Goal: Task Accomplishment & Management: Complete application form

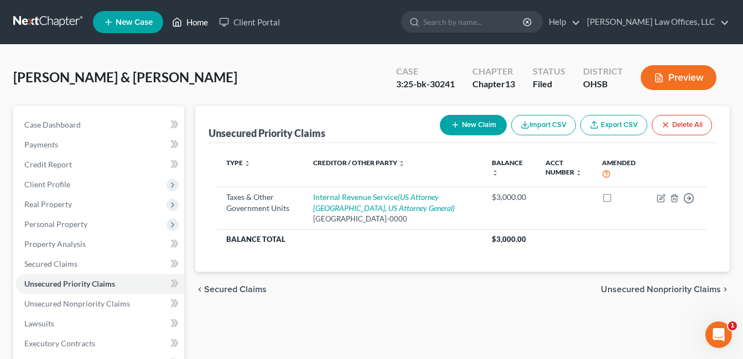
drag, startPoint x: 198, startPoint y: 20, endPoint x: 158, endPoint y: 44, distance: 47.1
click at [198, 20] on link "Home" at bounding box center [189, 22] width 47 height 20
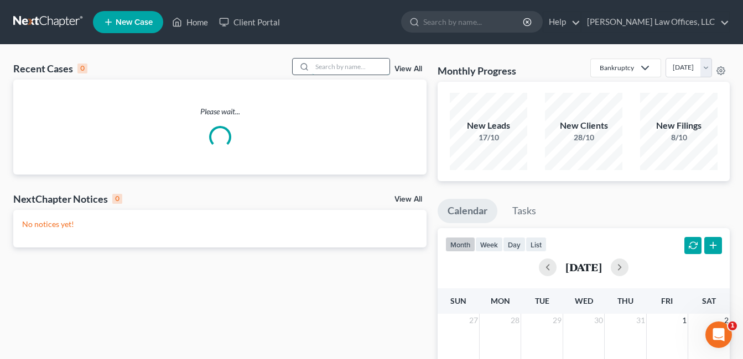
click at [318, 64] on input "search" at bounding box center [350, 67] width 77 height 16
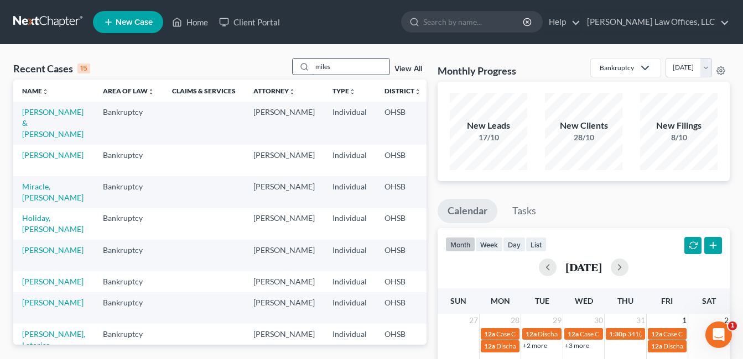
type input "miles"
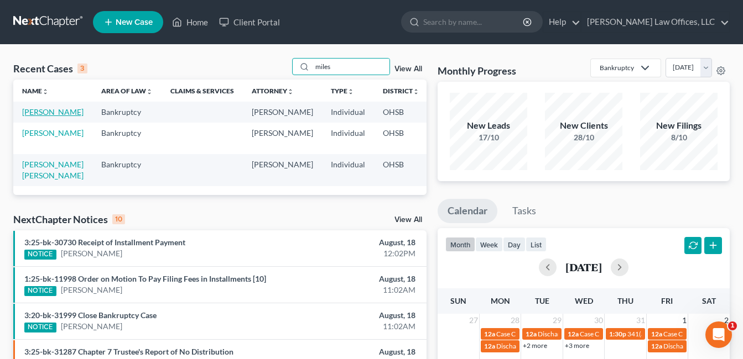
click at [36, 117] on link "[PERSON_NAME]" at bounding box center [52, 111] width 61 height 9
select select "0"
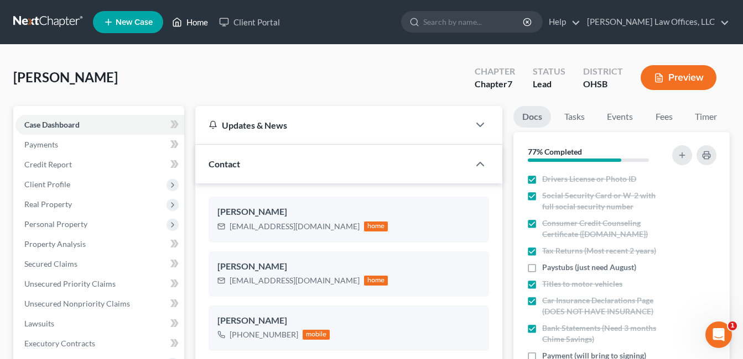
click at [195, 20] on link "Home" at bounding box center [189, 22] width 47 height 20
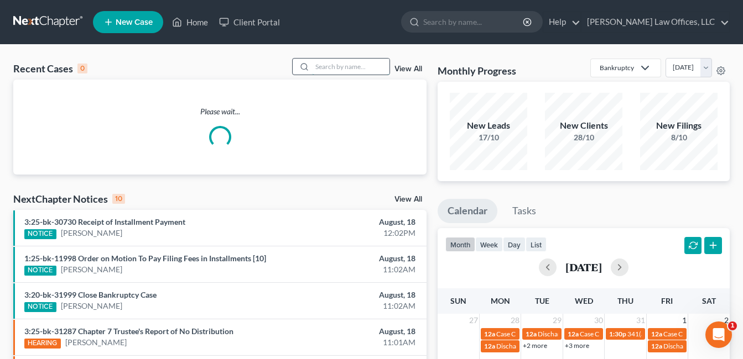
click at [330, 68] on input "search" at bounding box center [350, 67] width 77 height 16
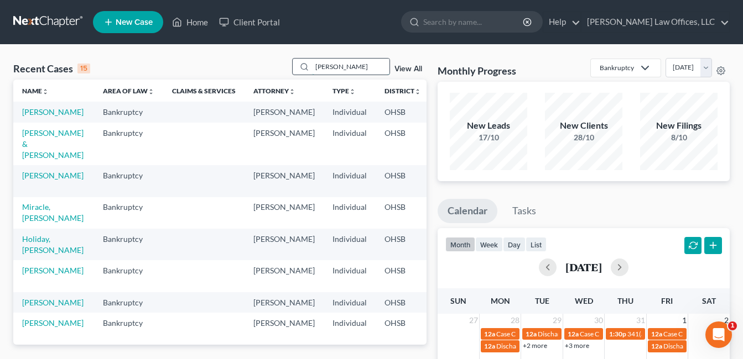
type input "[PERSON_NAME]"
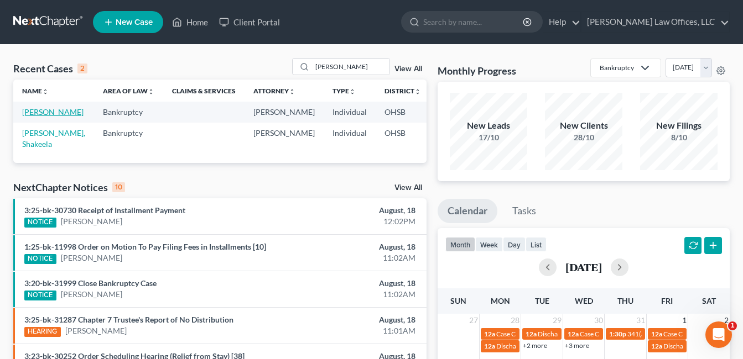
click at [34, 117] on link "[PERSON_NAME]" at bounding box center [52, 111] width 61 height 9
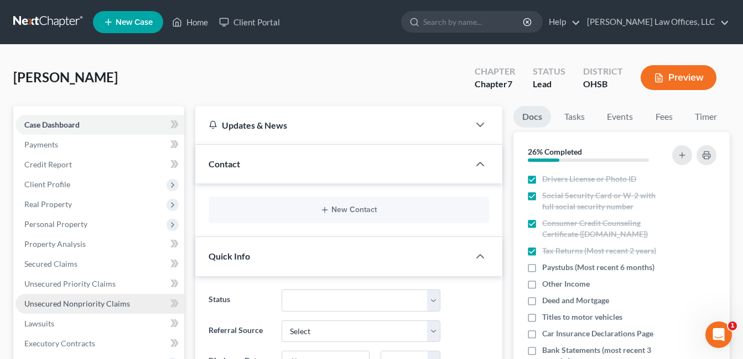
click at [103, 302] on span "Unsecured Nonpriority Claims" at bounding box center [77, 303] width 106 height 9
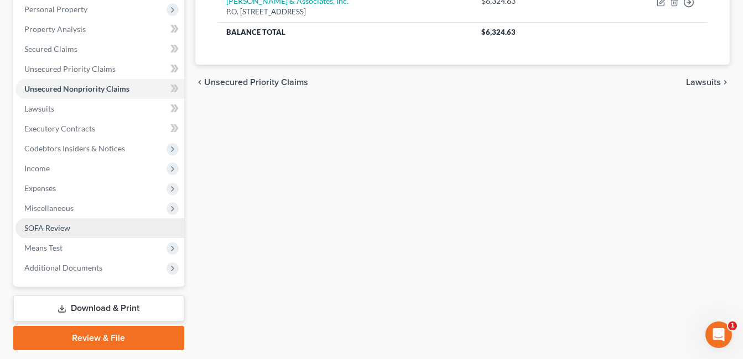
scroll to position [221, 0]
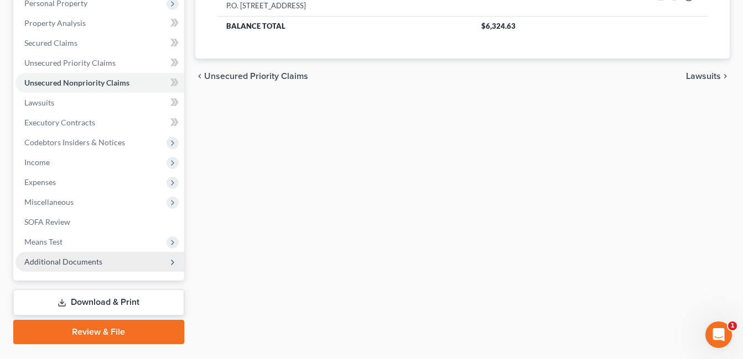
click at [80, 261] on span "Additional Documents" at bounding box center [63, 261] width 78 height 9
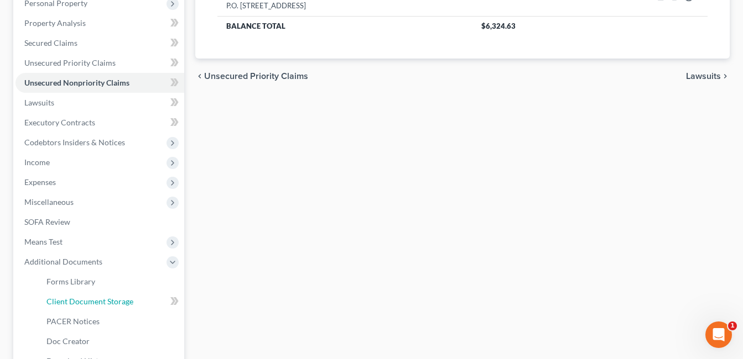
drag, startPoint x: 107, startPoint y: 299, endPoint x: 379, endPoint y: 241, distance: 277.5
click at [108, 299] on span "Client Document Storage" at bounding box center [89, 301] width 87 height 9
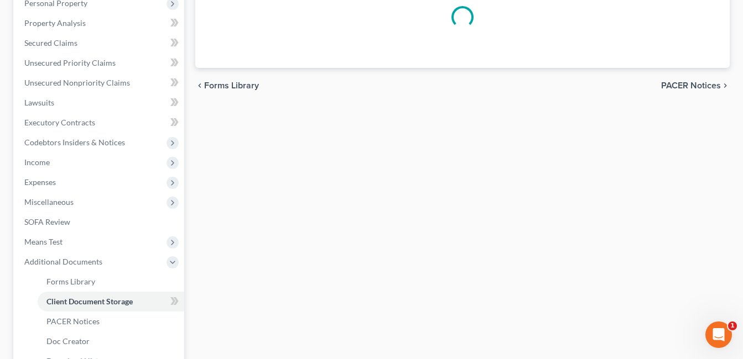
select select "7"
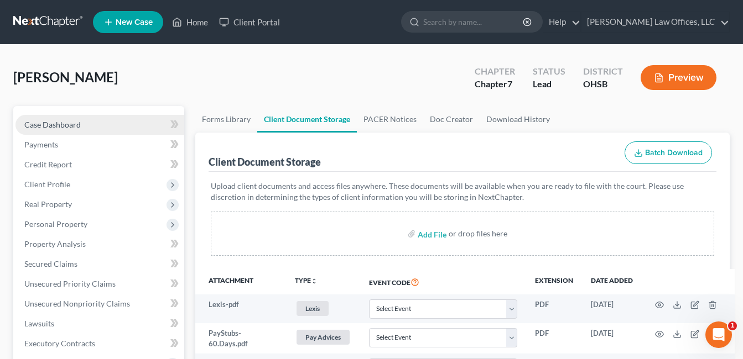
click at [88, 122] on link "Case Dashboard" at bounding box center [99, 125] width 169 height 20
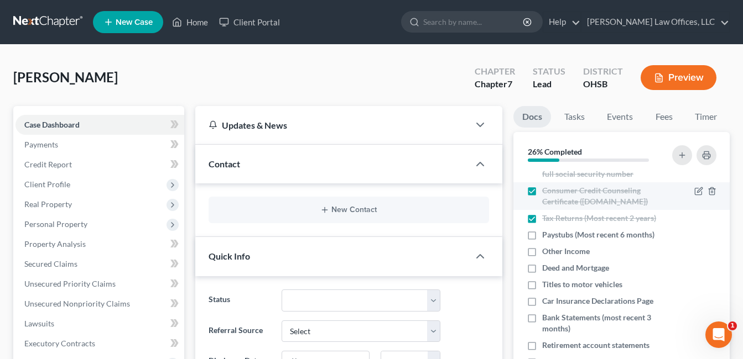
scroll to position [55, 0]
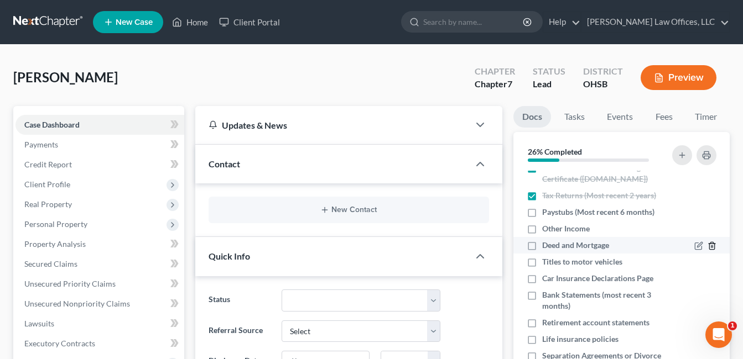
click at [709, 243] on icon "button" at bounding box center [711, 246] width 5 height 7
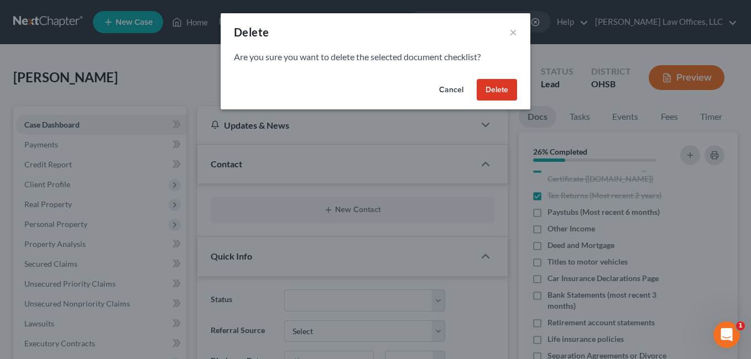
click at [497, 92] on button "Delete" at bounding box center [497, 90] width 40 height 22
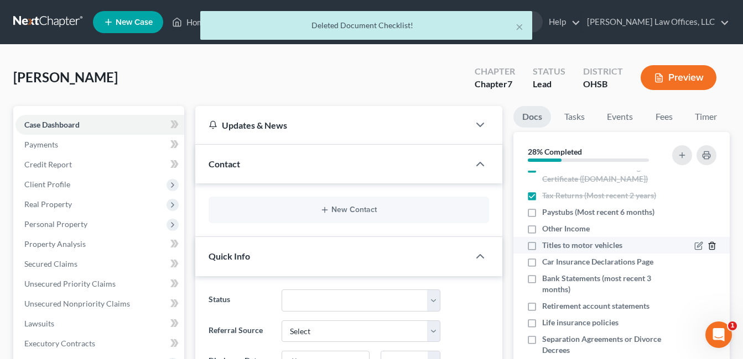
click at [709, 245] on icon "button" at bounding box center [711, 246] width 5 height 7
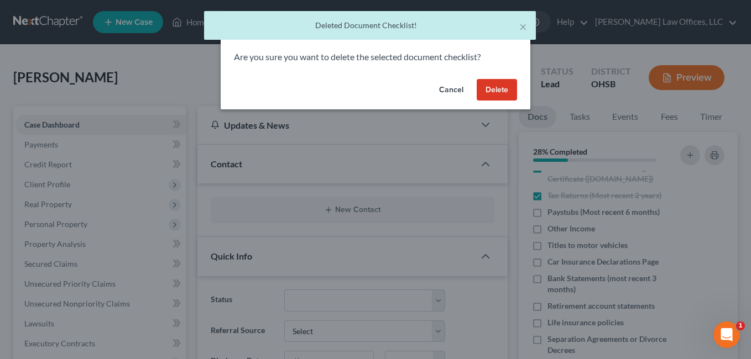
click at [500, 97] on button "Delete" at bounding box center [497, 90] width 40 height 22
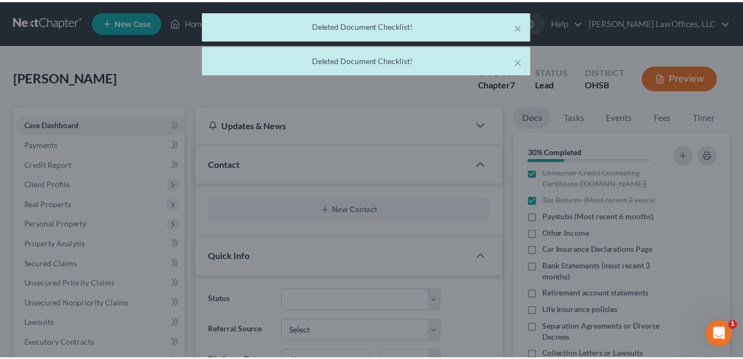
scroll to position [51, 0]
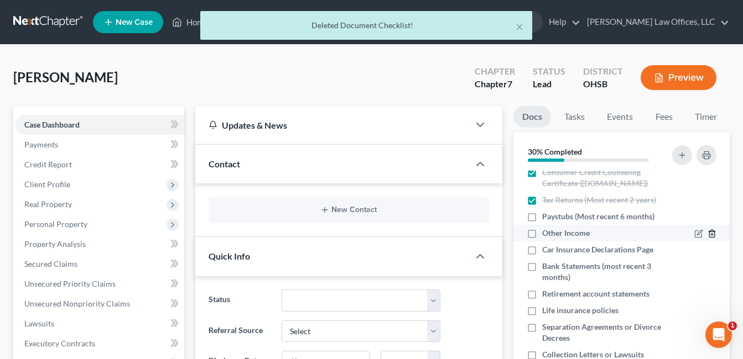
click at [711, 235] on line "button" at bounding box center [711, 235] width 0 height 2
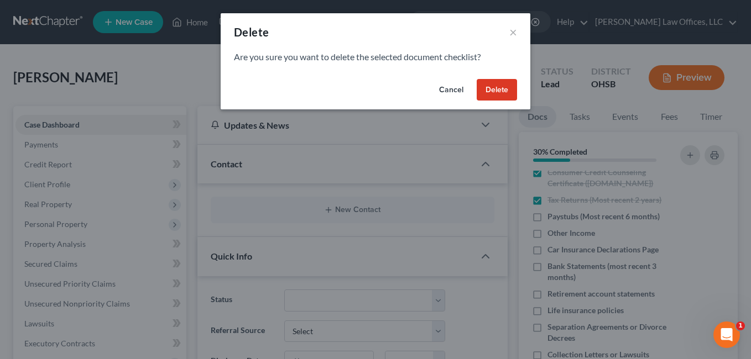
click at [500, 92] on button "Delete" at bounding box center [497, 90] width 40 height 22
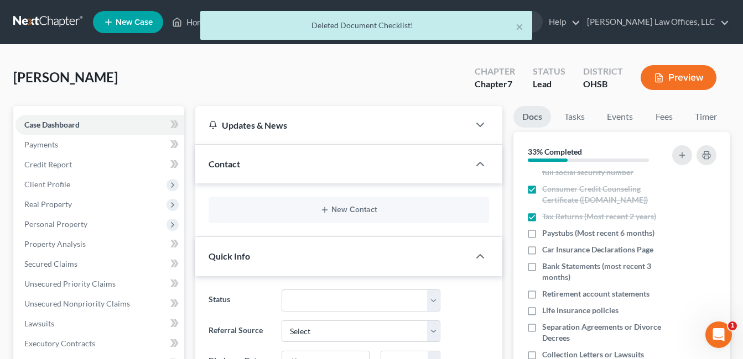
scroll to position [34, 0]
click at [708, 248] on polyline "button" at bounding box center [711, 248] width 7 height 0
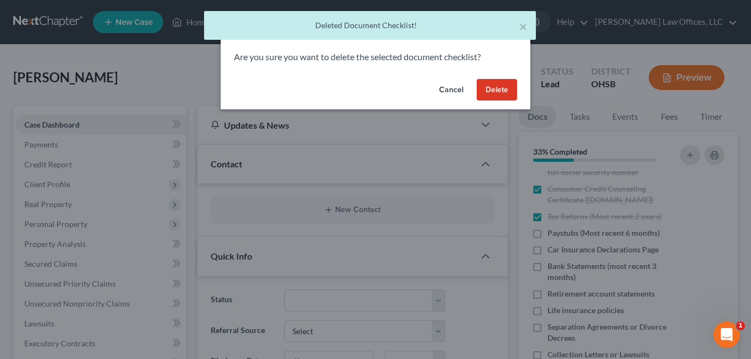
click at [490, 90] on button "Delete" at bounding box center [497, 90] width 40 height 22
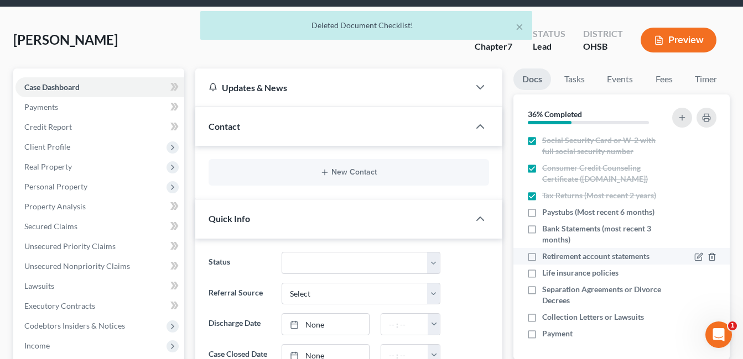
scroll to position [55, 0]
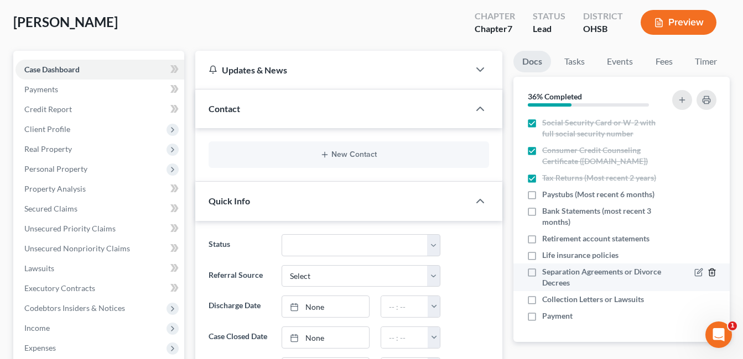
click at [707, 271] on icon "button" at bounding box center [711, 272] width 9 height 9
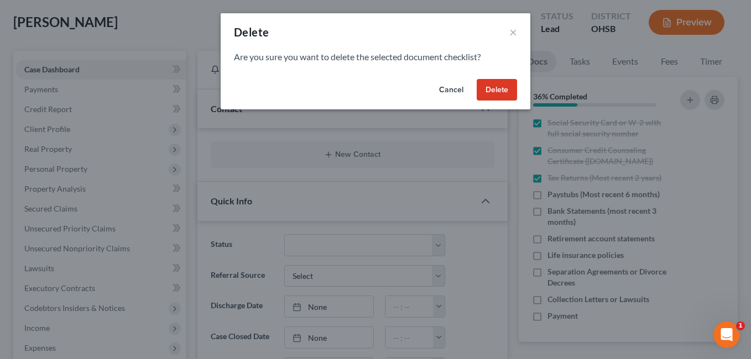
click at [499, 95] on button "Delete" at bounding box center [497, 90] width 40 height 22
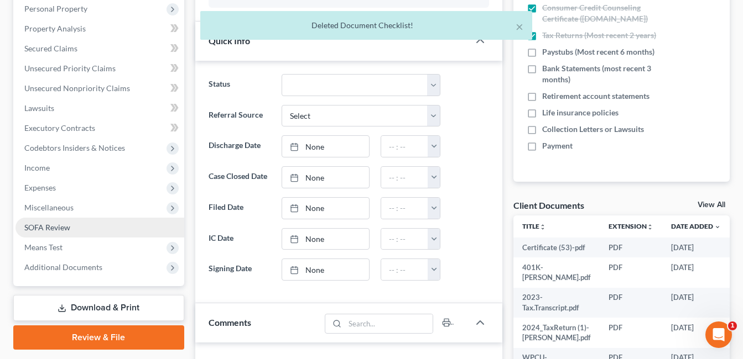
scroll to position [221, 0]
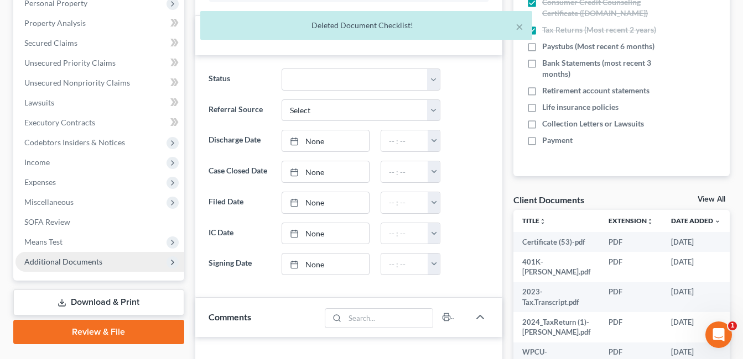
click at [83, 263] on span "Additional Documents" at bounding box center [63, 261] width 78 height 9
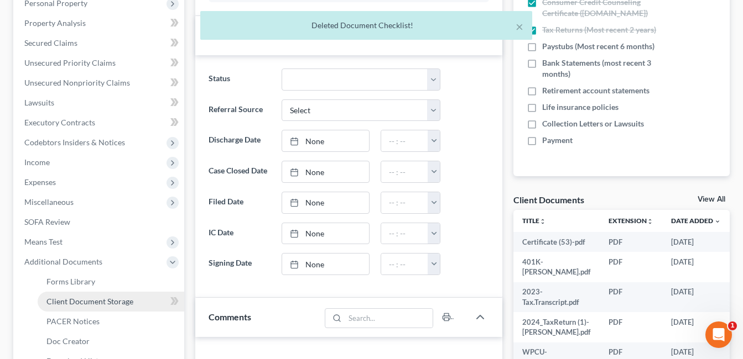
click at [109, 305] on span "Client Document Storage" at bounding box center [89, 301] width 87 height 9
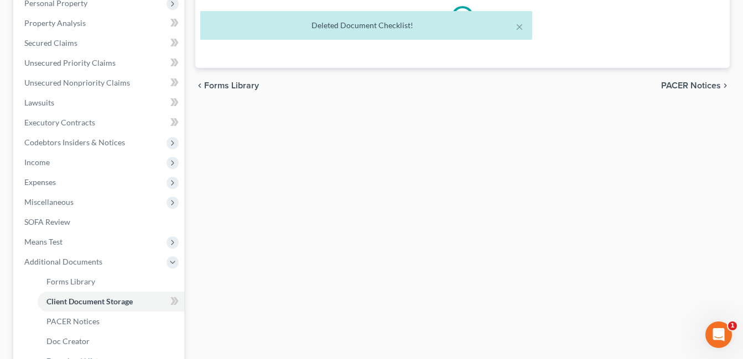
scroll to position [165, 0]
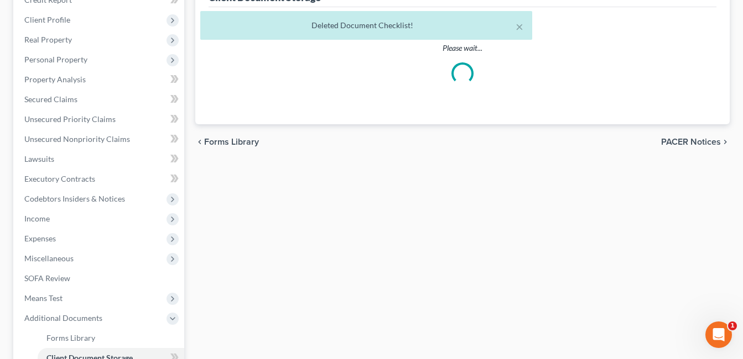
select select "7"
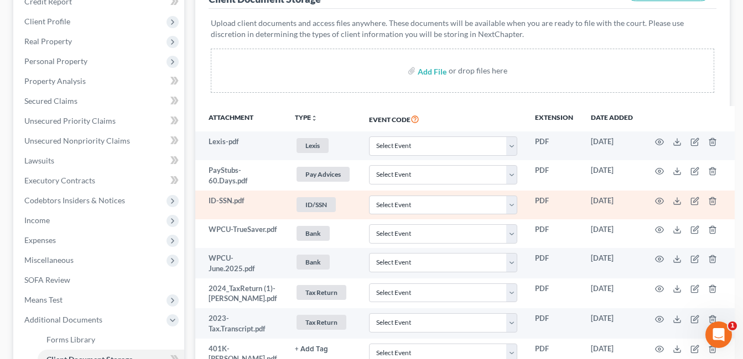
scroll to position [166, 0]
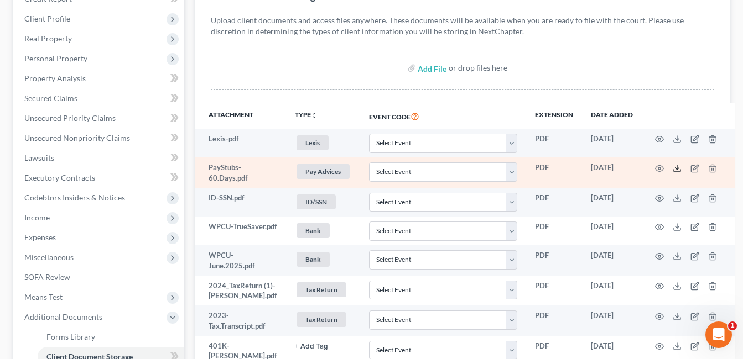
click at [672, 169] on icon at bounding box center [676, 168] width 9 height 9
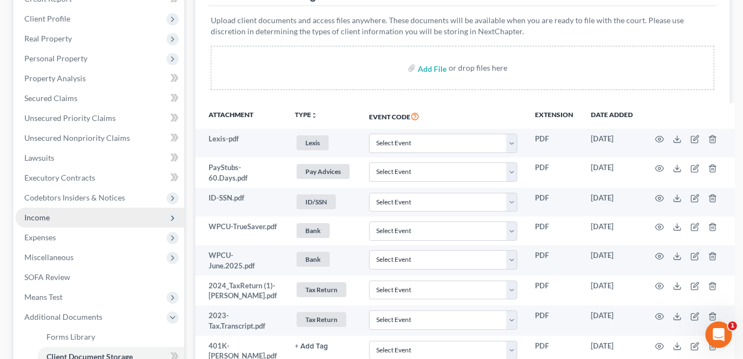
click at [55, 221] on span "Income" at bounding box center [99, 218] width 169 height 20
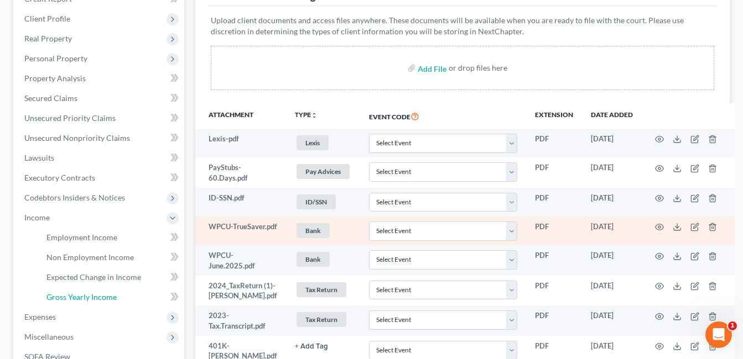
click at [69, 296] on span "Gross Yearly Income" at bounding box center [81, 297] width 70 height 9
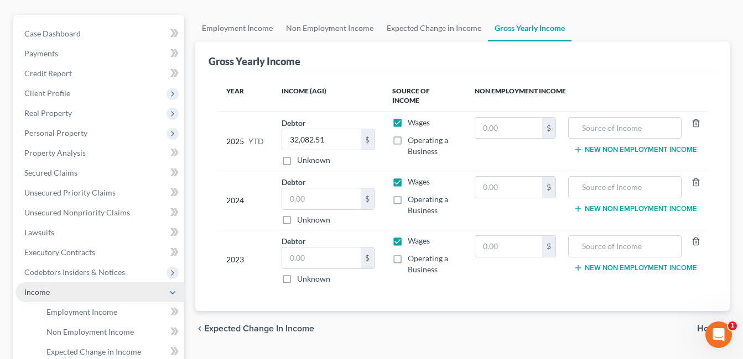
scroll to position [111, 0]
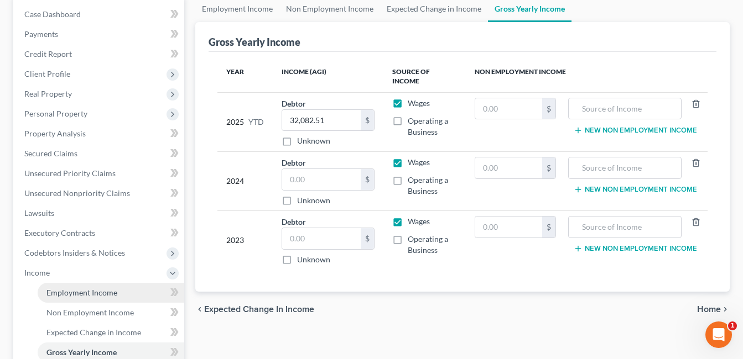
click at [71, 290] on span "Employment Income" at bounding box center [81, 292] width 71 height 9
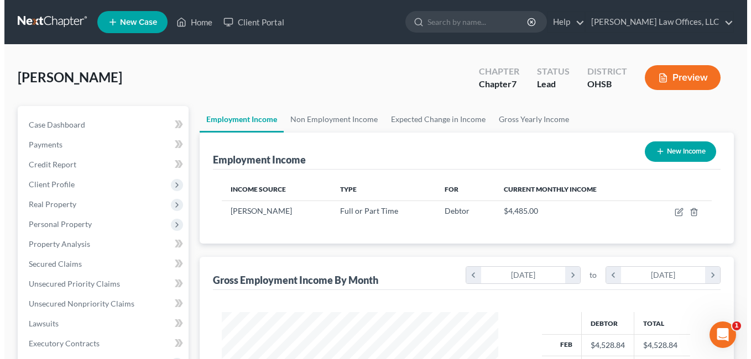
scroll to position [199, 299]
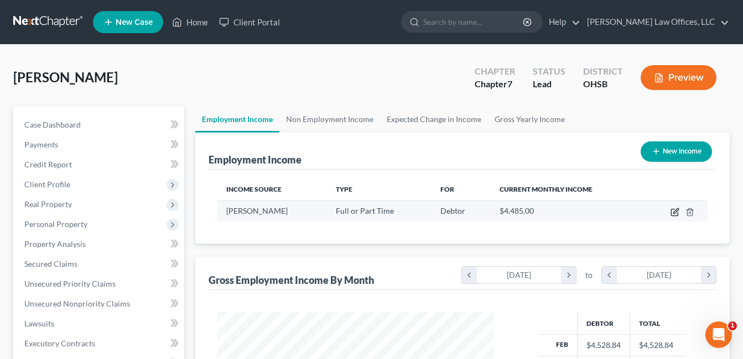
click at [676, 212] on icon "button" at bounding box center [675, 210] width 5 height 5
select select "0"
select select "22"
select select "3"
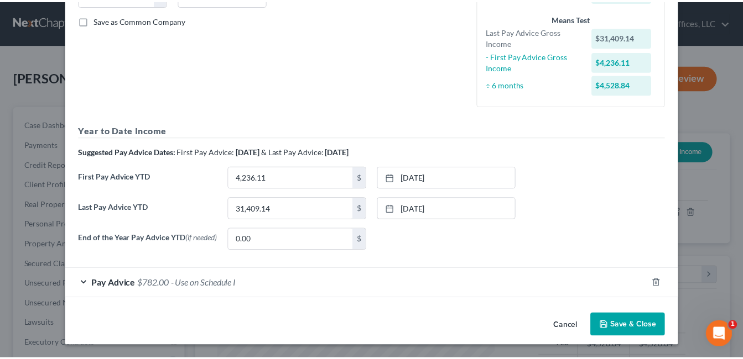
scroll to position [247, 0]
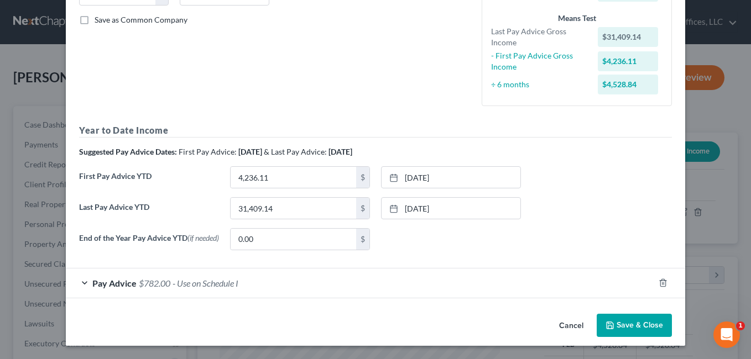
click at [602, 327] on button "Save & Close" at bounding box center [634, 325] width 75 height 23
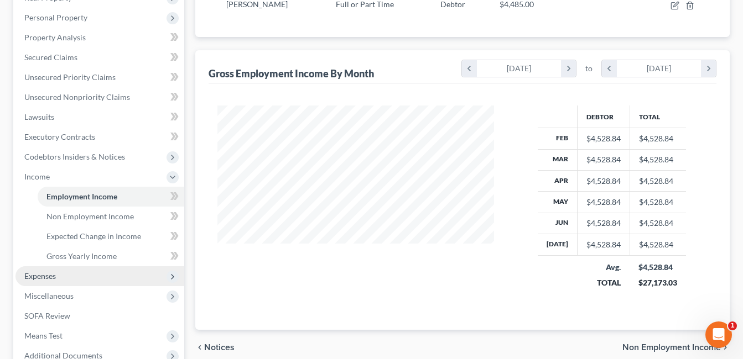
scroll to position [276, 0]
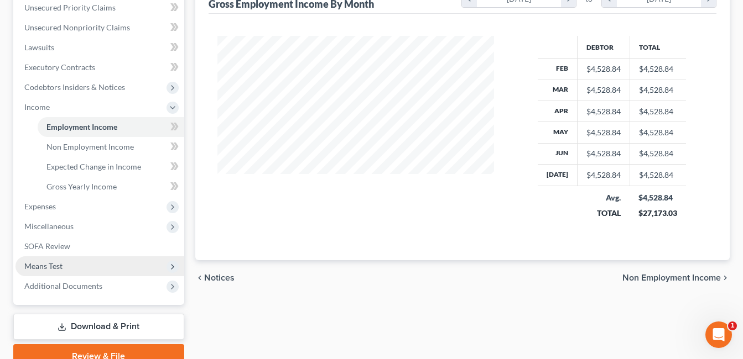
click at [70, 265] on span "Means Test" at bounding box center [99, 267] width 169 height 20
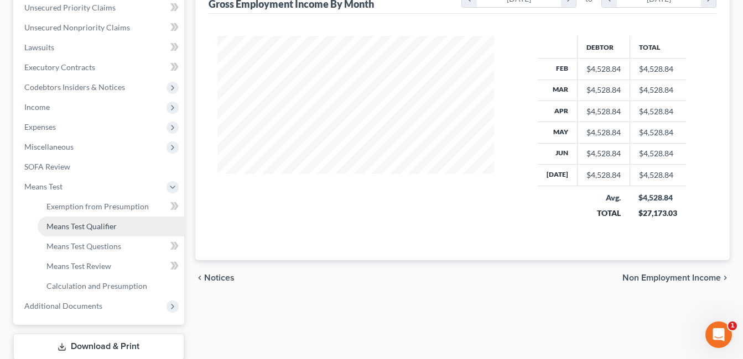
click at [111, 227] on span "Means Test Qualifier" at bounding box center [81, 226] width 70 height 9
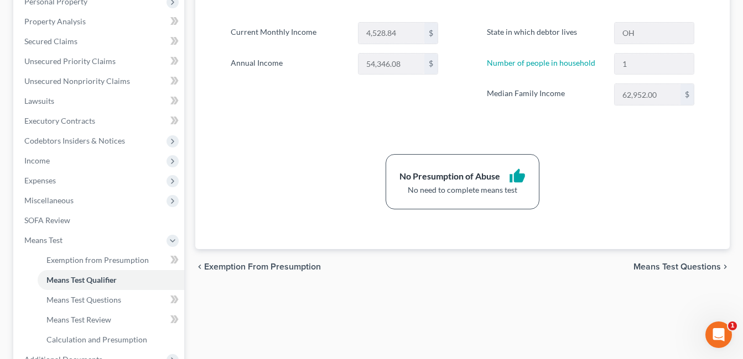
scroll to position [332, 0]
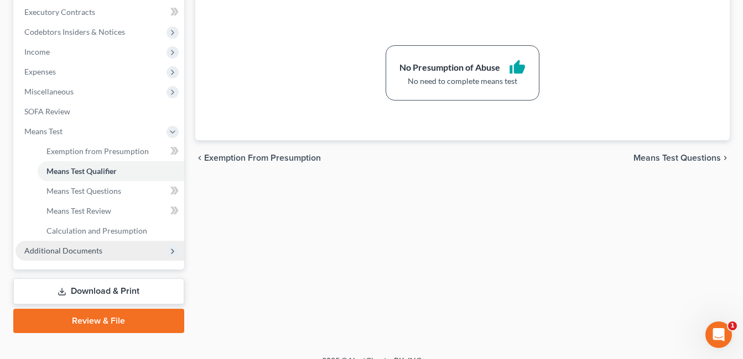
click at [83, 248] on span "Additional Documents" at bounding box center [63, 250] width 78 height 9
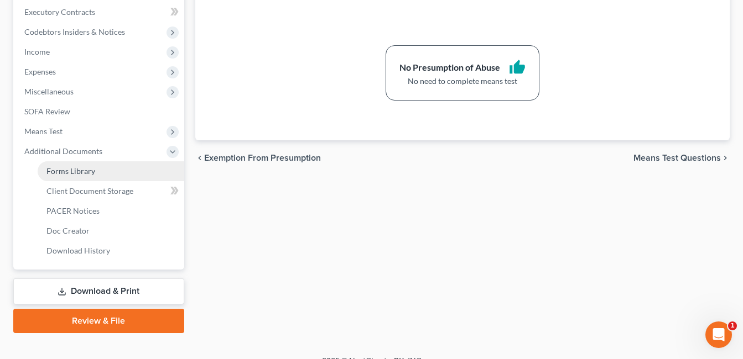
click at [80, 172] on span "Forms Library" at bounding box center [70, 170] width 49 height 9
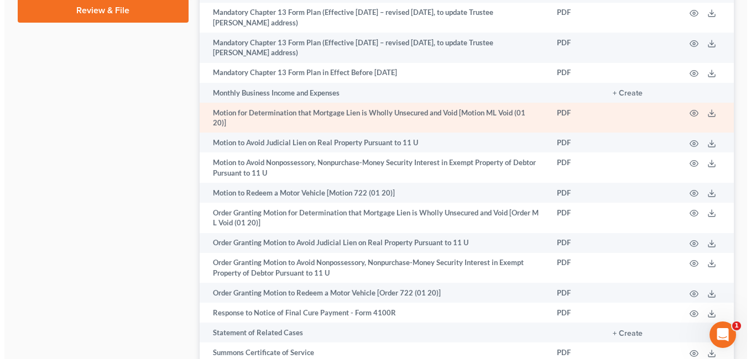
scroll to position [719, 0]
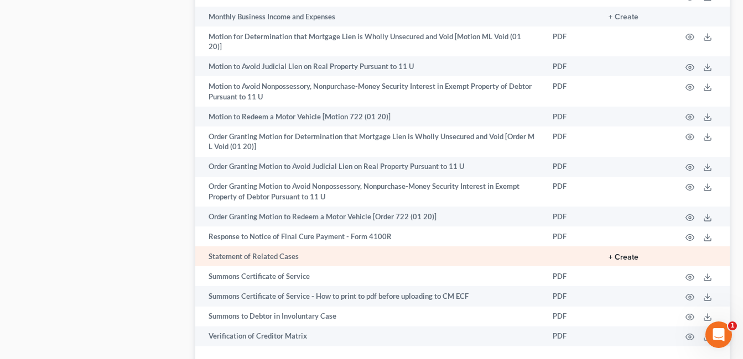
click at [625, 254] on button "+ Create" at bounding box center [623, 258] width 30 height 8
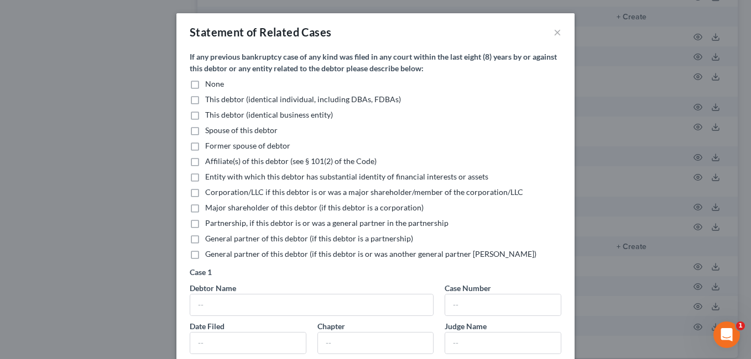
click at [205, 87] on label "None" at bounding box center [214, 84] width 19 height 11
click at [210, 86] on input "None" at bounding box center [213, 82] width 7 height 7
checkbox input "true"
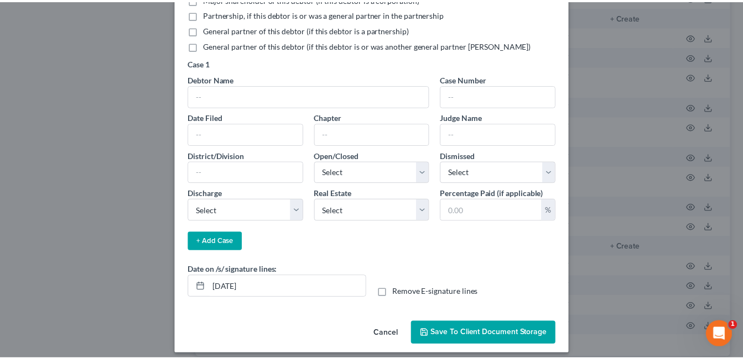
scroll to position [217, 0]
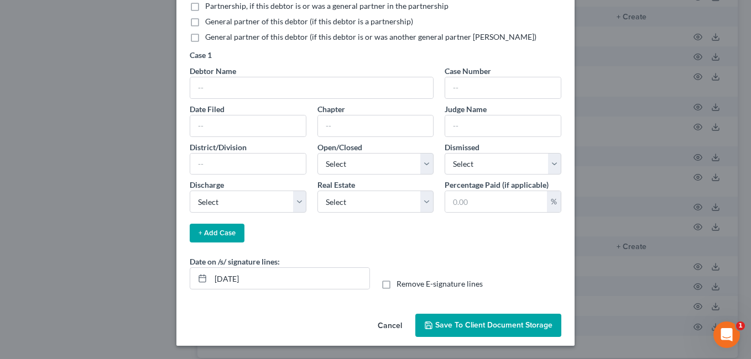
click at [473, 331] on button "Save to Client Document Storage" at bounding box center [488, 325] width 146 height 23
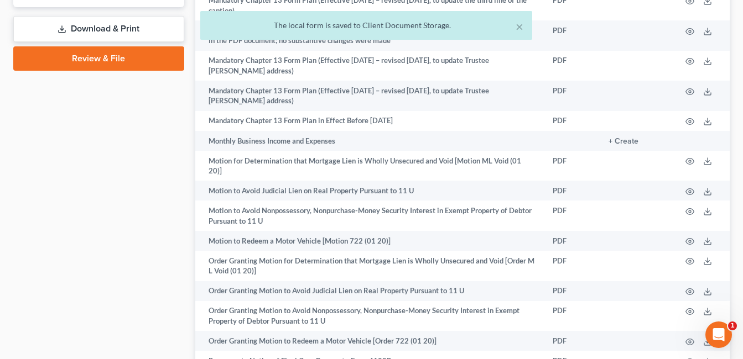
scroll to position [387, 0]
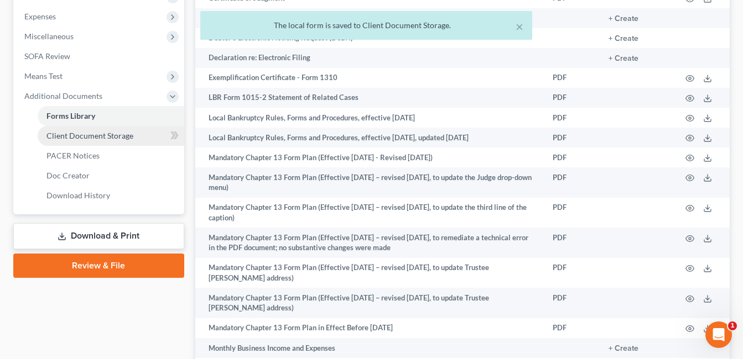
click at [103, 137] on span "Client Document Storage" at bounding box center [89, 135] width 87 height 9
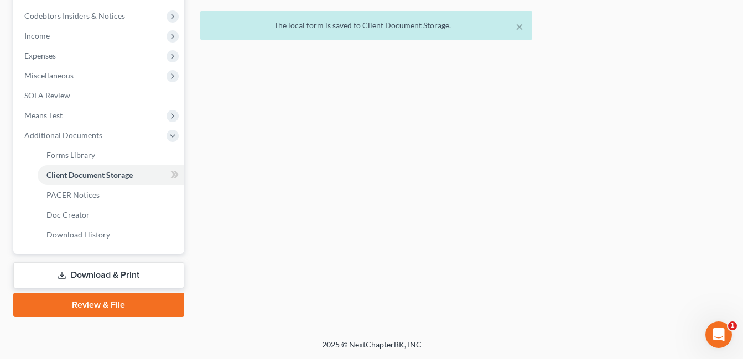
scroll to position [338, 0]
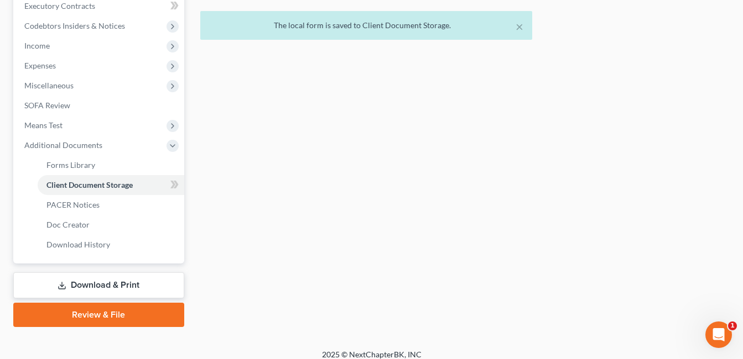
select select "7"
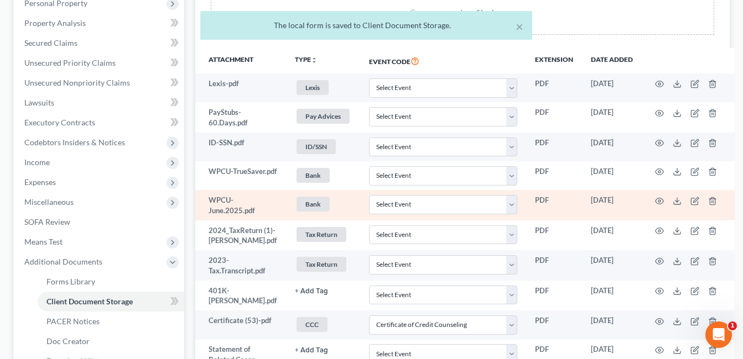
scroll to position [348, 0]
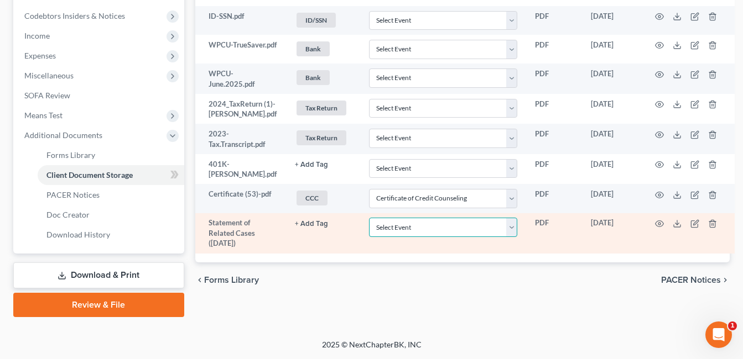
drag, startPoint x: 507, startPoint y: 227, endPoint x: 488, endPoint y: 216, distance: 22.3
click at [507, 227] on select "Select Event 20 Largest Unsecured Creditors Amended Document Amended List of Cr…" at bounding box center [443, 227] width 149 height 19
select select "52"
click at [369, 218] on select "Select Event 20 Largest Unsecured Creditors Amended Document Amended List of Cr…" at bounding box center [443, 227] width 149 height 19
click at [672, 226] on icon at bounding box center [676, 224] width 9 height 9
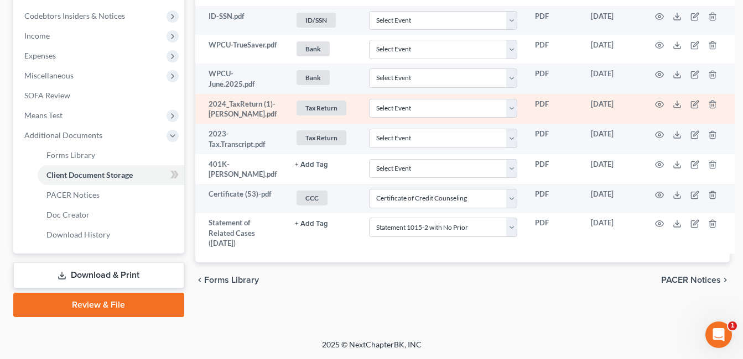
click at [114, 278] on link "Download & Print" at bounding box center [98, 276] width 171 height 26
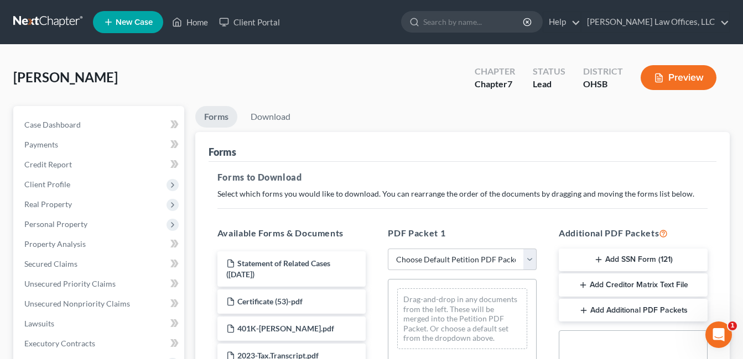
click at [630, 255] on button "Add SSN Form (121)" at bounding box center [632, 260] width 149 height 23
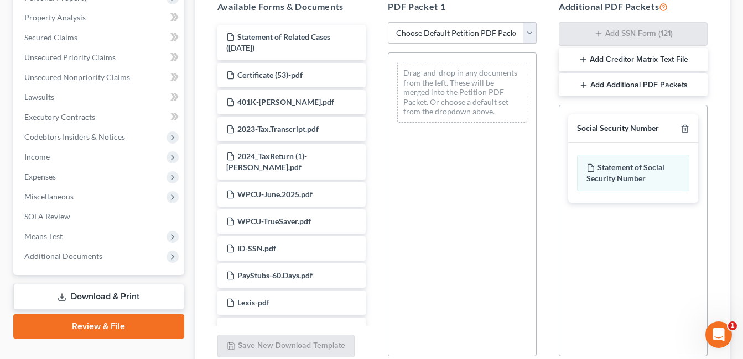
scroll to position [323, 0]
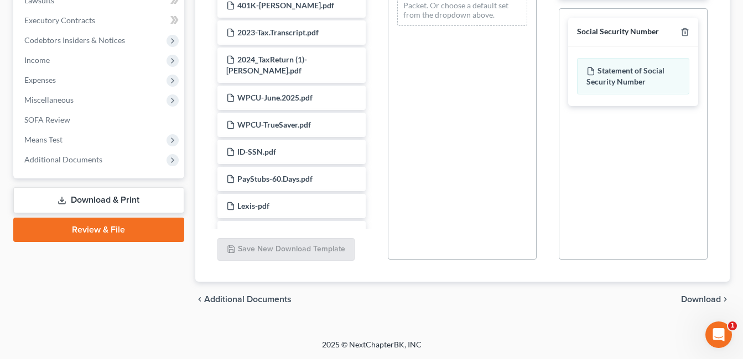
click at [704, 299] on span "Download" at bounding box center [701, 299] width 40 height 9
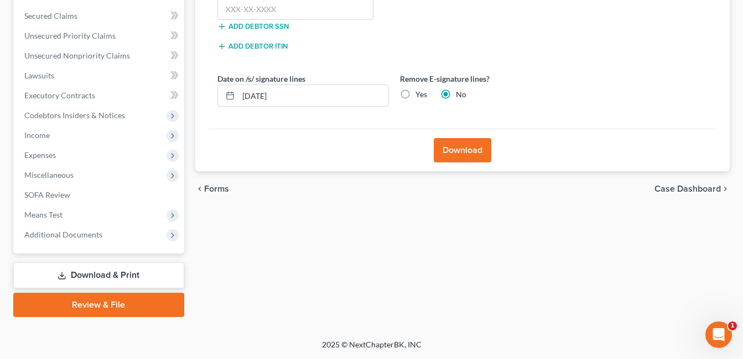
scroll to position [138, 0]
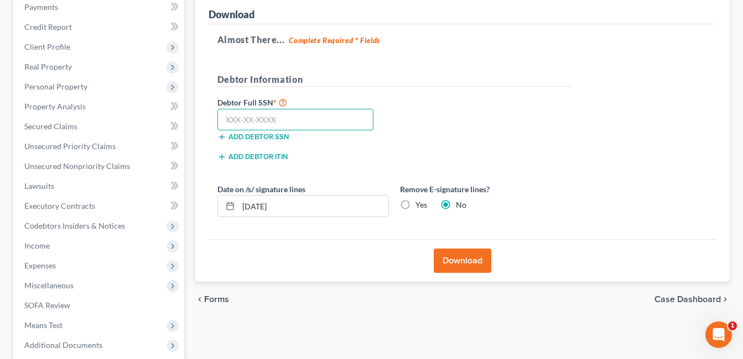
click at [275, 118] on input "text" at bounding box center [295, 120] width 156 height 22
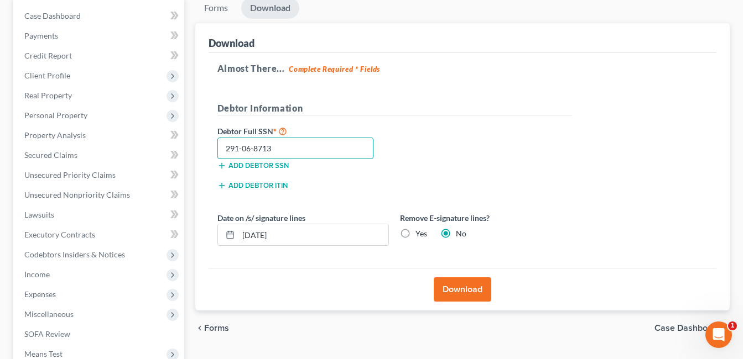
scroll to position [82, 0]
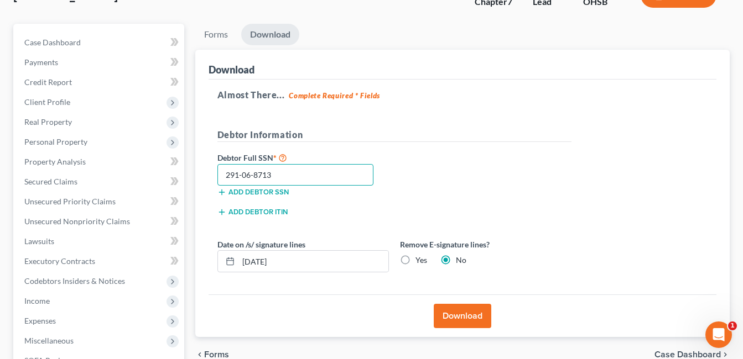
type input "291-06-8713"
click at [455, 314] on button "Download" at bounding box center [463, 316] width 58 height 24
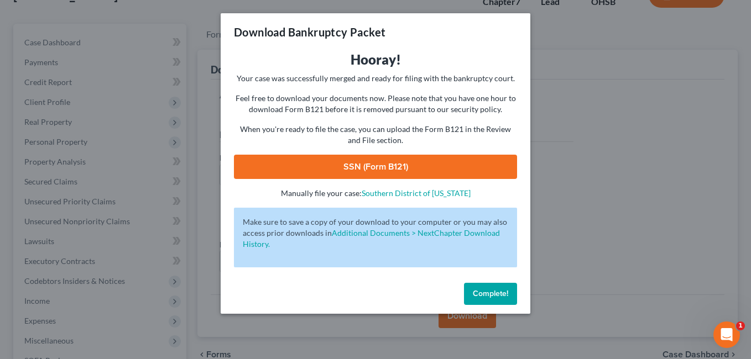
click at [452, 169] on link "SSN (Form B121)" at bounding box center [375, 167] width 283 height 24
drag, startPoint x: 490, startPoint y: 289, endPoint x: 625, endPoint y: 29, distance: 293.3
click at [445, 197] on div "Download Bankruptcy Packet Hooray! Your case was successfully merged and ready …" at bounding box center [376, 163] width 310 height 301
click at [435, 166] on link "SSN (Form B121)" at bounding box center [375, 167] width 283 height 24
click at [485, 291] on span "Complete!" at bounding box center [490, 293] width 35 height 9
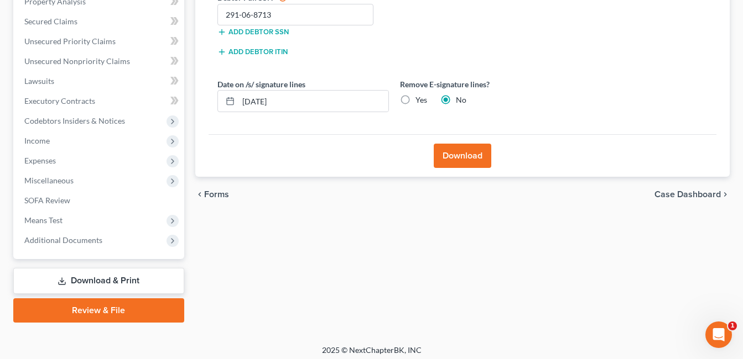
scroll to position [248, 0]
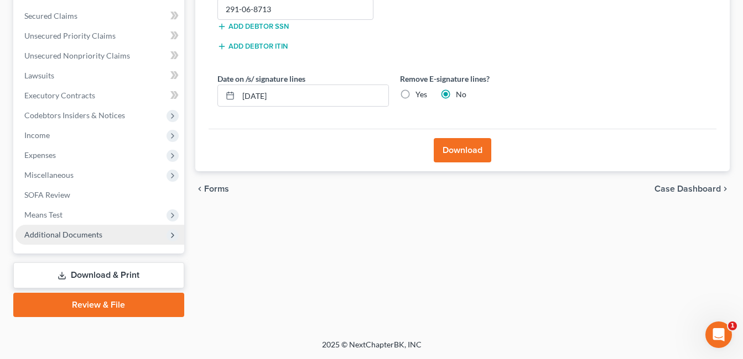
click at [74, 241] on span "Additional Documents" at bounding box center [99, 235] width 169 height 20
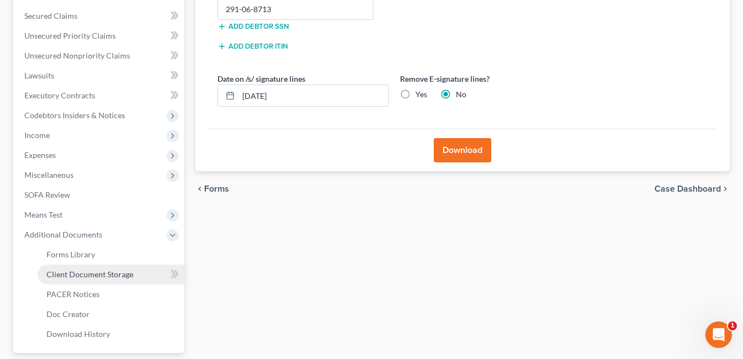
click at [110, 279] on link "Client Document Storage" at bounding box center [111, 275] width 147 height 20
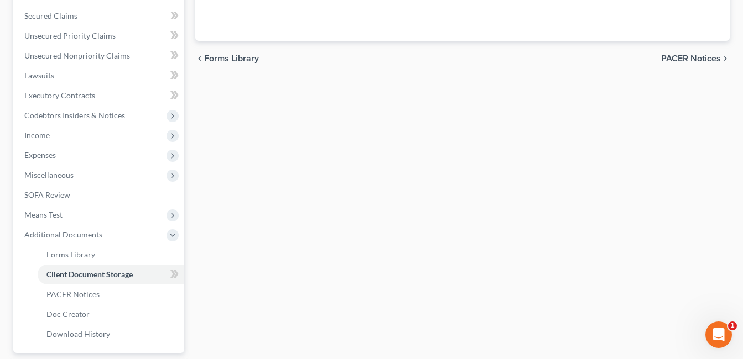
scroll to position [244, 0]
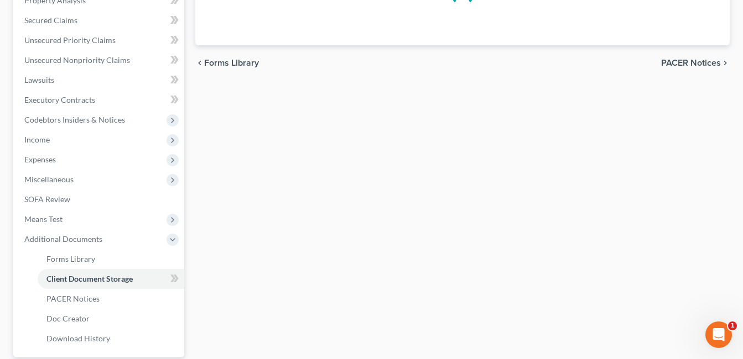
select select "7"
select select "52"
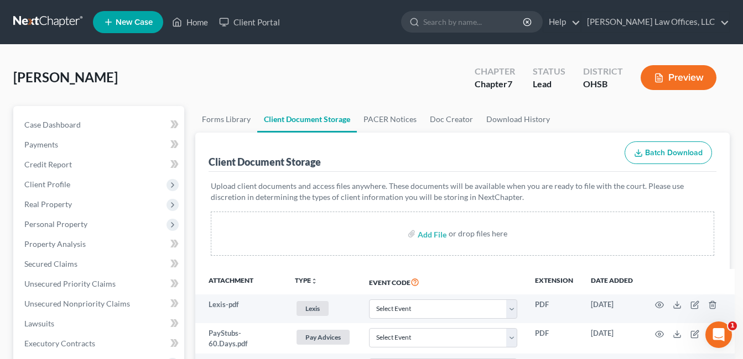
scroll to position [221, 0]
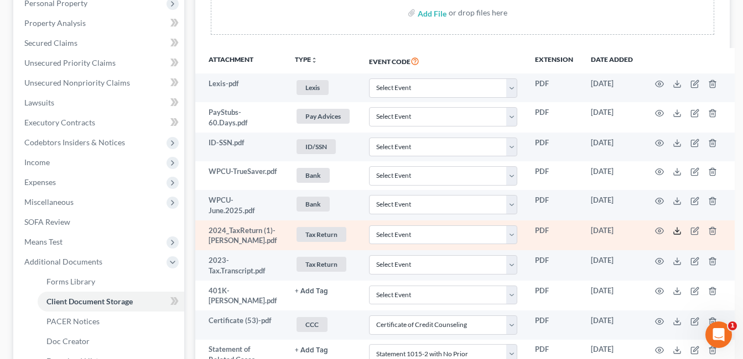
click at [672, 235] on icon at bounding box center [676, 231] width 9 height 9
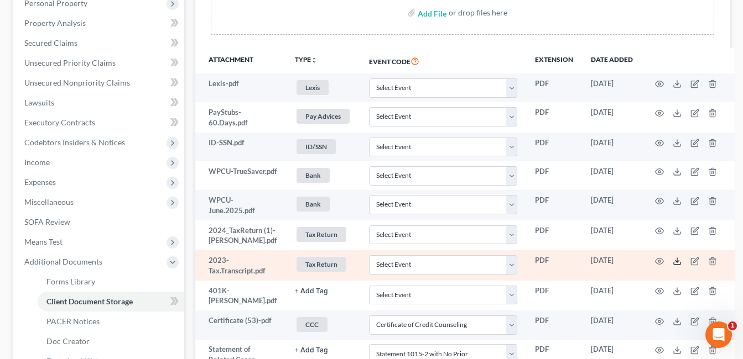
click at [672, 262] on icon at bounding box center [676, 261] width 9 height 9
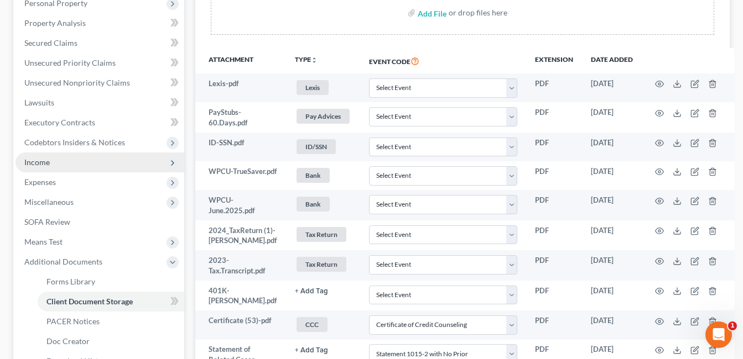
click at [60, 163] on span "Income" at bounding box center [99, 163] width 169 height 20
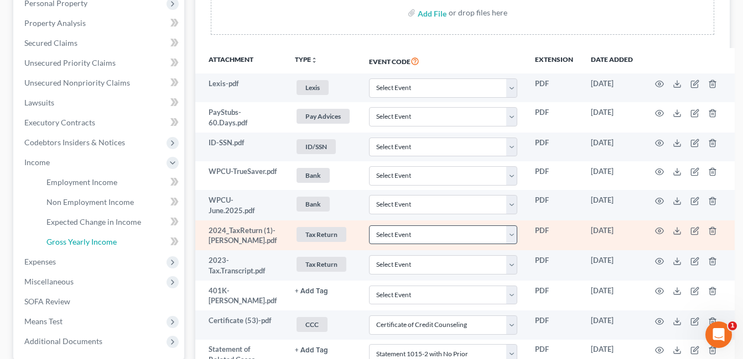
click at [71, 244] on span "Gross Yearly Income" at bounding box center [81, 241] width 70 height 9
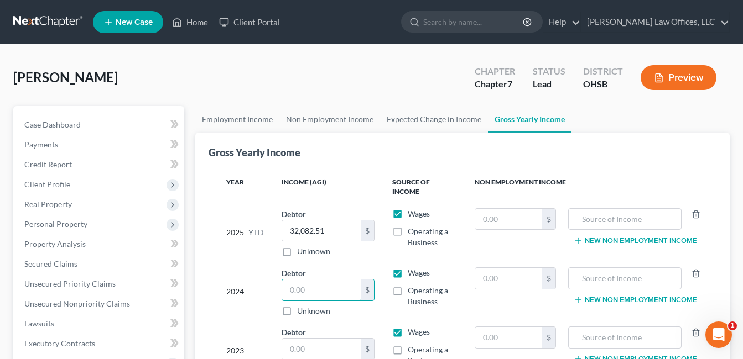
drag, startPoint x: 314, startPoint y: 280, endPoint x: 221, endPoint y: 288, distance: 93.8
click at [221, 288] on tr "2024 Debtor $ Unknown Balance Undetermined $ Unknown Wages Operating a Business…" at bounding box center [462, 292] width 490 height 59
type input "20,887.00"
click at [316, 341] on input "text" at bounding box center [321, 349] width 79 height 21
drag, startPoint x: 306, startPoint y: 343, endPoint x: 291, endPoint y: 342, distance: 15.6
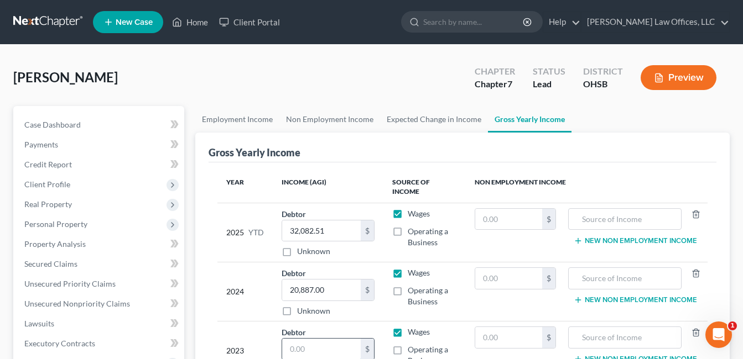
click at [295, 346] on input "text" at bounding box center [321, 349] width 79 height 21
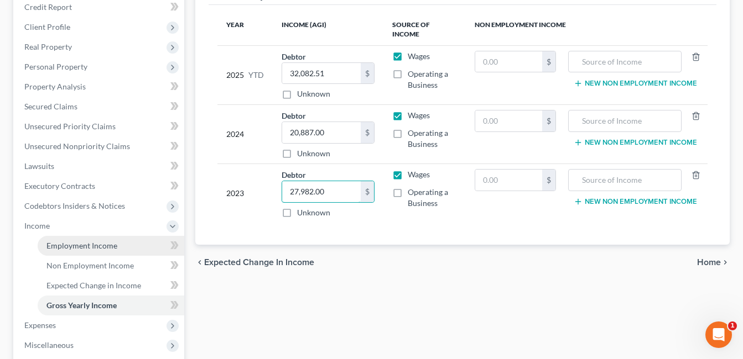
scroll to position [276, 0]
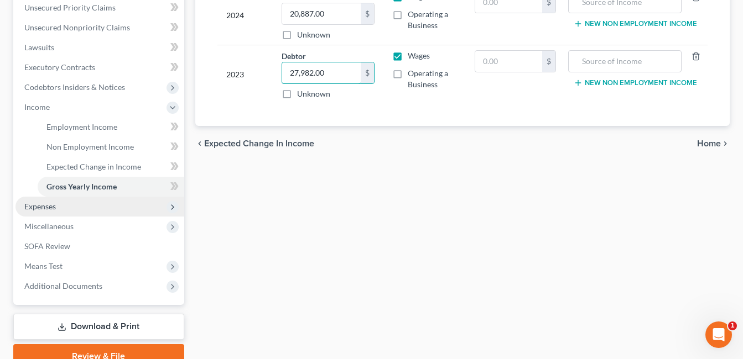
type input "27,982.00"
click at [77, 207] on span "Expenses" at bounding box center [99, 207] width 169 height 20
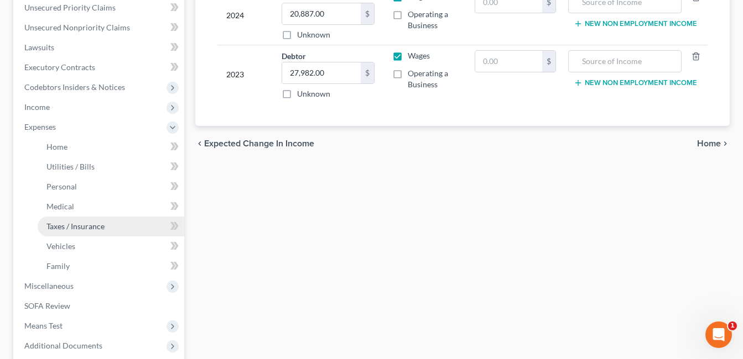
click at [83, 221] on link "Taxes / Insurance" at bounding box center [111, 227] width 147 height 20
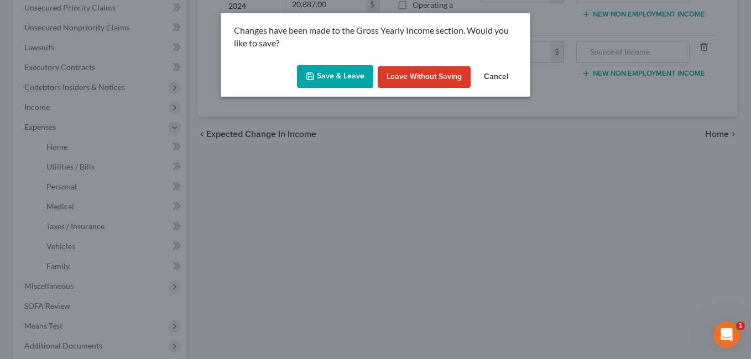
click at [354, 73] on button "Save & Leave" at bounding box center [335, 76] width 76 height 23
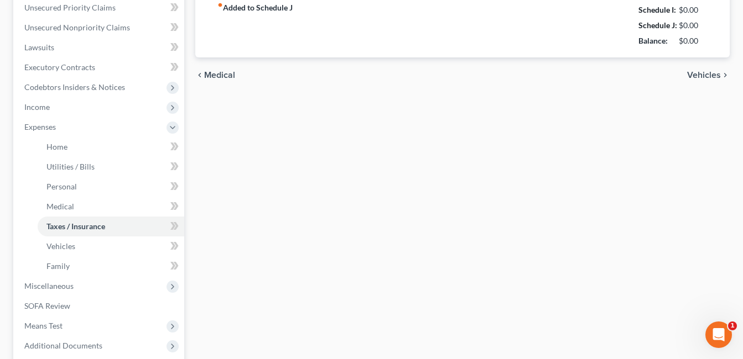
type input "0.00"
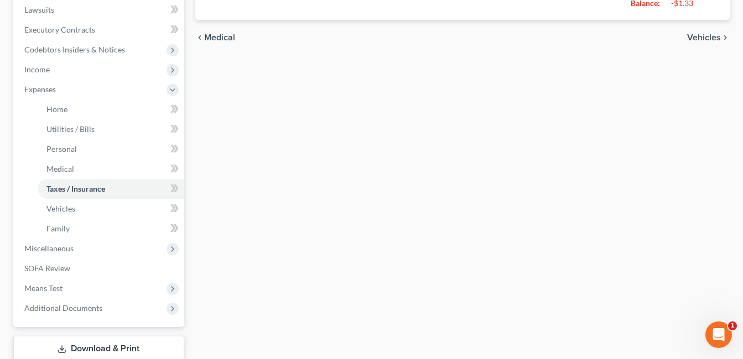
scroll to position [387, 0]
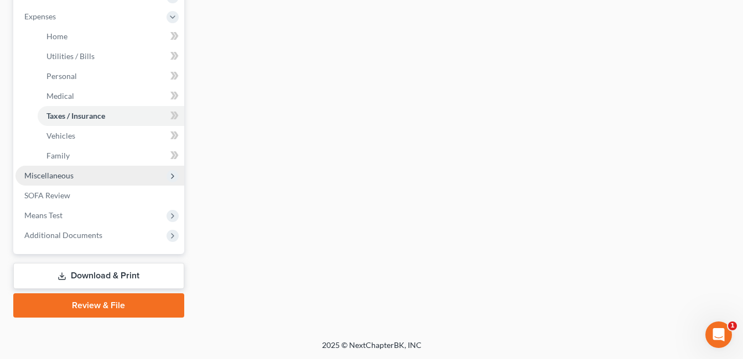
click at [74, 176] on span "Miscellaneous" at bounding box center [99, 176] width 169 height 20
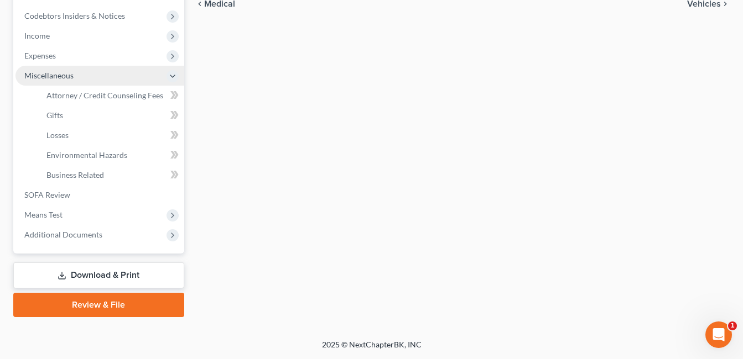
scroll to position [348, 0]
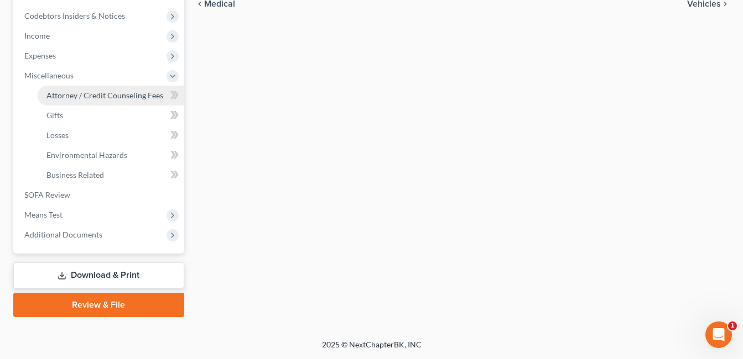
click at [154, 95] on span "Attorney / Credit Counseling Fees" at bounding box center [104, 95] width 117 height 9
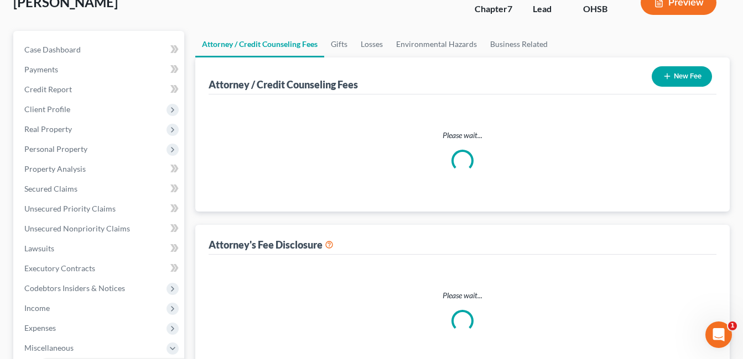
select select "1"
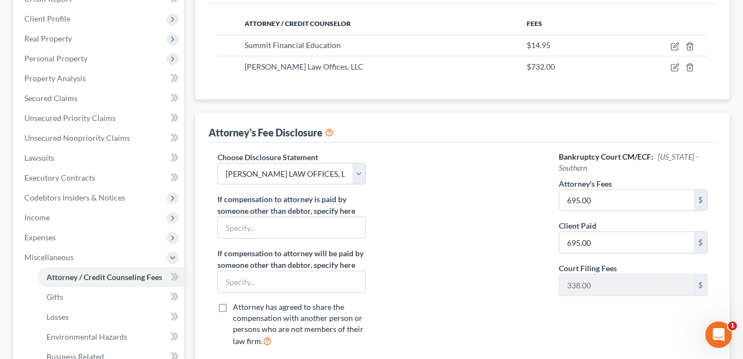
scroll to position [348, 0]
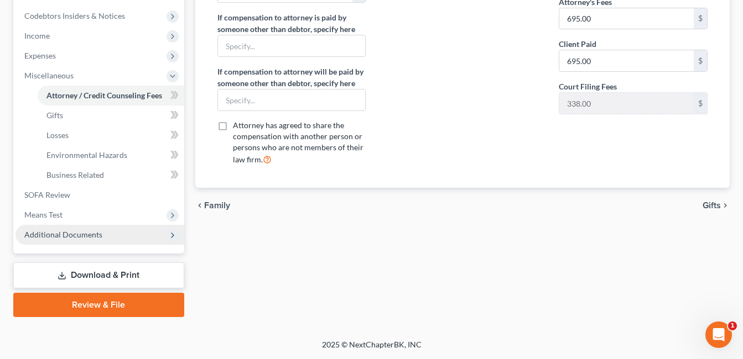
click at [82, 233] on span "Additional Documents" at bounding box center [63, 234] width 78 height 9
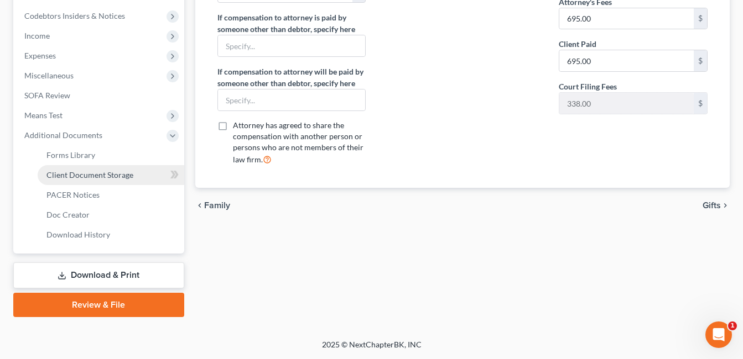
click at [119, 179] on span "Client Document Storage" at bounding box center [89, 174] width 87 height 9
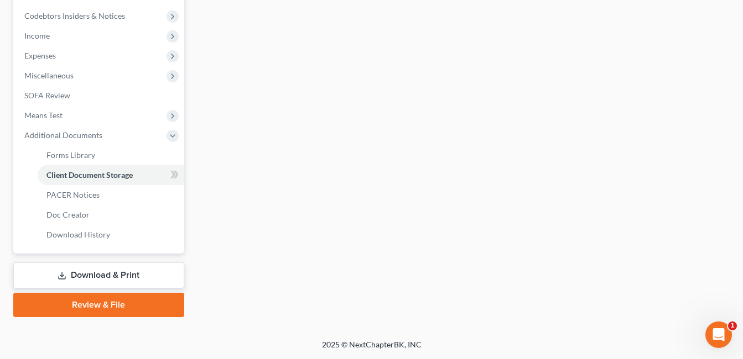
scroll to position [274, 0]
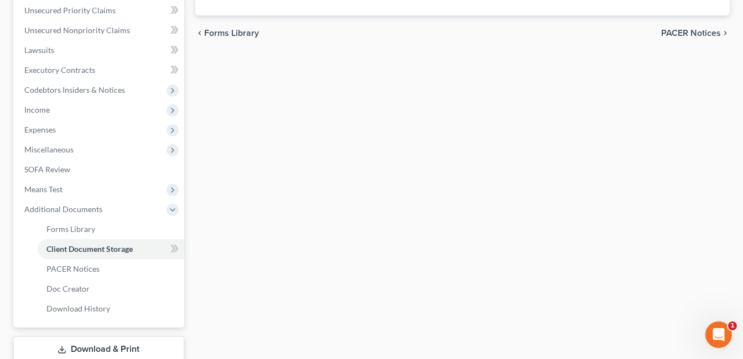
select select "7"
select select "52"
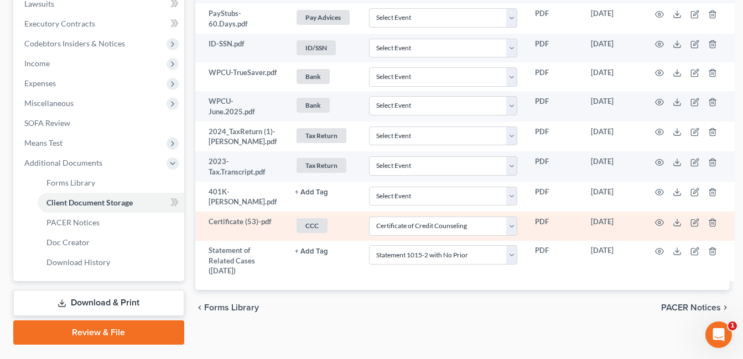
scroll to position [332, 0]
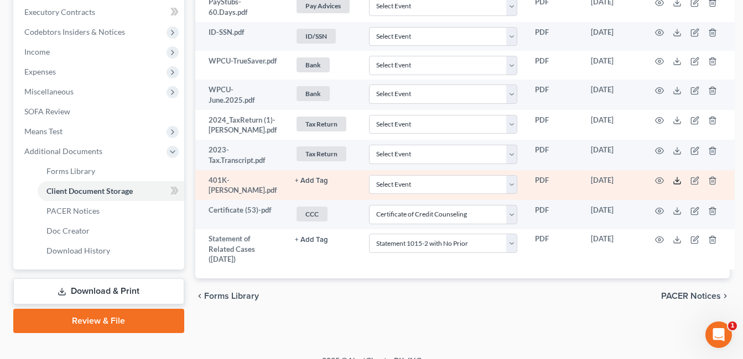
click at [675, 182] on icon at bounding box center [676, 180] width 9 height 9
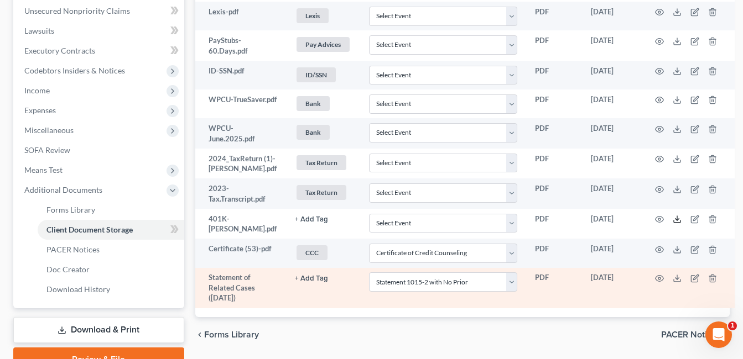
scroll to position [276, 0]
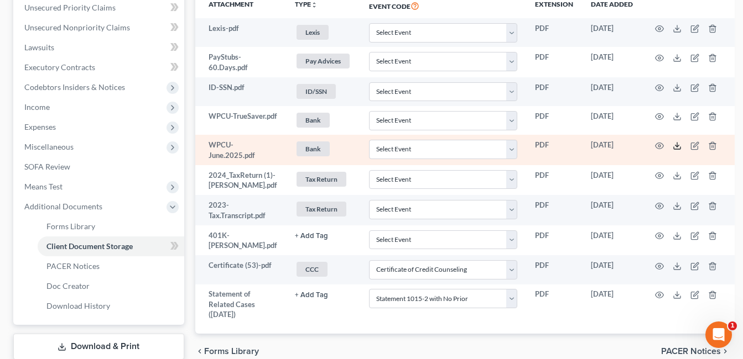
click at [677, 145] on line at bounding box center [677, 145] width 0 height 4
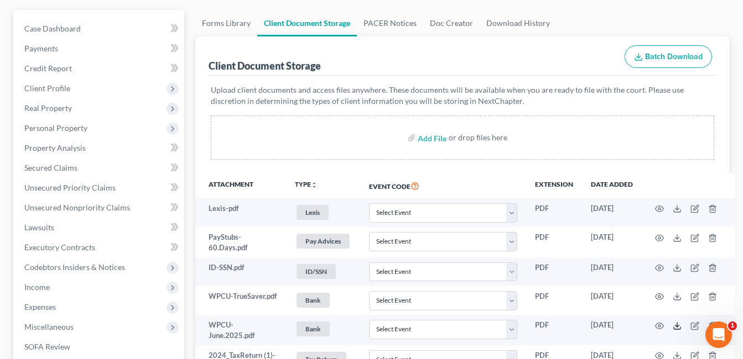
scroll to position [0, 0]
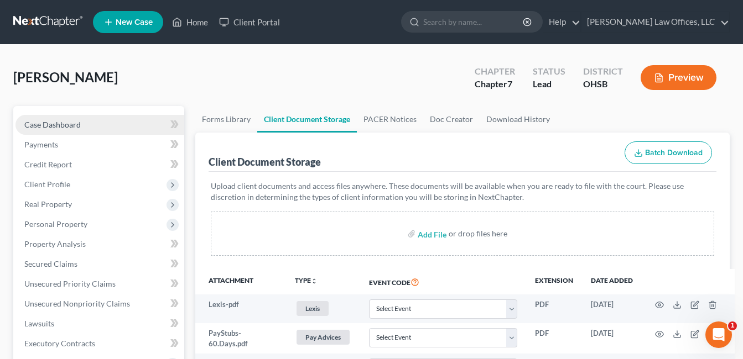
click at [64, 127] on span "Case Dashboard" at bounding box center [52, 124] width 56 height 9
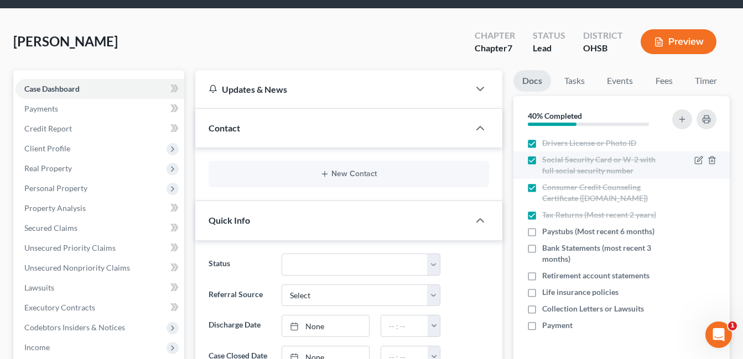
scroll to position [55, 0]
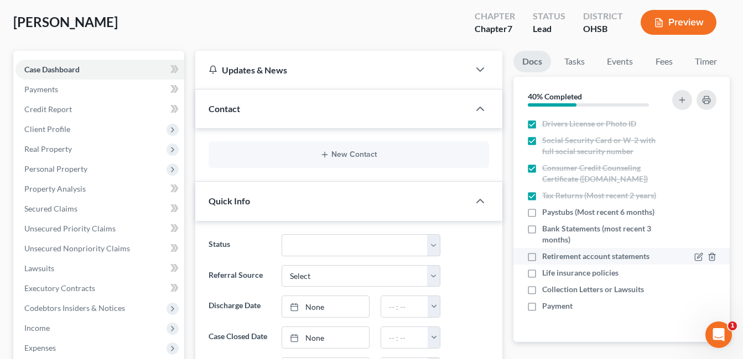
click at [542, 257] on label "Retirement account statements" at bounding box center [595, 256] width 107 height 11
click at [546, 257] on input "Retirement account statements" at bounding box center [549, 254] width 7 height 7
checkbox input "true"
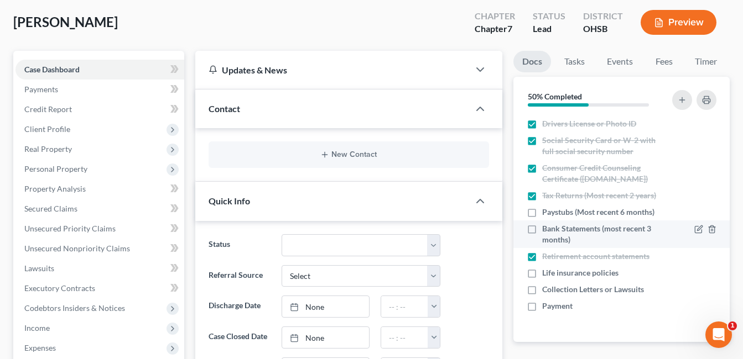
click at [542, 229] on label "Bank Statements (most recent 3 months)" at bounding box center [604, 234] width 124 height 22
click at [546, 229] on input "Bank Statements (most recent 3 months)" at bounding box center [549, 226] width 7 height 7
checkbox input "true"
click at [542, 211] on label "Paystubs (Most recent 6 months)" at bounding box center [598, 212] width 112 height 11
click at [546, 211] on input "Paystubs (Most recent 6 months)" at bounding box center [549, 210] width 7 height 7
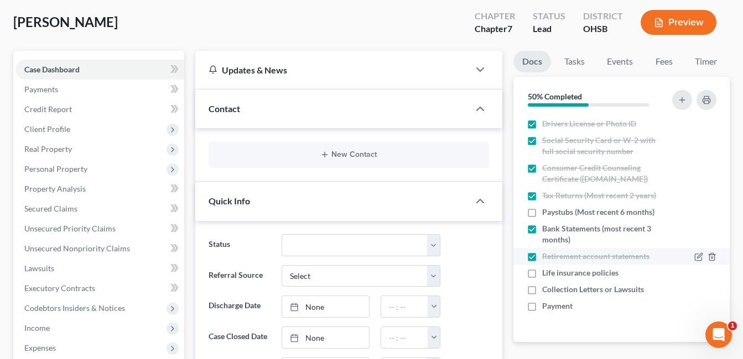
checkbox input "true"
click at [708, 259] on icon "button" at bounding box center [711, 257] width 9 height 9
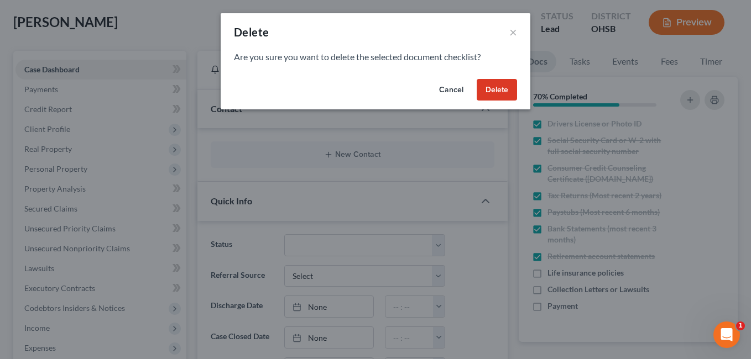
click at [502, 92] on button "Delete" at bounding box center [497, 90] width 40 height 22
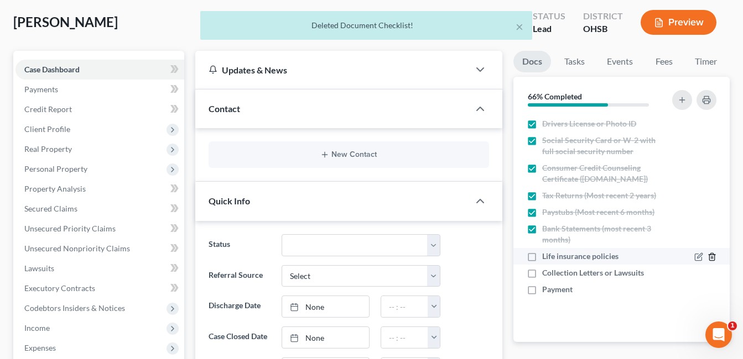
click at [712, 257] on icon "button" at bounding box center [711, 257] width 9 height 9
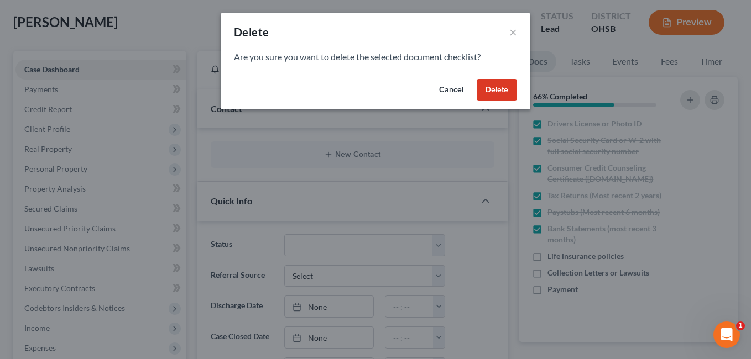
click at [499, 92] on button "Delete" at bounding box center [497, 90] width 40 height 22
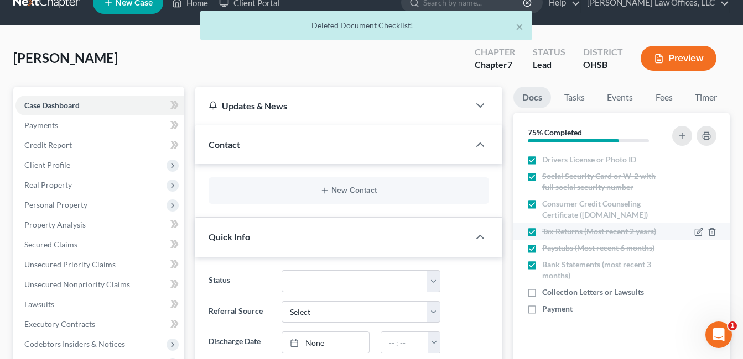
scroll to position [0, 0]
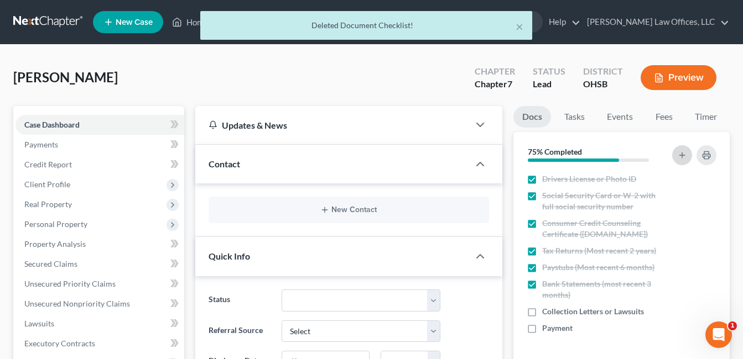
click at [682, 152] on icon "button" at bounding box center [681, 155] width 9 height 9
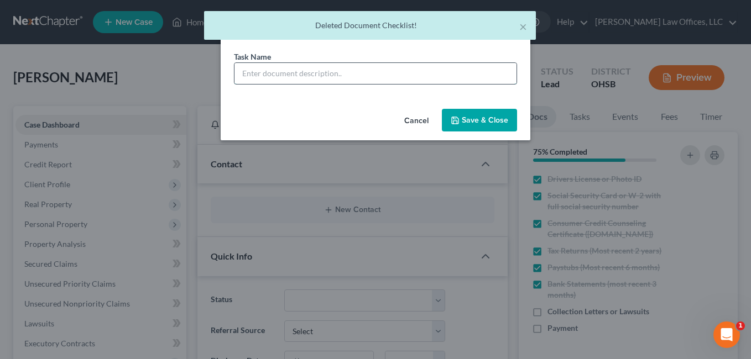
click at [405, 76] on input "text" at bounding box center [375, 73] width 282 height 21
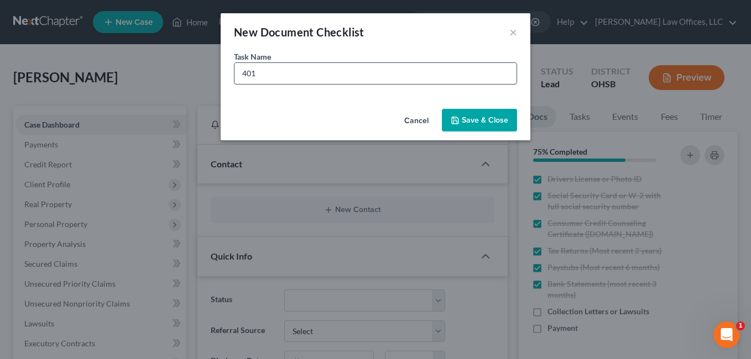
type input "401(k)"
click at [463, 119] on button "Save & Close" at bounding box center [479, 120] width 75 height 23
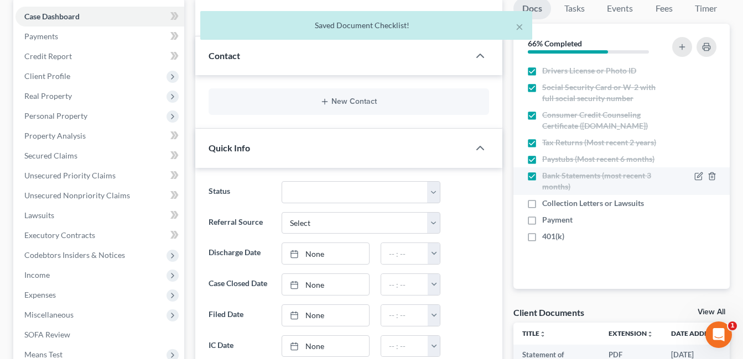
scroll to position [111, 0]
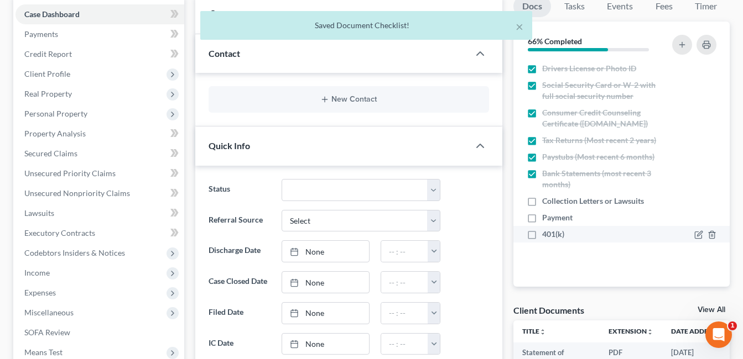
click at [542, 237] on label "401(k)" at bounding box center [553, 234] width 22 height 11
click at [546, 236] on input "401(k)" at bounding box center [549, 232] width 7 height 7
checkbox input "true"
click at [542, 200] on label "Collection Letters or Lawsuits" at bounding box center [593, 201] width 102 height 11
click at [546, 200] on input "Collection Letters or Lawsuits" at bounding box center [549, 199] width 7 height 7
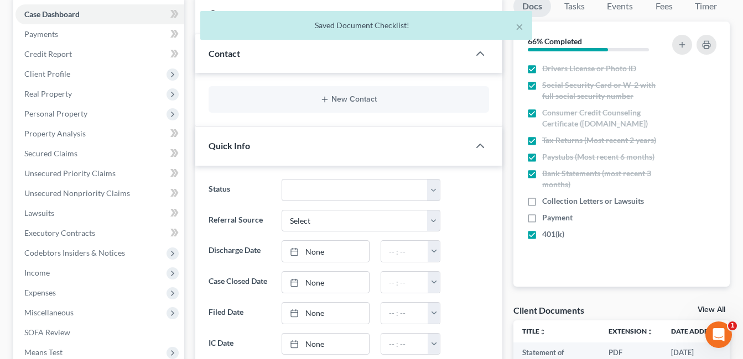
checkbox input "true"
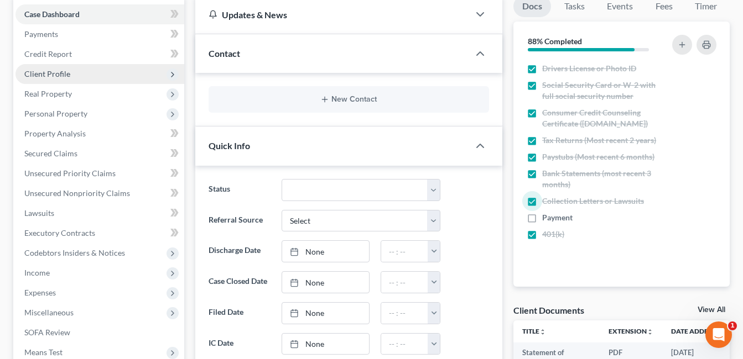
scroll to position [0, 0]
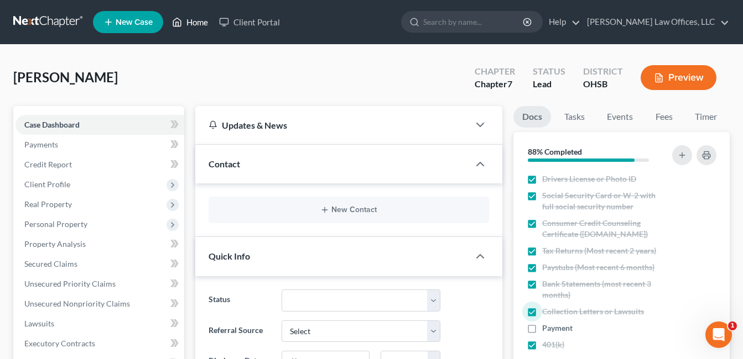
click at [190, 22] on link "Home" at bounding box center [189, 22] width 47 height 20
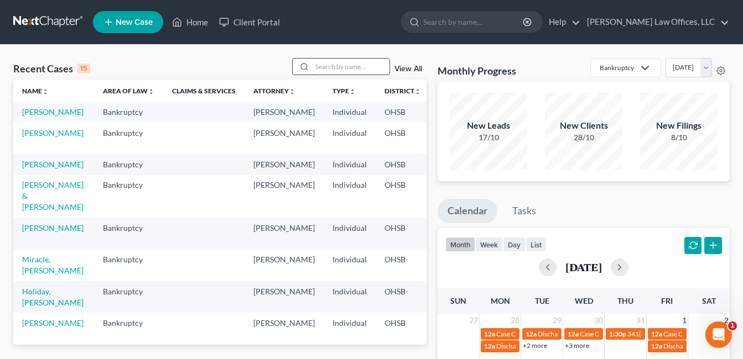
click at [322, 69] on input "search" at bounding box center [350, 67] width 77 height 16
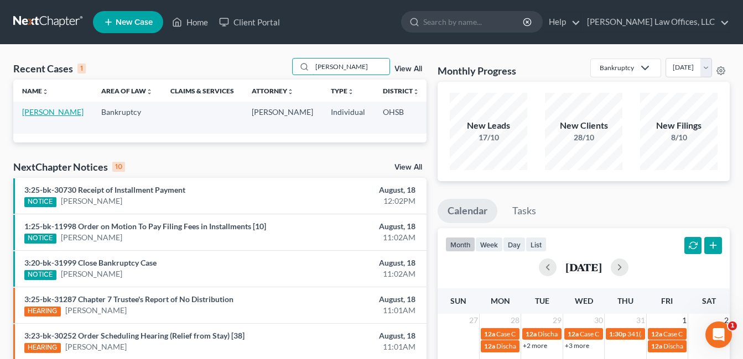
type input "[PERSON_NAME]"
click at [33, 117] on link "[PERSON_NAME]" at bounding box center [52, 111] width 61 height 9
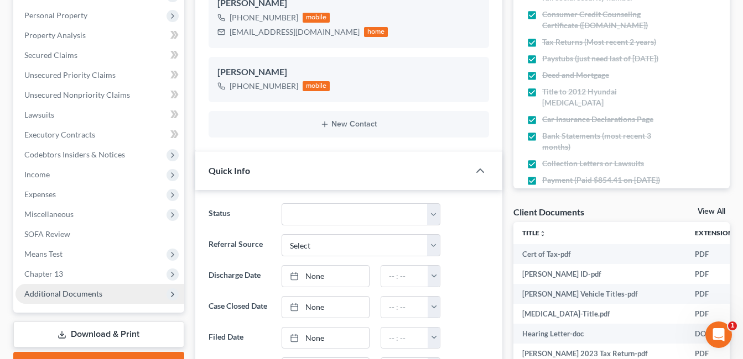
scroll to position [276, 0]
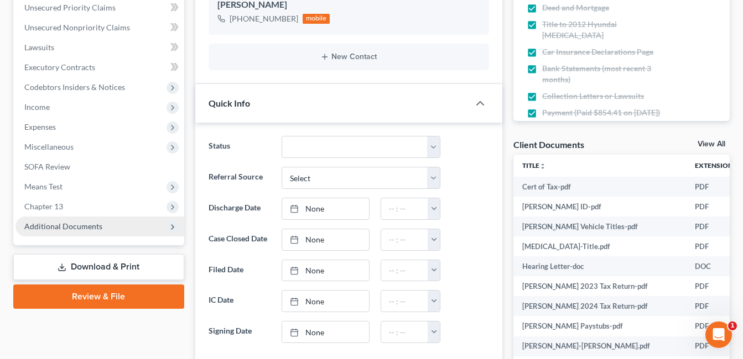
click at [67, 221] on span "Additional Documents" at bounding box center [99, 227] width 169 height 20
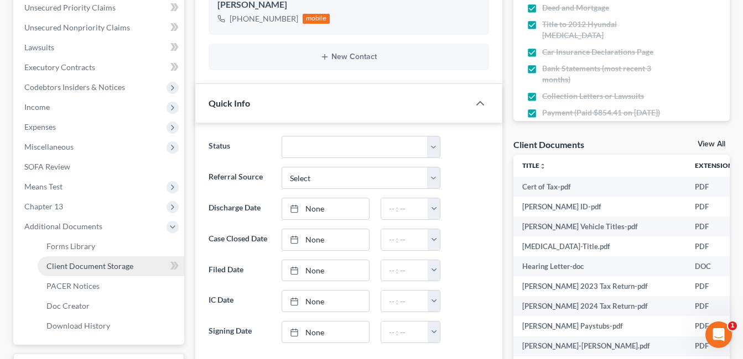
click at [105, 262] on span "Client Document Storage" at bounding box center [89, 266] width 87 height 9
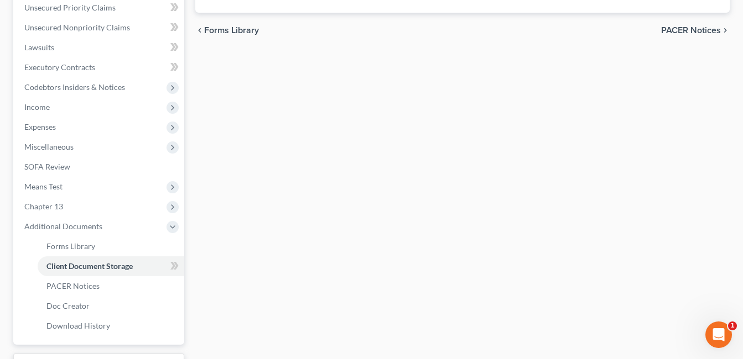
scroll to position [220, 0]
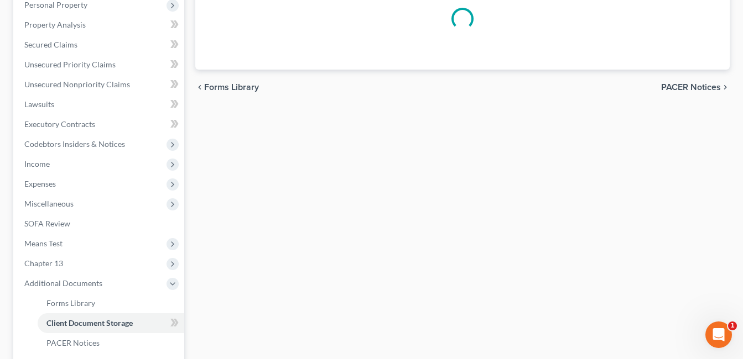
select select "52"
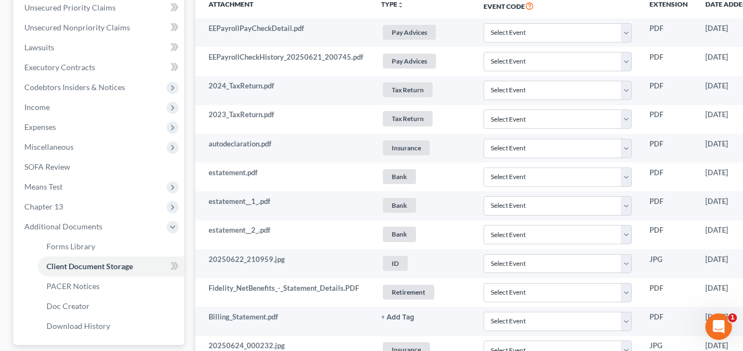
scroll to position [276, 103]
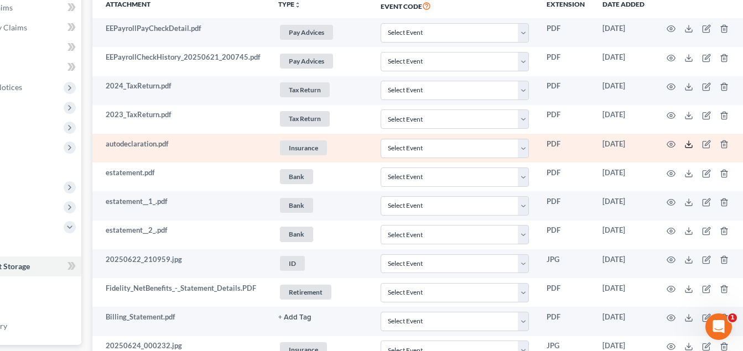
click at [684, 143] on icon at bounding box center [688, 144] width 9 height 9
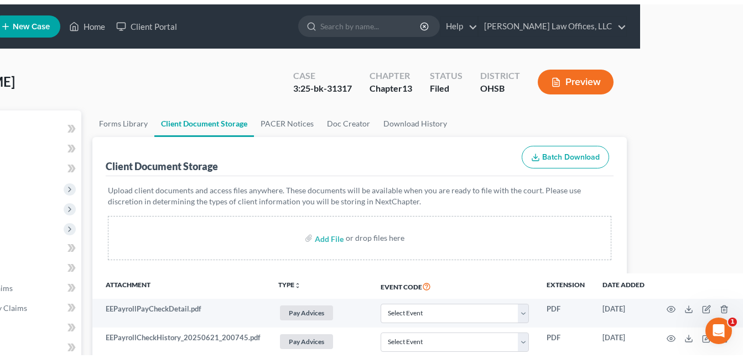
scroll to position [0, 0]
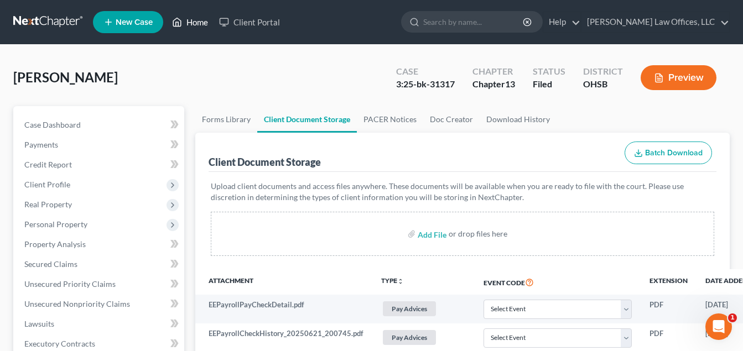
click at [199, 23] on link "Home" at bounding box center [189, 22] width 47 height 20
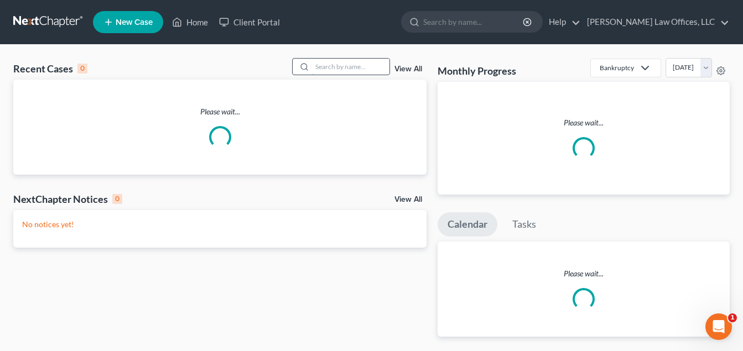
click at [335, 70] on input "search" at bounding box center [350, 67] width 77 height 16
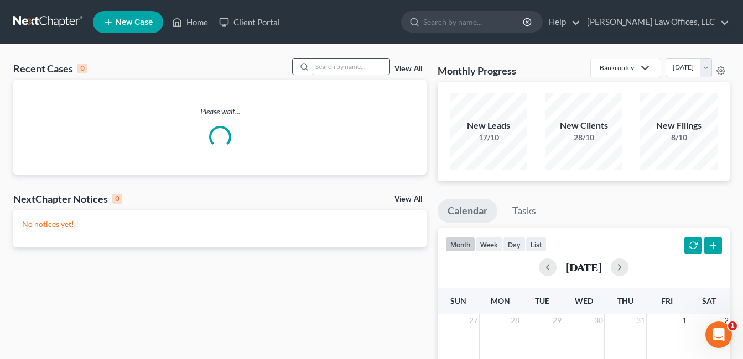
click at [336, 67] on input "search" at bounding box center [350, 67] width 77 height 16
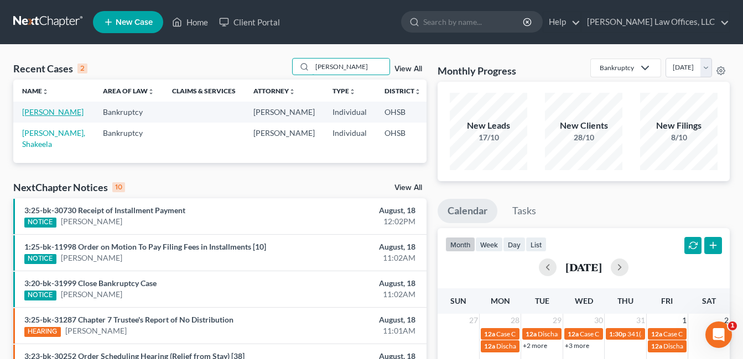
type input "[PERSON_NAME]"
click at [33, 117] on link "[PERSON_NAME]" at bounding box center [52, 111] width 61 height 9
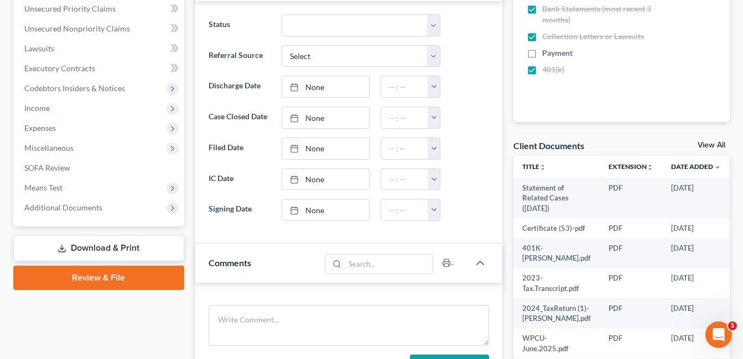
scroll to position [276, 0]
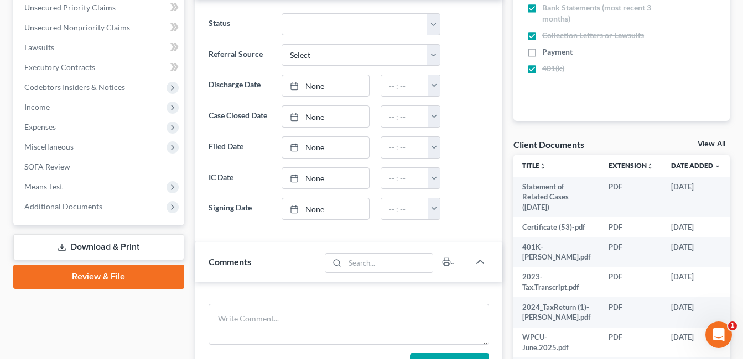
drag, startPoint x: 99, startPoint y: 212, endPoint x: 130, endPoint y: 238, distance: 40.1
click at [99, 212] on span "Additional Documents" at bounding box center [99, 207] width 169 height 20
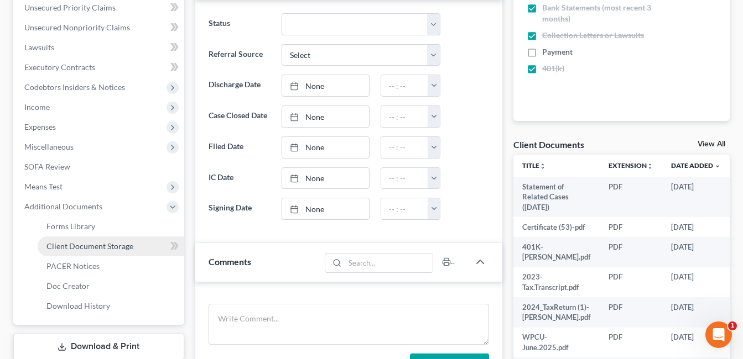
click at [112, 245] on span "Client Document Storage" at bounding box center [89, 246] width 87 height 9
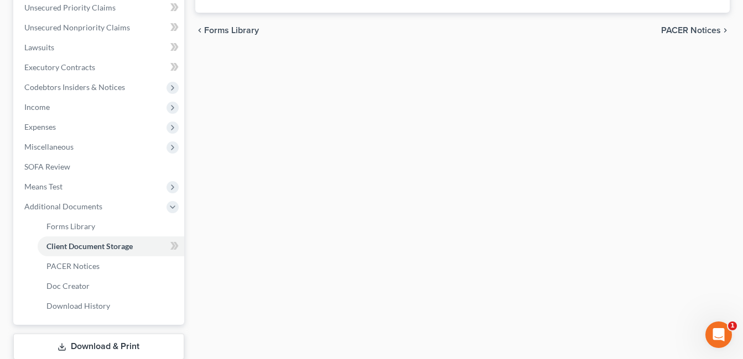
scroll to position [275, 0]
select select "7"
select select "52"
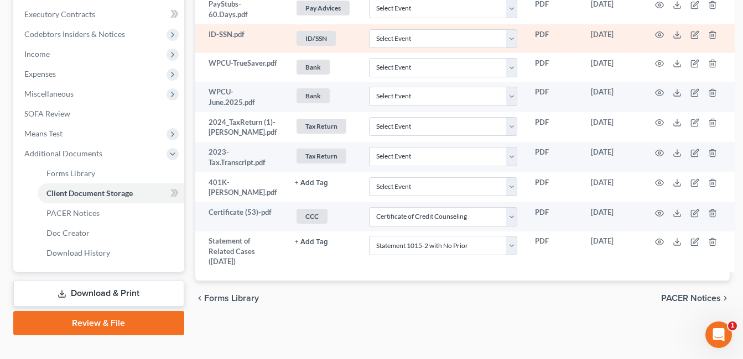
scroll to position [332, 0]
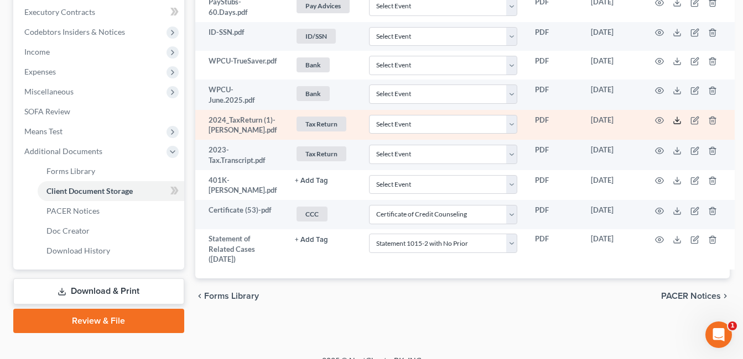
drag, startPoint x: 672, startPoint y: 121, endPoint x: 660, endPoint y: 123, distance: 12.9
click at [672, 121] on icon at bounding box center [676, 120] width 9 height 9
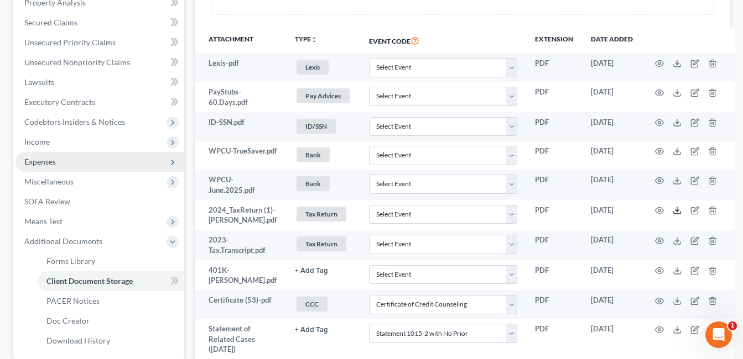
scroll to position [237, 0]
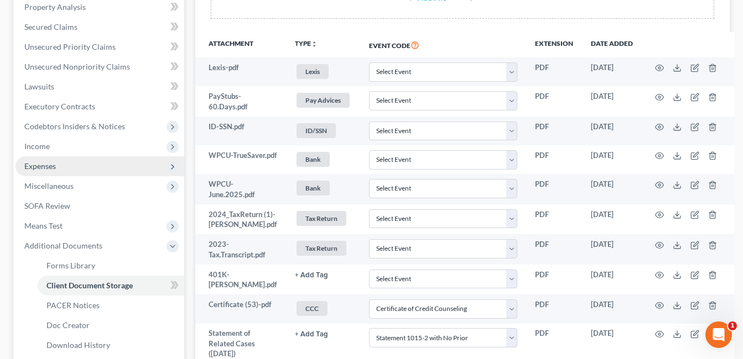
click at [84, 170] on span "Expenses" at bounding box center [99, 166] width 169 height 20
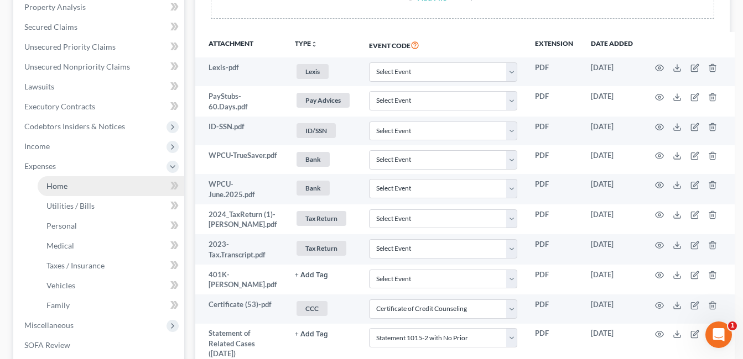
click at [96, 186] on link "Home" at bounding box center [111, 186] width 147 height 20
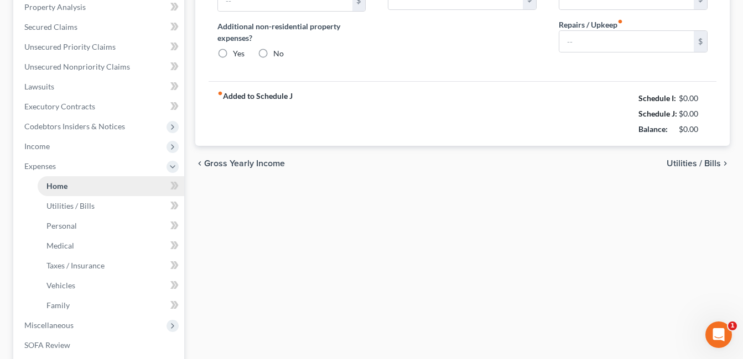
type input "750.00"
type input "0.00"
radio input "true"
type input "0.00"
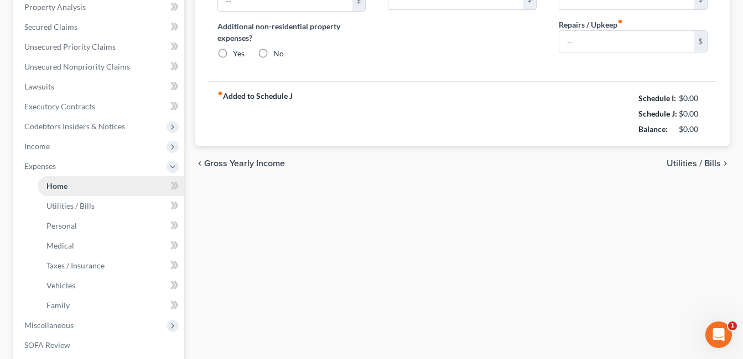
type input "0.00"
type input "25.00"
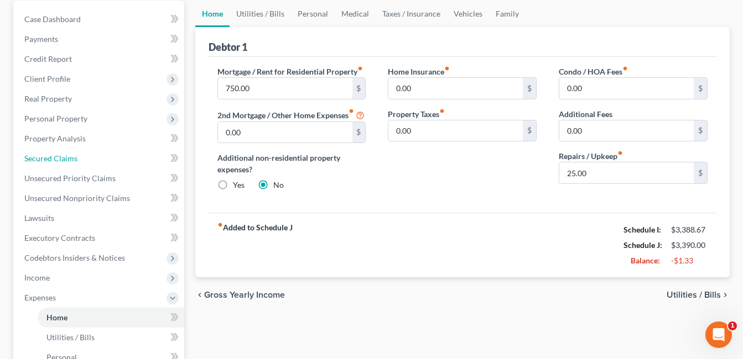
drag, startPoint x: 86, startPoint y: 189, endPoint x: 208, endPoint y: 160, distance: 125.0
click at [86, 189] on ul "Case Dashboard Payments Invoices Payments Payments Credit Report Client Profile" at bounding box center [99, 268] width 169 height 518
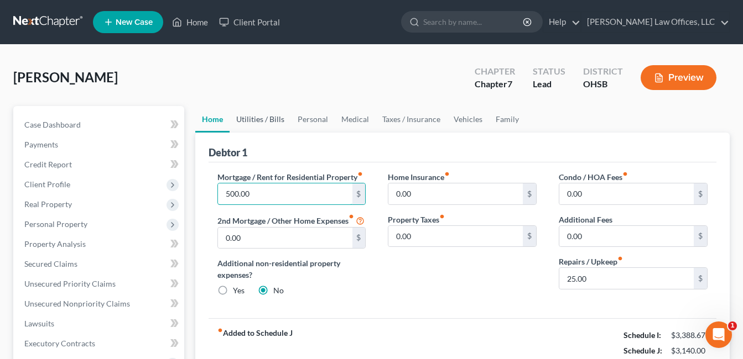
type input "500.00"
drag, startPoint x: 260, startPoint y: 123, endPoint x: 287, endPoint y: 130, distance: 28.0
click at [260, 123] on link "Utilities / Bills" at bounding box center [259, 119] width 61 height 27
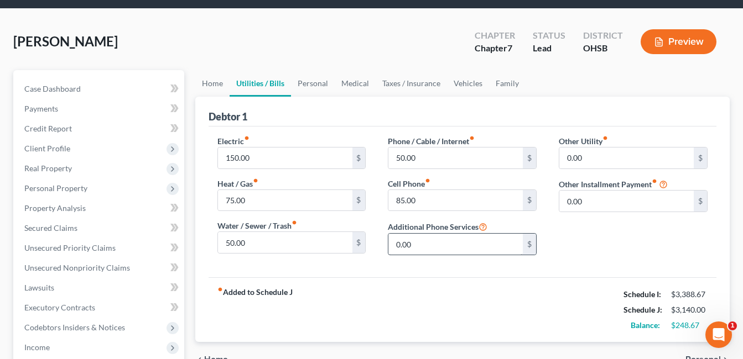
scroll to position [55, 0]
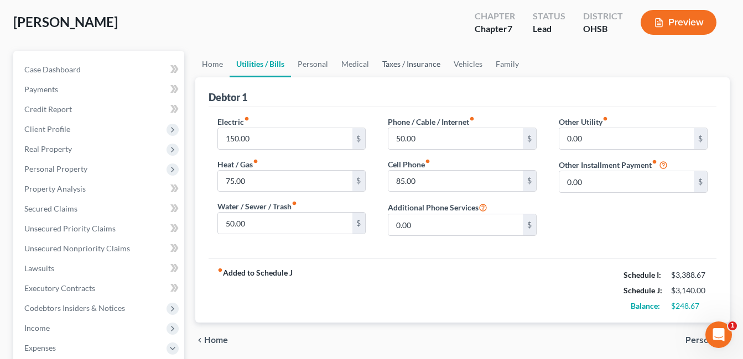
click at [399, 62] on link "Taxes / Insurance" at bounding box center [410, 64] width 71 height 27
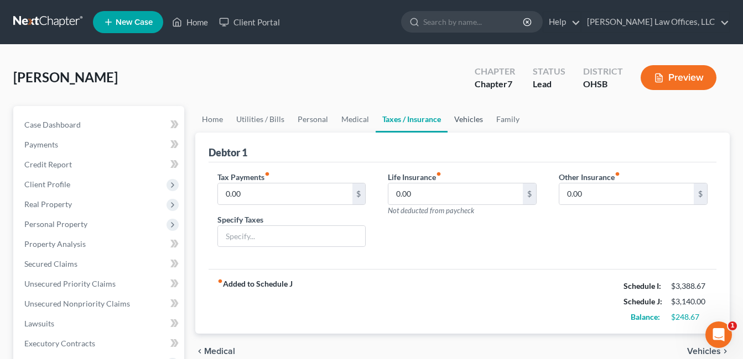
click at [469, 110] on link "Vehicles" at bounding box center [468, 119] width 42 height 27
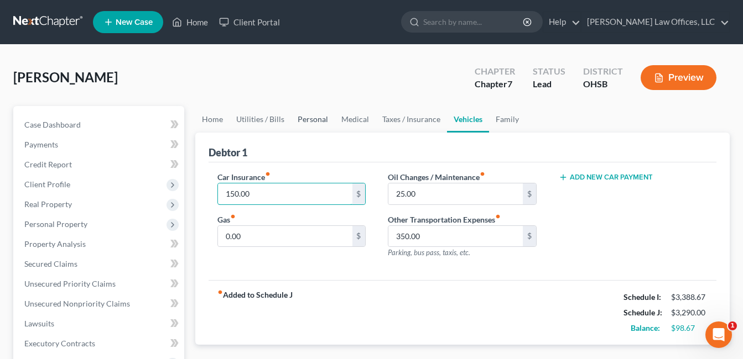
type input "150.00"
click at [318, 118] on link "Personal" at bounding box center [313, 119] width 44 height 27
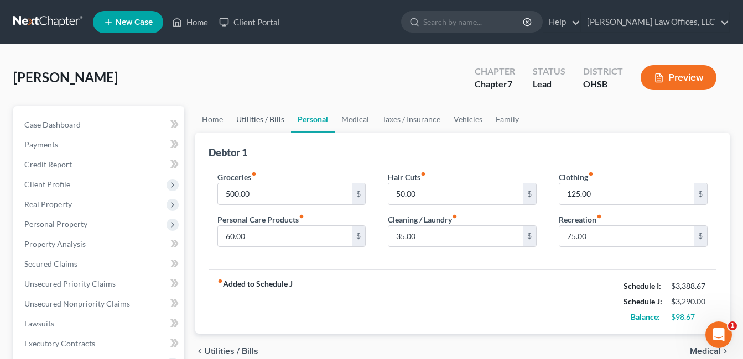
click at [270, 117] on link "Utilities / Bills" at bounding box center [259, 119] width 61 height 27
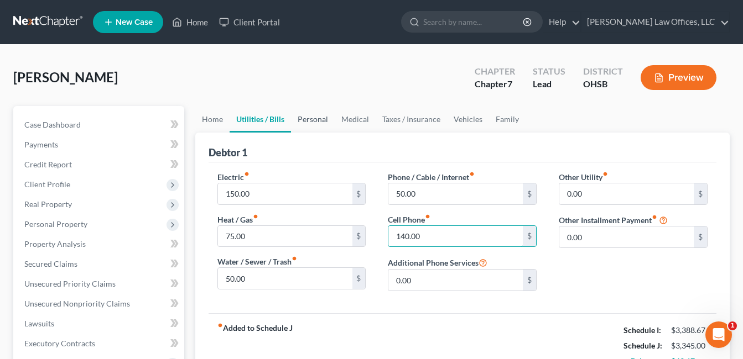
type input "140.00"
click at [312, 119] on link "Personal" at bounding box center [313, 119] width 44 height 27
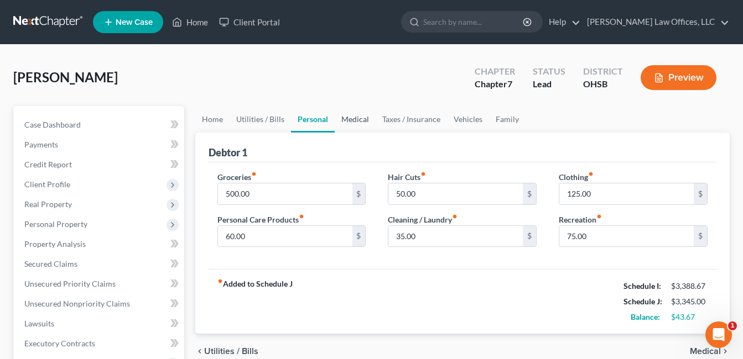
click at [351, 118] on link "Medical" at bounding box center [355, 119] width 41 height 27
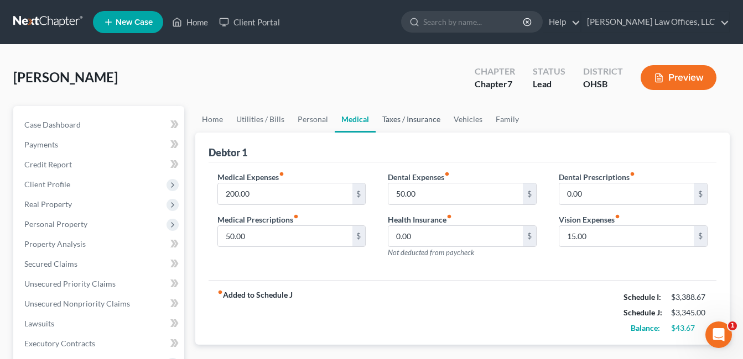
click at [404, 119] on link "Taxes / Insurance" at bounding box center [410, 119] width 71 height 27
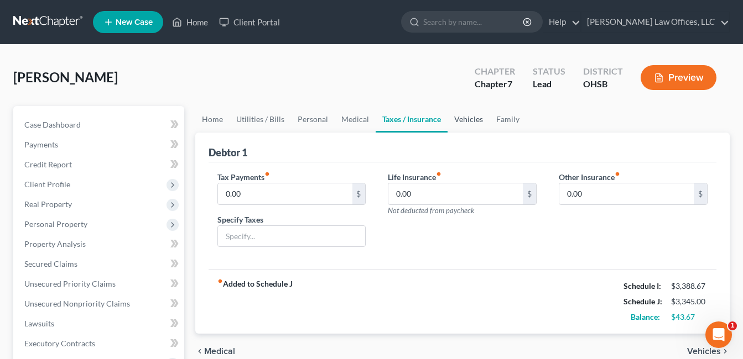
click at [466, 118] on link "Vehicles" at bounding box center [468, 119] width 42 height 27
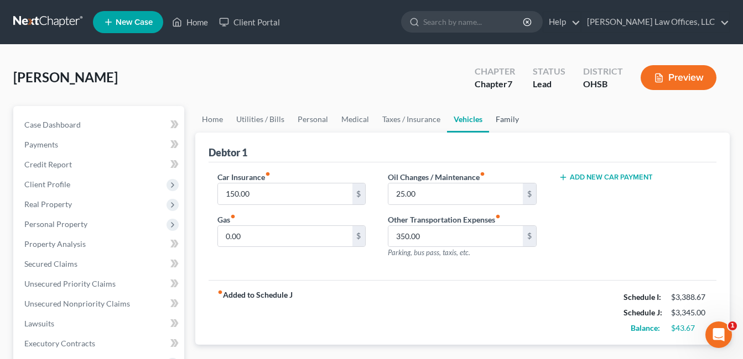
click at [502, 117] on link "Family" at bounding box center [507, 119] width 36 height 27
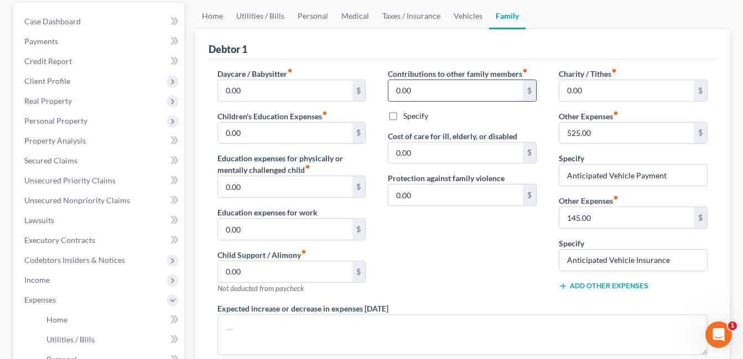
scroll to position [111, 0]
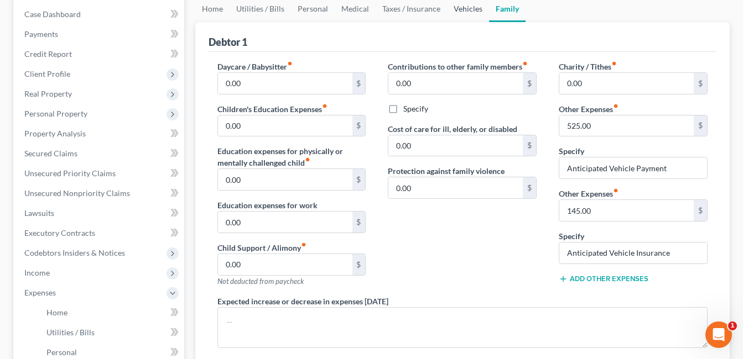
click at [458, 9] on link "Vehicles" at bounding box center [468, 9] width 42 height 27
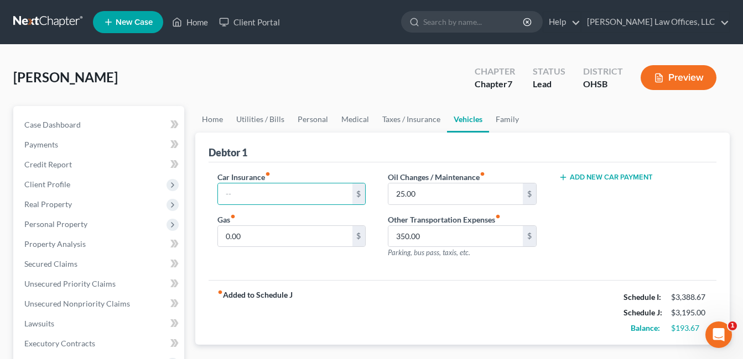
click at [364, 276] on div "Car Insurance fiber_manual_record $ Gas fiber_manual_record 0.00 $ Oil Changes …" at bounding box center [462, 222] width 508 height 118
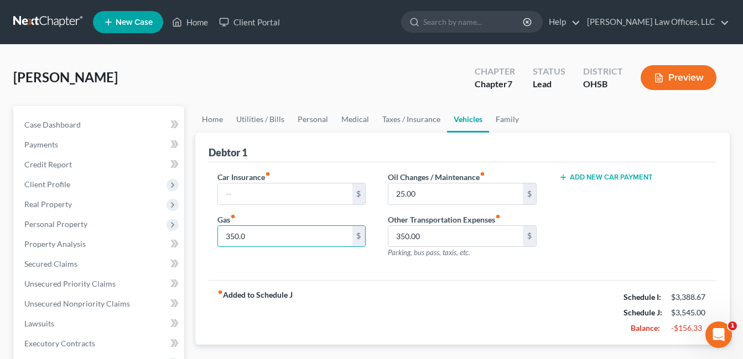
type input "350.00"
drag, startPoint x: 218, startPoint y: 243, endPoint x: 212, endPoint y: 243, distance: 6.1
click at [213, 243] on div "Car Insurance fiber_manual_record $ Gas fiber_manual_record 350.00 $" at bounding box center [291, 219] width 171 height 96
click at [633, 228] on div "Add New Car Payment" at bounding box center [632, 219] width 171 height 96
click at [498, 117] on link "Family" at bounding box center [507, 119] width 36 height 27
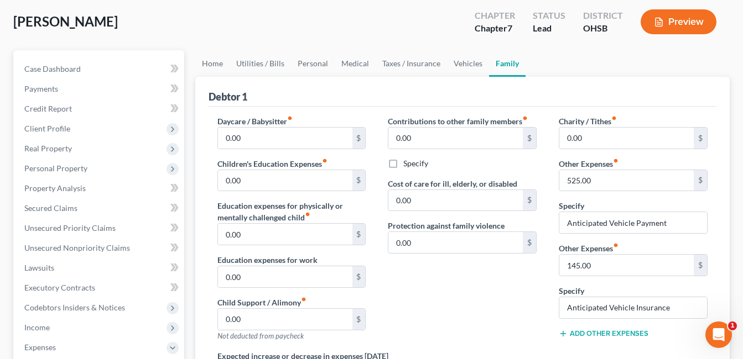
scroll to position [55, 0]
click at [214, 64] on link "Home" at bounding box center [212, 64] width 34 height 27
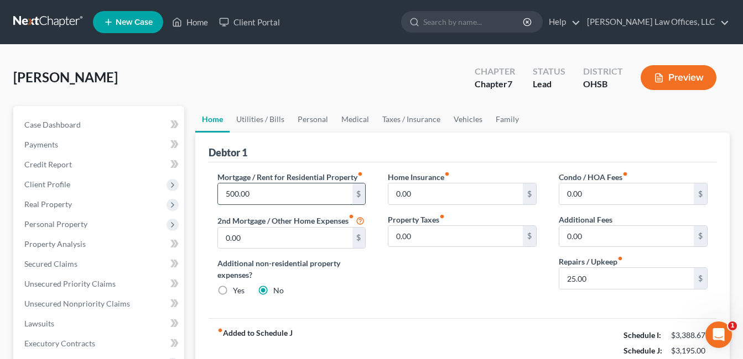
click at [264, 191] on input "500.00" at bounding box center [285, 194] width 134 height 21
type input "550.00"
click at [422, 278] on div "Home Insurance fiber_manual_record 0.00 $ Property Taxes fiber_manual_record 0.…" at bounding box center [462, 238] width 171 height 134
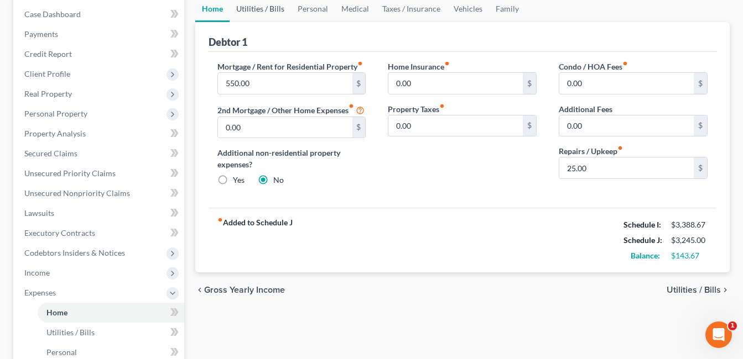
click at [263, 11] on link "Utilities / Bills" at bounding box center [259, 9] width 61 height 27
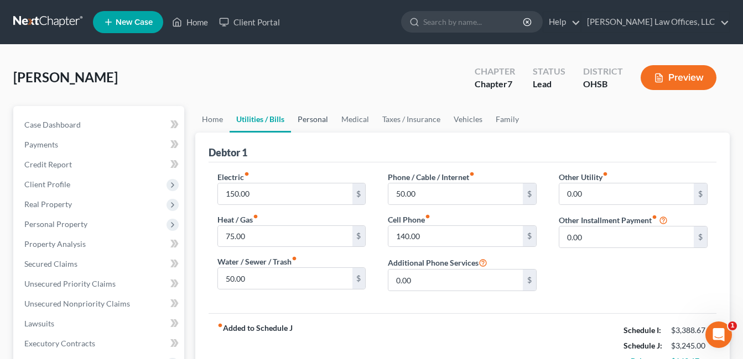
click at [319, 121] on link "Personal" at bounding box center [313, 119] width 44 height 27
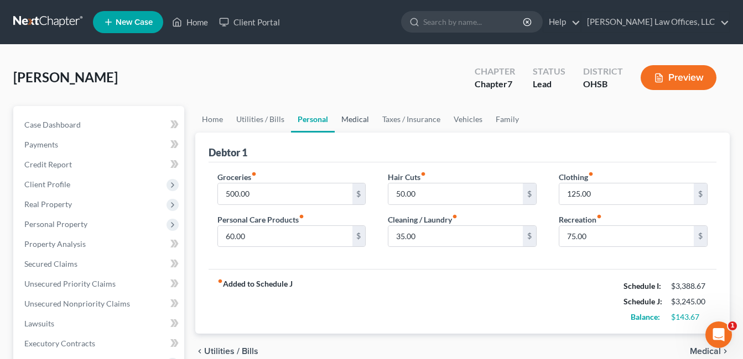
click at [351, 117] on link "Medical" at bounding box center [355, 119] width 41 height 27
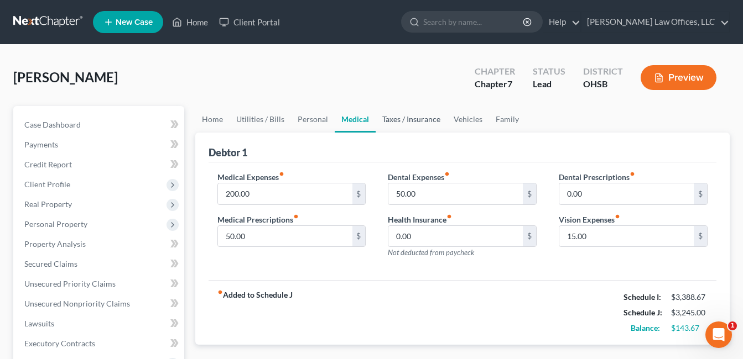
click at [404, 118] on link "Taxes / Insurance" at bounding box center [410, 119] width 71 height 27
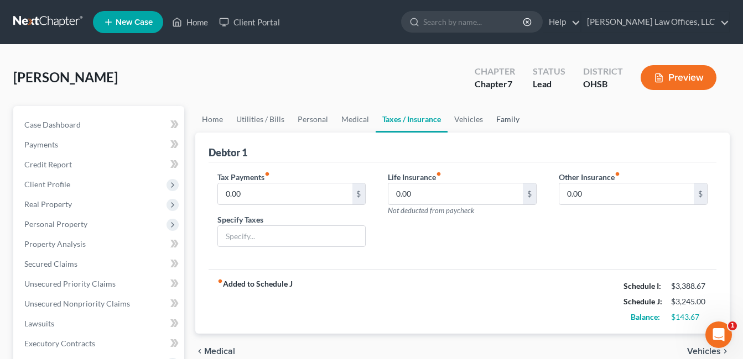
click at [511, 121] on link "Family" at bounding box center [507, 119] width 36 height 27
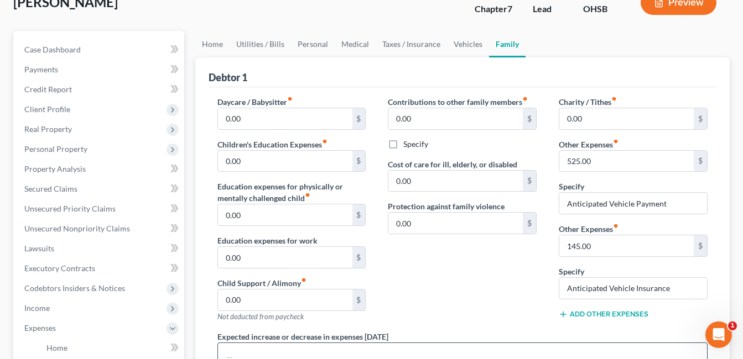
scroll to position [166, 0]
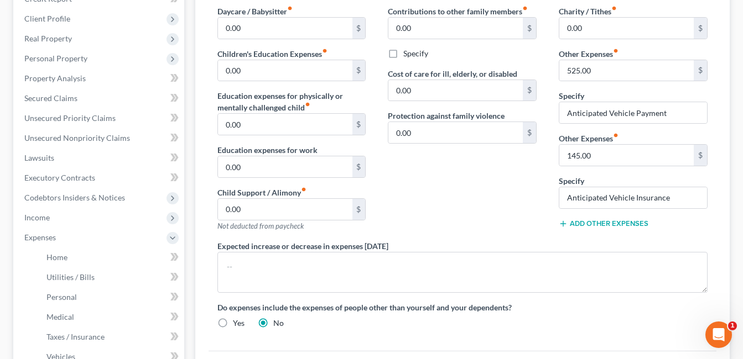
click at [604, 226] on button "Add Other Expenses" at bounding box center [603, 224] width 90 height 9
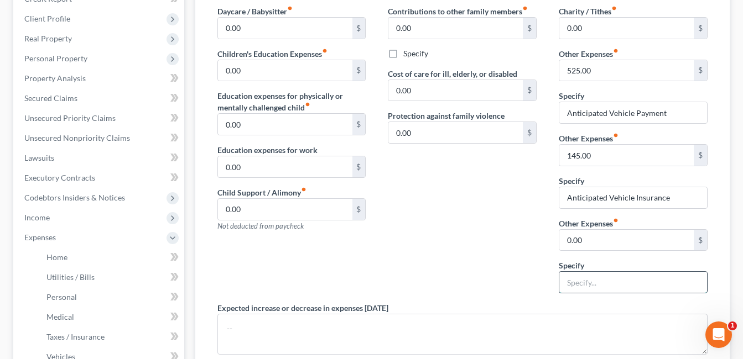
drag, startPoint x: 590, startPoint y: 293, endPoint x: 597, endPoint y: 281, distance: 13.4
click at [590, 293] on input "text" at bounding box center [633, 282] width 148 height 21
type input "Gym Membership"
type input "25.00"
click at [508, 237] on div "Contributions to other family members fiber_manual_record 0.00 $ Specify Cost o…" at bounding box center [462, 154] width 171 height 297
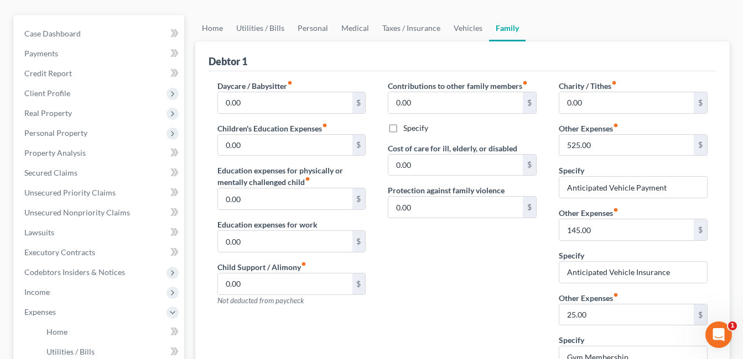
scroll to position [111, 0]
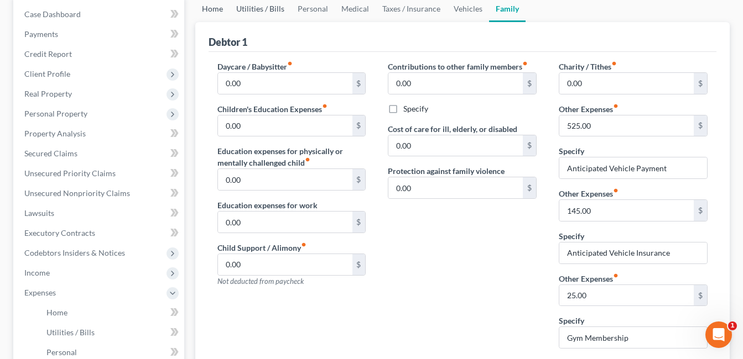
click at [207, 9] on link "Home" at bounding box center [212, 9] width 34 height 27
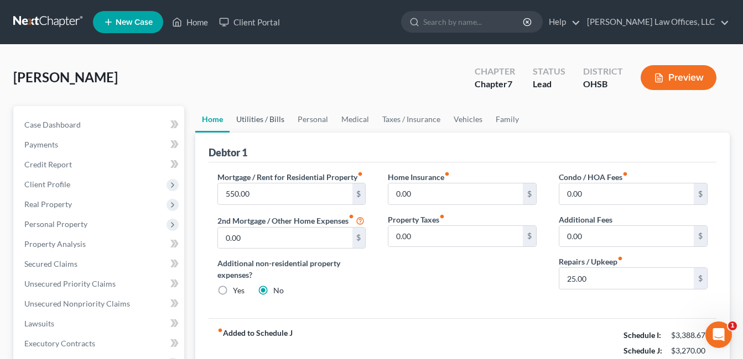
click at [269, 118] on link "Utilities / Bills" at bounding box center [259, 119] width 61 height 27
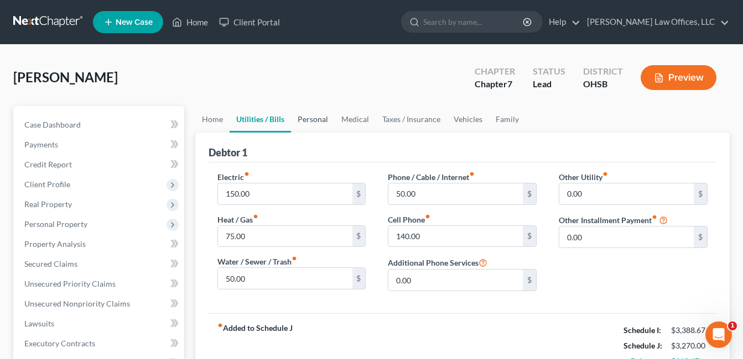
click at [311, 122] on link "Personal" at bounding box center [313, 119] width 44 height 27
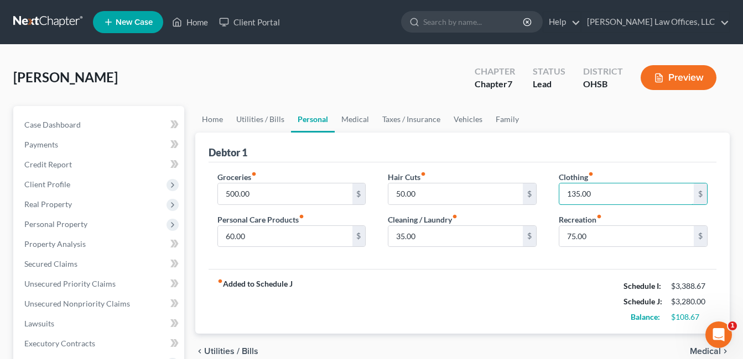
type input "135.00"
click at [542, 268] on div "Groceries fiber_manual_record 500.00 $ Personal Care Products fiber_manual_reco…" at bounding box center [462, 216] width 508 height 107
type input "65.00"
click at [352, 119] on link "Medical" at bounding box center [355, 119] width 41 height 27
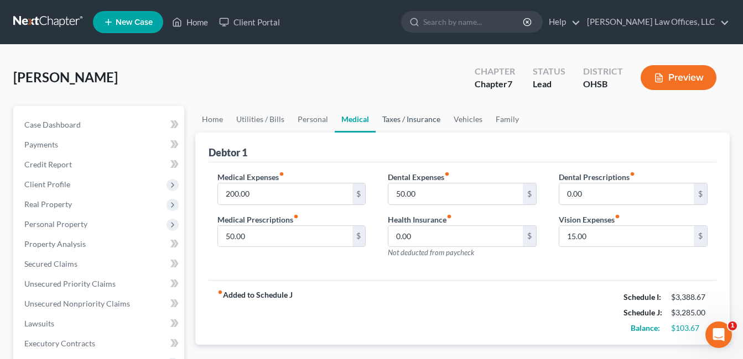
click at [401, 121] on link "Taxes / Insurance" at bounding box center [410, 119] width 71 height 27
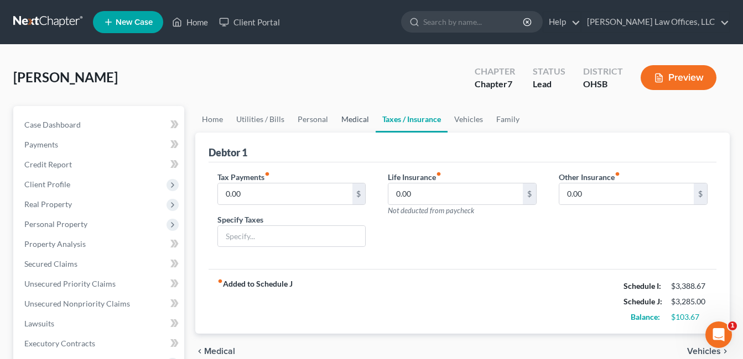
click at [349, 118] on link "Medical" at bounding box center [355, 119] width 41 height 27
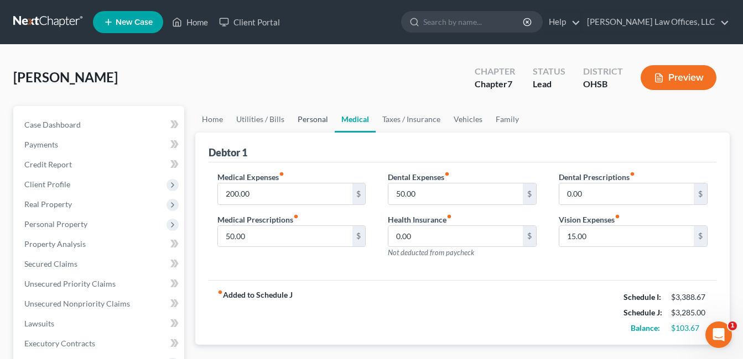
click at [319, 116] on link "Personal" at bounding box center [313, 119] width 44 height 27
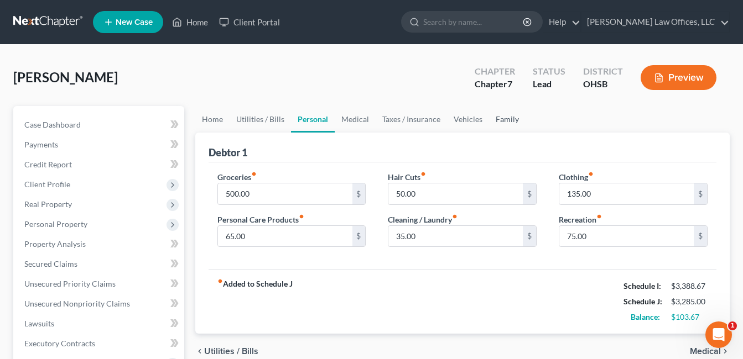
click at [515, 122] on link "Family" at bounding box center [507, 119] width 36 height 27
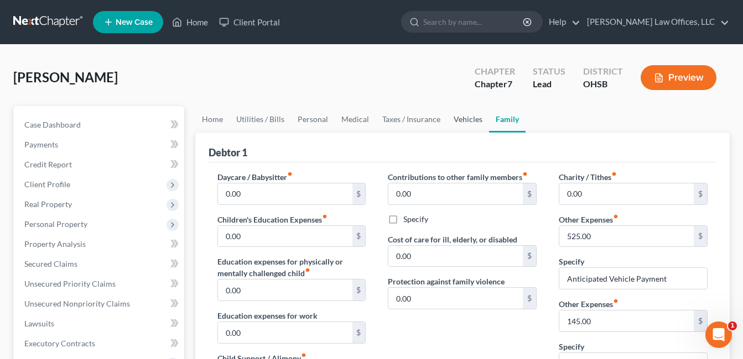
click at [469, 123] on link "Vehicles" at bounding box center [468, 119] width 42 height 27
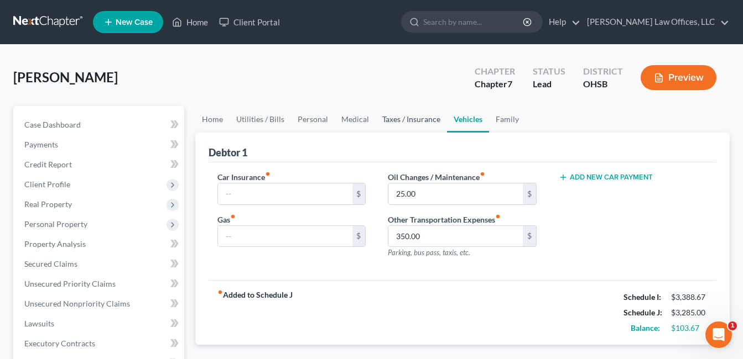
click at [425, 121] on link "Taxes / Insurance" at bounding box center [410, 119] width 71 height 27
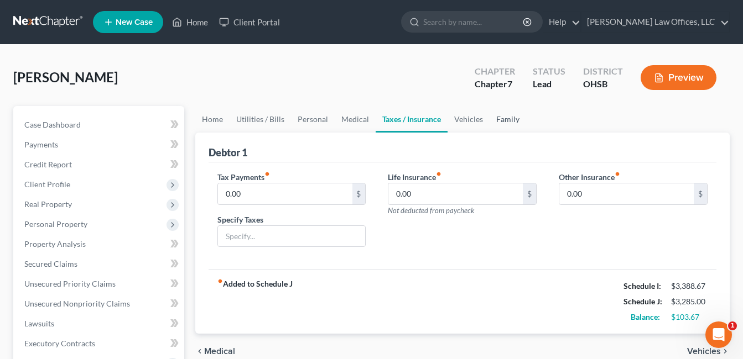
click at [500, 117] on link "Family" at bounding box center [507, 119] width 36 height 27
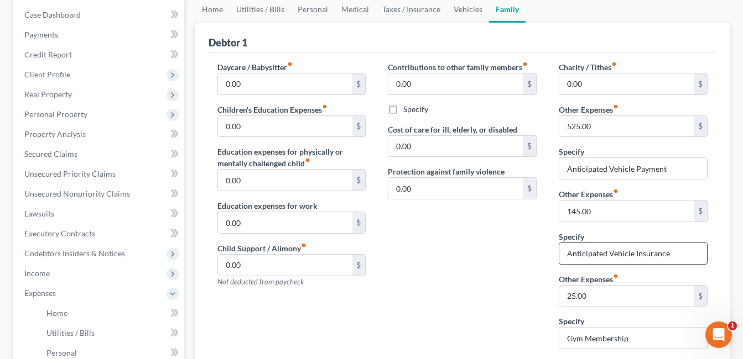
scroll to position [111, 0]
click at [623, 258] on input "Anticipated Vehicle Insurance" at bounding box center [633, 253] width 148 height 21
drag, startPoint x: 676, startPoint y: 254, endPoint x: 521, endPoint y: 222, distance: 157.5
click at [525, 238] on div "Daycare / Babysitter fiber_manual_record 0.00 $ Children's Education Expenses f…" at bounding box center [462, 258] width 512 height 394
click at [503, 253] on div "Contributions to other family members fiber_manual_record 0.00 $ Specify Cost o…" at bounding box center [462, 209] width 171 height 297
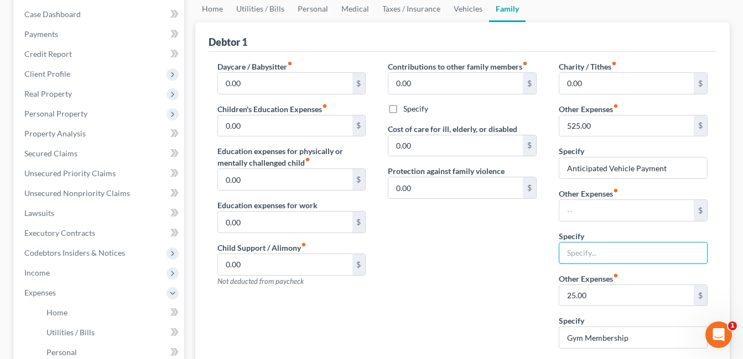
drag, startPoint x: 586, startPoint y: 254, endPoint x: 520, endPoint y: 260, distance: 66.6
click at [586, 254] on input "text" at bounding box center [633, 253] width 148 height 21
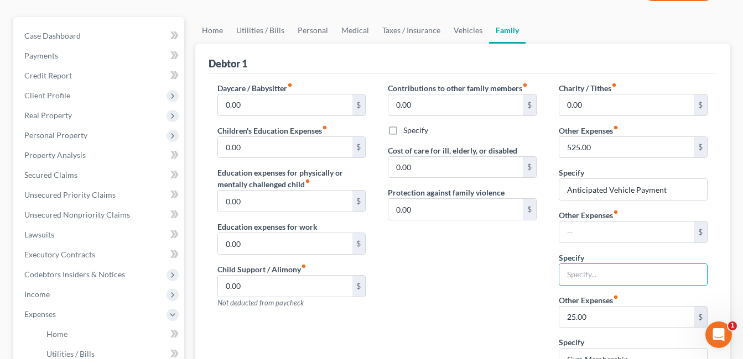
drag, startPoint x: 523, startPoint y: 239, endPoint x: 586, endPoint y: 242, distance: 63.1
click at [523, 239] on div "Contributions to other family members fiber_manual_record 0.00 $ Specify Cost o…" at bounding box center [462, 230] width 171 height 297
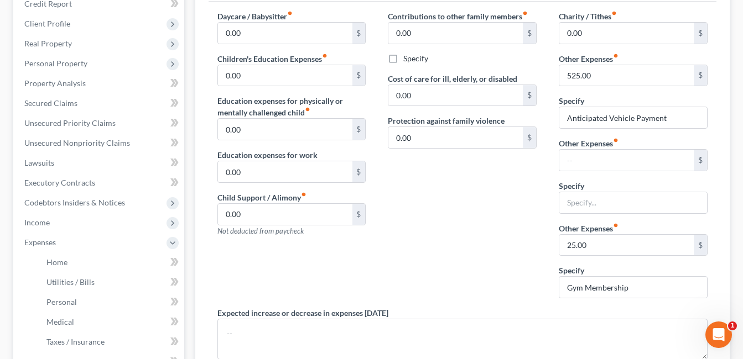
scroll to position [166, 0]
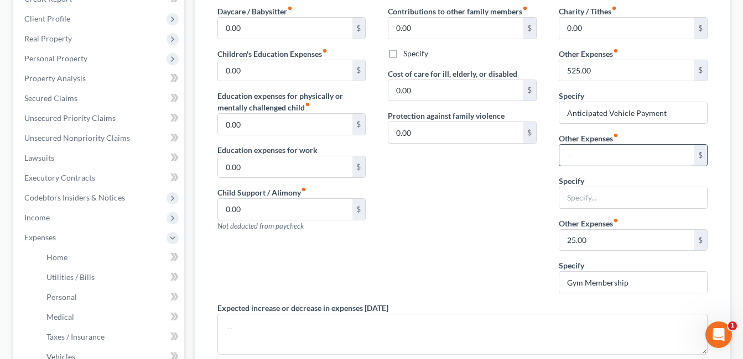
click at [617, 154] on input "text" at bounding box center [626, 155] width 134 height 21
type input "25.00"
click at [646, 197] on input "text" at bounding box center [633, 197] width 148 height 21
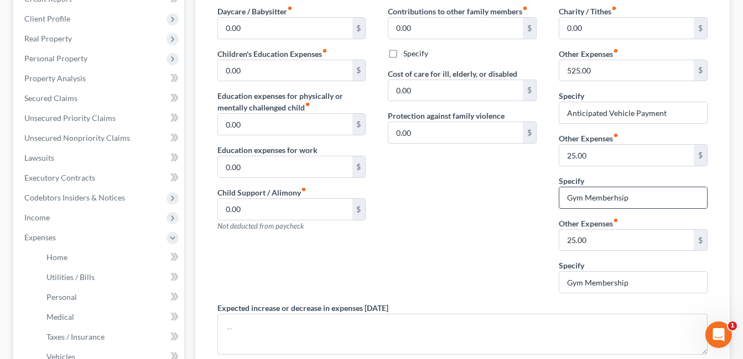
drag, startPoint x: 614, startPoint y: 200, endPoint x: 643, endPoint y: 199, distance: 29.3
click at [643, 199] on input "Gym Memberhsip" at bounding box center [633, 197] width 148 height 21
type input "Gym Membership"
drag, startPoint x: 639, startPoint y: 284, endPoint x: 570, endPoint y: 296, distance: 70.3
click at [567, 301] on div "Charity / Tithes fiber_manual_record 0.00 $ Other Expenses fiber_manual_record …" at bounding box center [632, 154] width 171 height 297
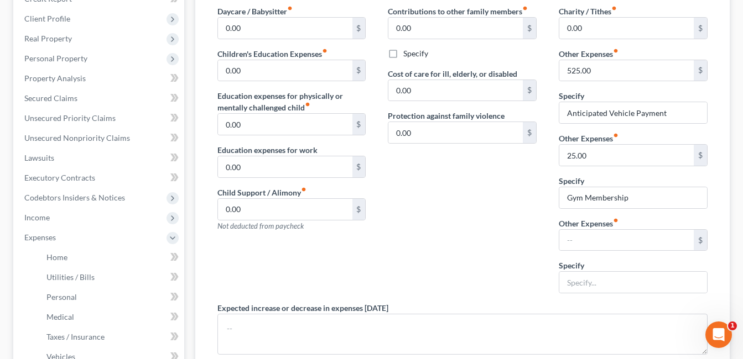
click at [434, 249] on div "Contributions to other family members fiber_manual_record 0.00 $ Specify Cost o…" at bounding box center [462, 154] width 171 height 297
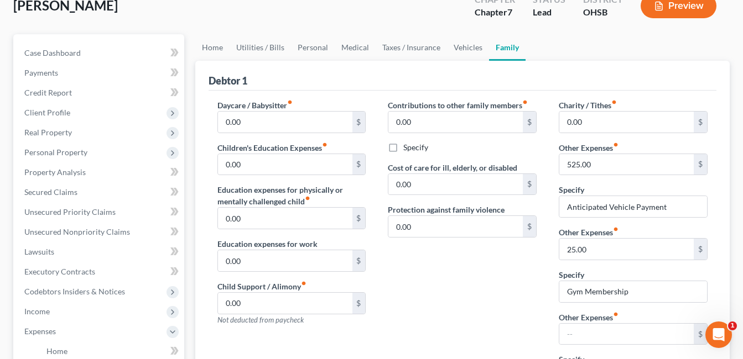
scroll to position [55, 0]
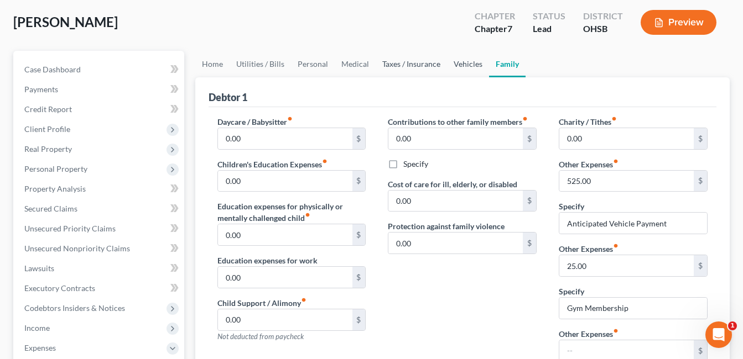
drag, startPoint x: 463, startPoint y: 62, endPoint x: 412, endPoint y: 61, distance: 51.4
click at [463, 62] on link "Vehicles" at bounding box center [468, 64] width 42 height 27
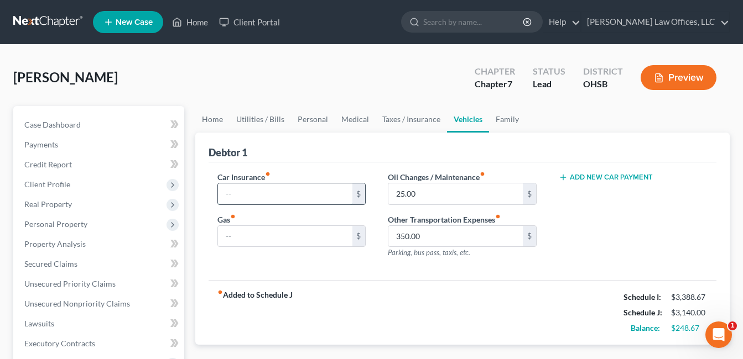
click at [254, 197] on input "text" at bounding box center [285, 194] width 134 height 21
type input "150.00"
click at [403, 121] on link "Taxes / Insurance" at bounding box center [410, 119] width 71 height 27
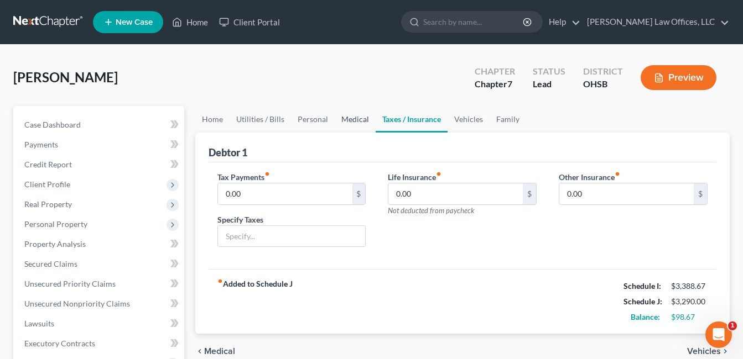
click at [357, 118] on link "Medical" at bounding box center [355, 119] width 41 height 27
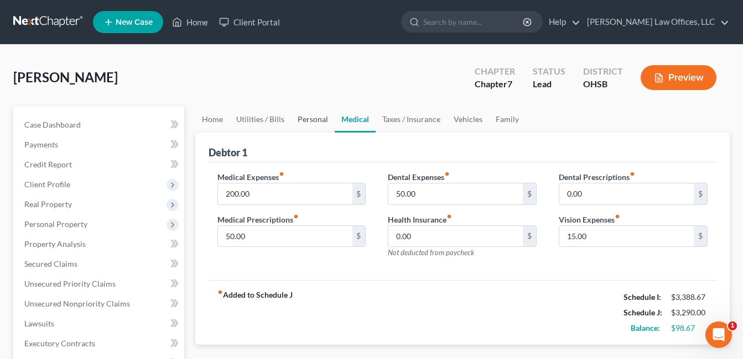
click at [315, 121] on link "Personal" at bounding box center [313, 119] width 44 height 27
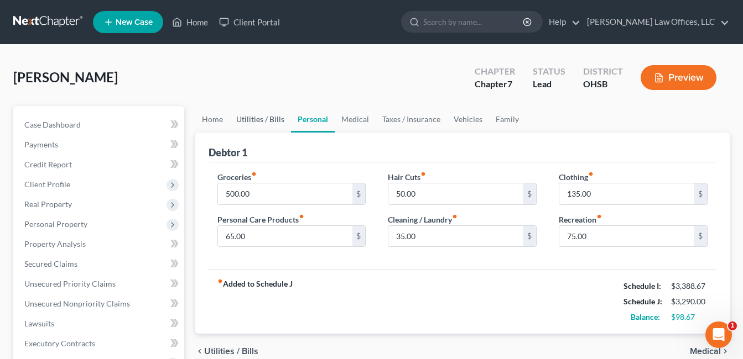
click at [264, 119] on link "Utilities / Bills" at bounding box center [259, 119] width 61 height 27
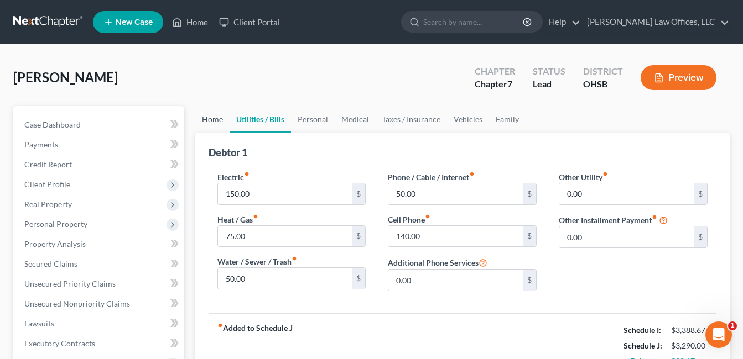
click at [216, 117] on link "Home" at bounding box center [212, 119] width 34 height 27
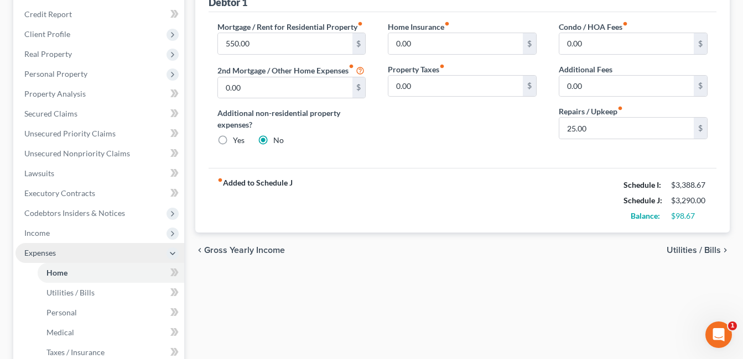
scroll to position [166, 0]
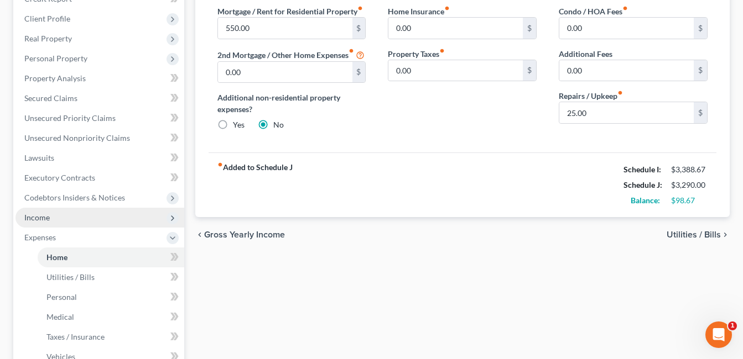
click at [66, 218] on span "Income" at bounding box center [99, 218] width 169 height 20
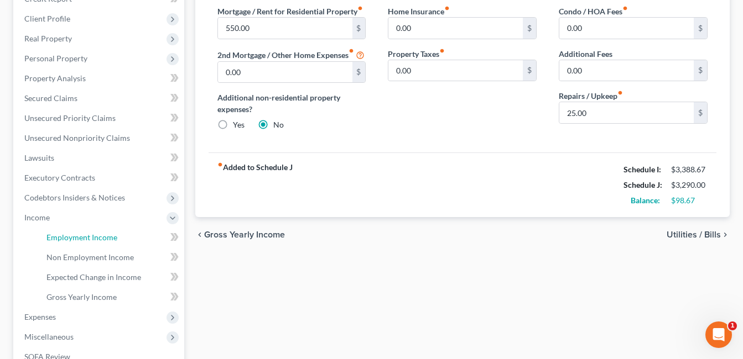
drag, startPoint x: 79, startPoint y: 236, endPoint x: 526, endPoint y: 174, distance: 451.1
click at [81, 236] on span "Employment Income" at bounding box center [81, 237] width 71 height 9
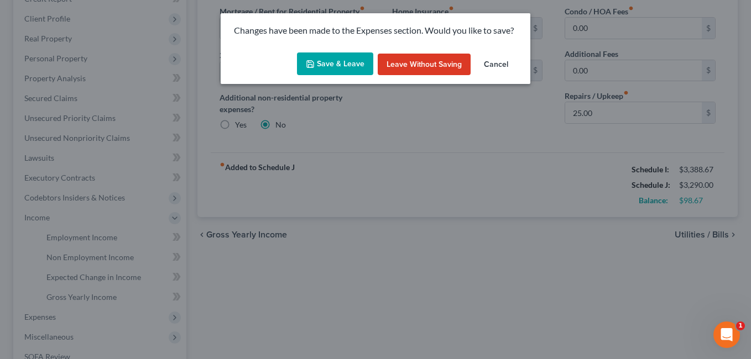
click at [325, 66] on button "Save & Leave" at bounding box center [335, 64] width 76 height 23
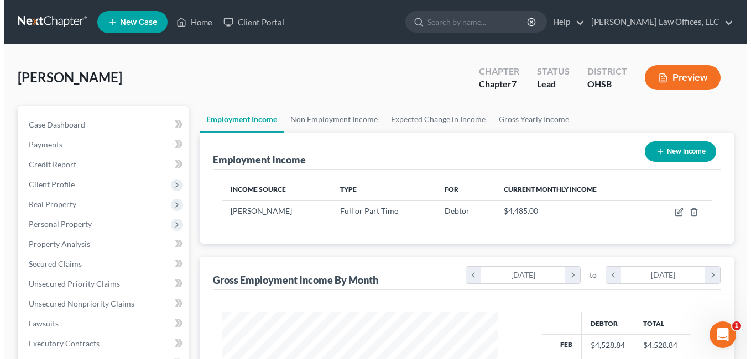
scroll to position [199, 299]
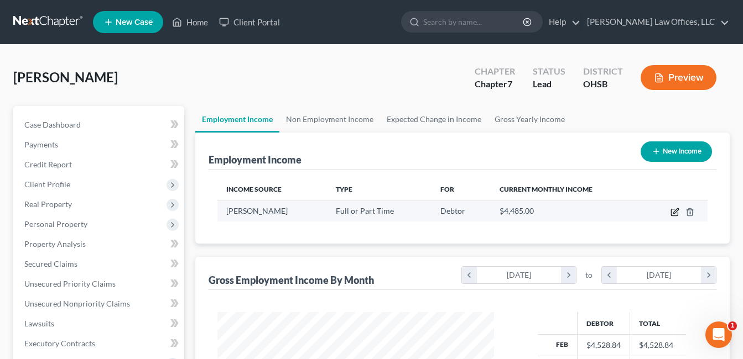
click at [670, 213] on td at bounding box center [676, 211] width 64 height 21
click at [673, 211] on icon "button" at bounding box center [674, 212] width 9 height 9
select select "0"
select select "22"
select select "3"
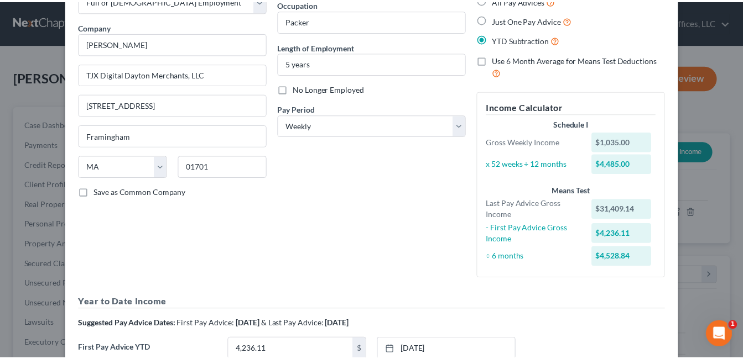
scroll to position [247, 0]
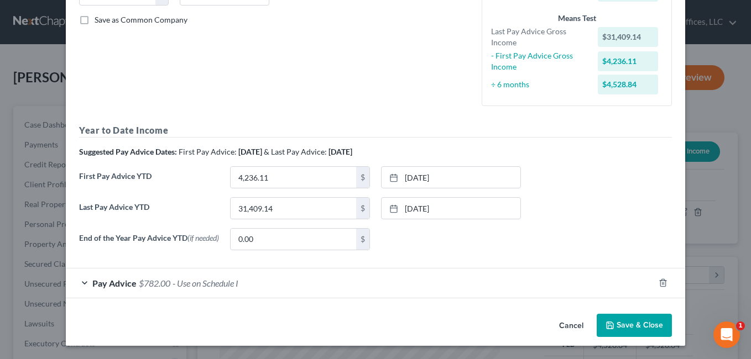
click at [609, 326] on icon "button" at bounding box center [609, 325] width 9 height 9
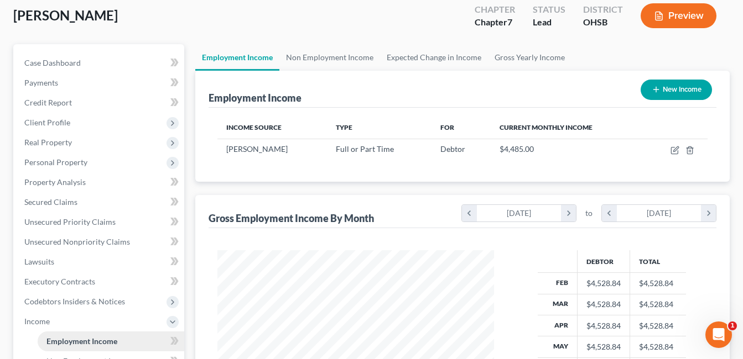
scroll to position [166, 0]
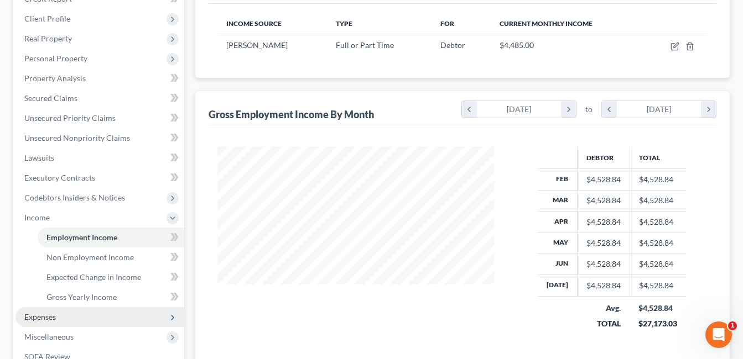
drag, startPoint x: 56, startPoint y: 318, endPoint x: 92, endPoint y: 313, distance: 36.4
click at [56, 318] on span "Expenses" at bounding box center [40, 316] width 32 height 9
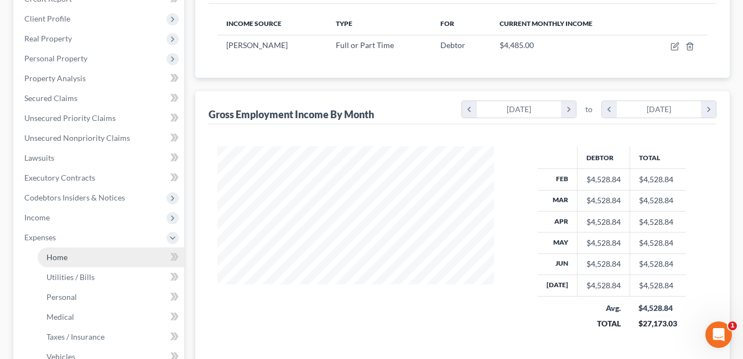
click at [82, 259] on link "Home" at bounding box center [111, 258] width 147 height 20
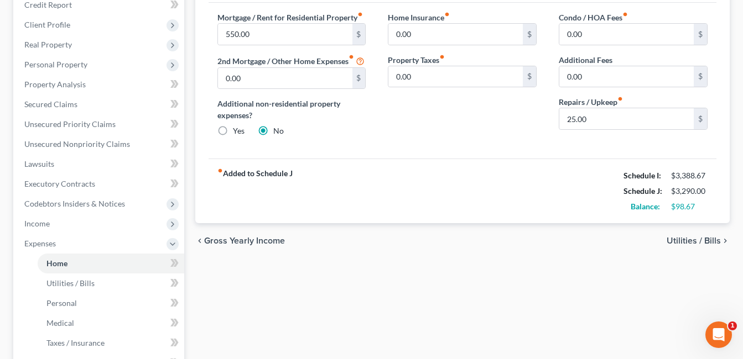
scroll to position [166, 0]
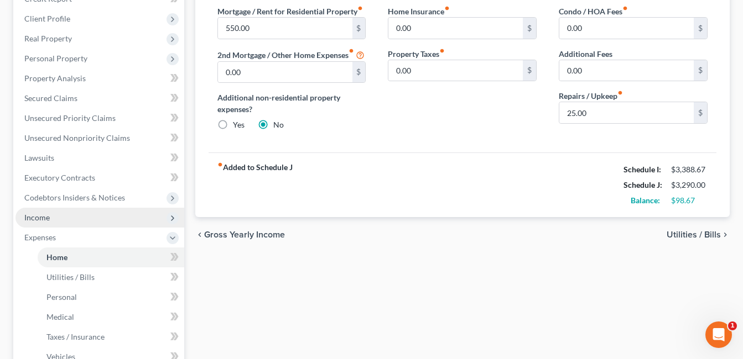
click at [95, 216] on span "Income" at bounding box center [99, 218] width 169 height 20
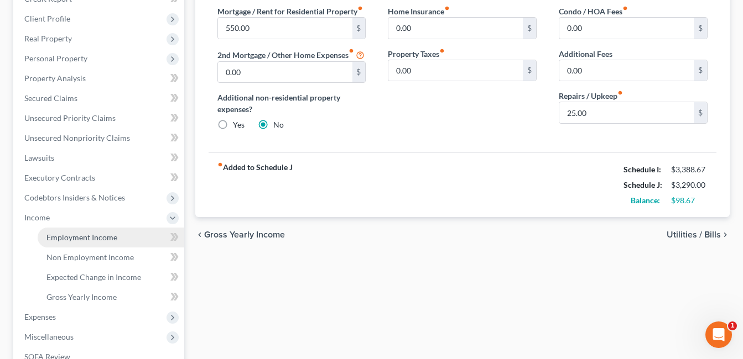
click at [95, 238] on span "Employment Income" at bounding box center [81, 237] width 71 height 9
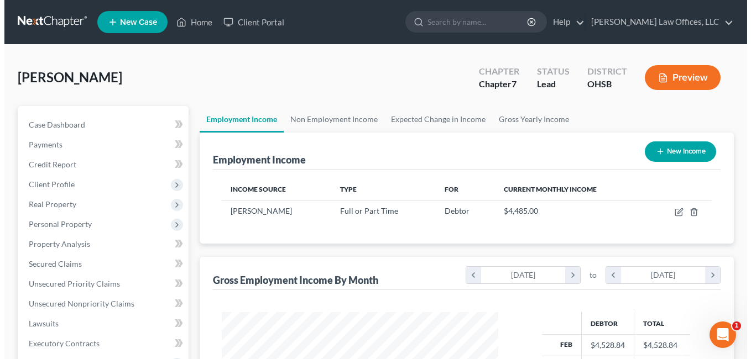
scroll to position [199, 299]
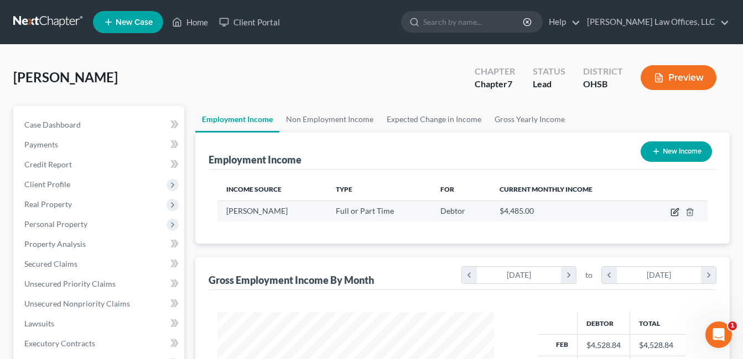
click at [669, 209] on td at bounding box center [676, 211] width 64 height 21
click at [674, 213] on icon "button" at bounding box center [675, 210] width 5 height 5
select select "0"
select select "22"
select select "3"
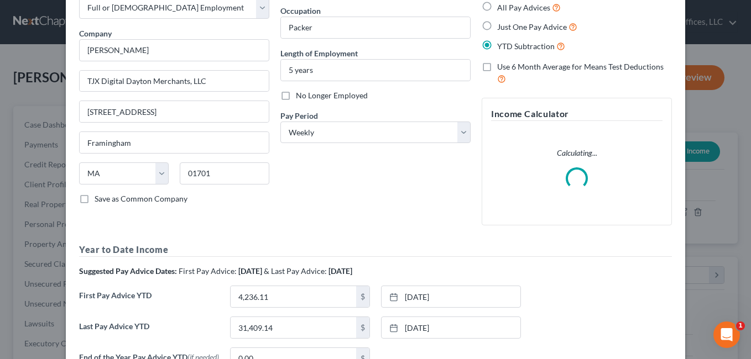
scroll to position [166, 0]
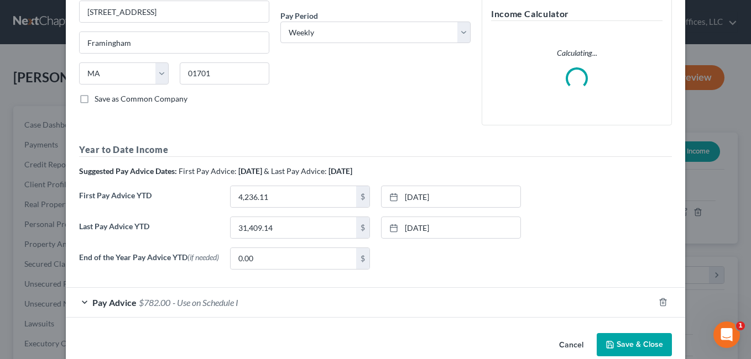
click at [259, 309] on div "Pay Advice $782.00 - Use on Schedule I" at bounding box center [360, 302] width 588 height 29
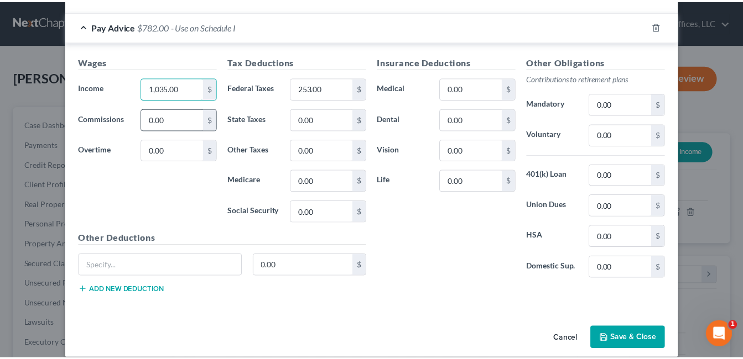
scroll to position [518, 0]
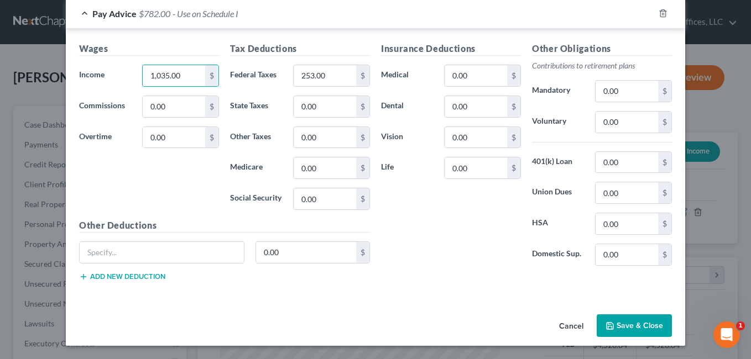
click at [633, 332] on button "Save & Close" at bounding box center [634, 326] width 75 height 23
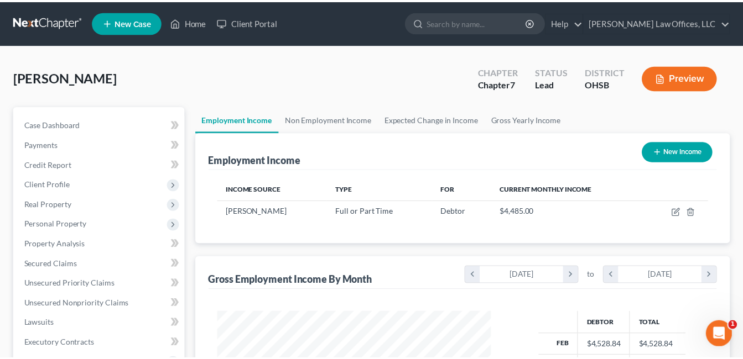
scroll to position [552748, 552648]
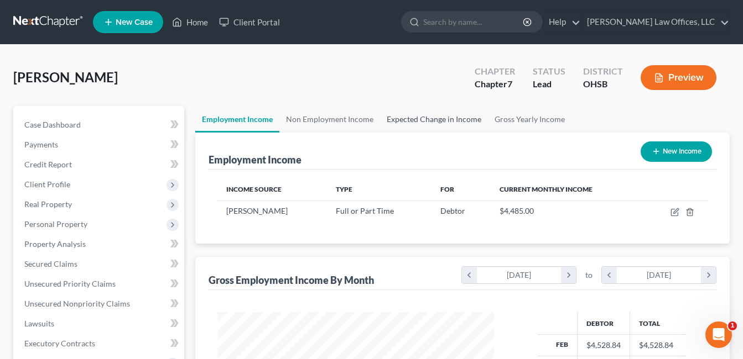
click at [457, 121] on link "Expected Change in Income" at bounding box center [434, 119] width 108 height 27
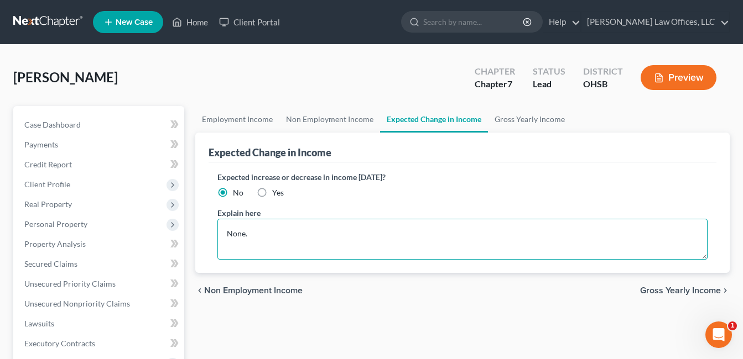
drag, startPoint x: 259, startPoint y: 235, endPoint x: 217, endPoint y: 245, distance: 42.6
click at [220, 243] on textarea "None." at bounding box center [462, 239] width 490 height 41
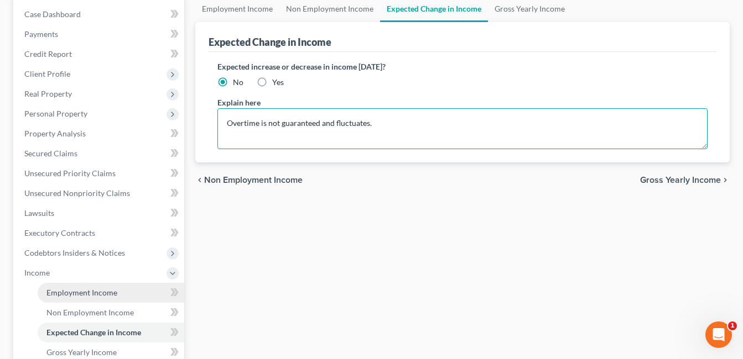
type textarea "Overtime is not guaranteed and fluctuates."
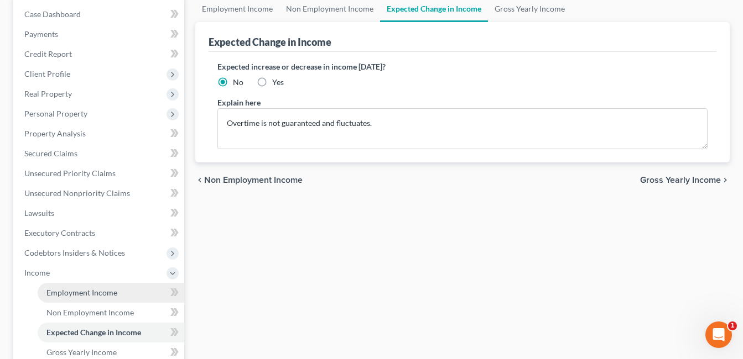
click at [67, 288] on span "Employment Income" at bounding box center [81, 292] width 71 height 9
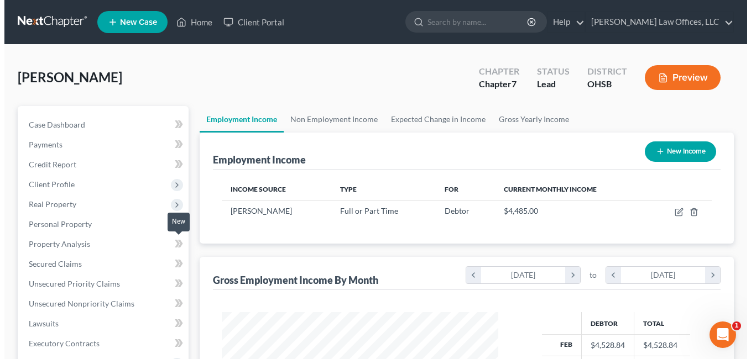
scroll to position [199, 299]
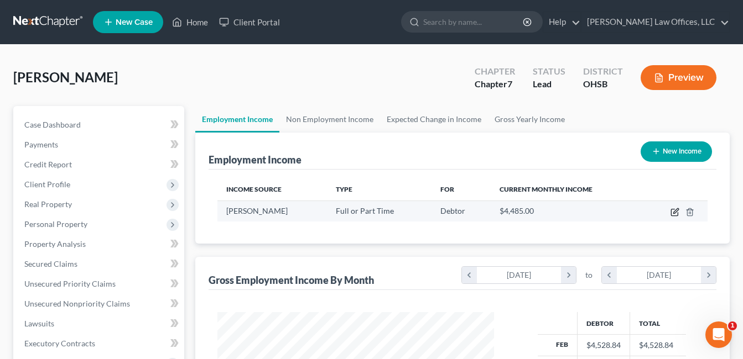
click at [672, 213] on icon "button" at bounding box center [674, 212] width 9 height 9
select select "0"
select select "22"
select select "3"
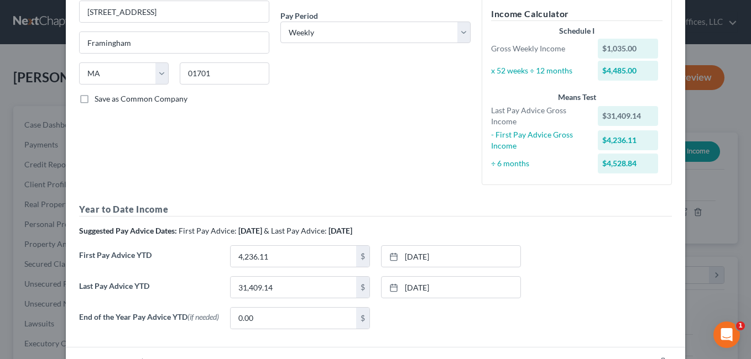
scroll to position [247, 0]
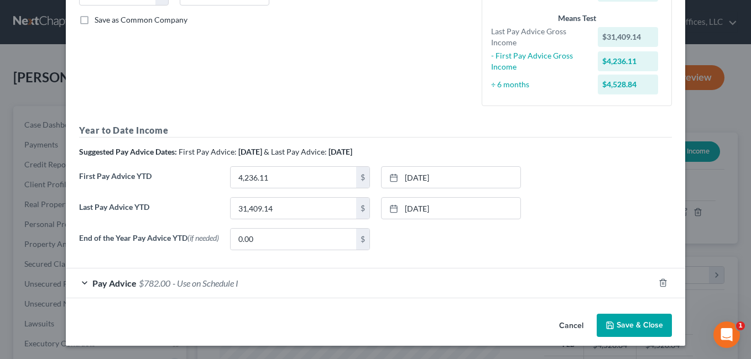
click at [198, 283] on span "- Use on Schedule I" at bounding box center [206, 283] width 66 height 11
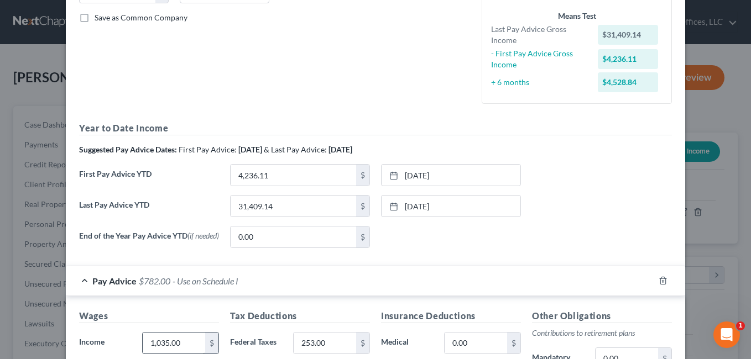
scroll to position [358, 0]
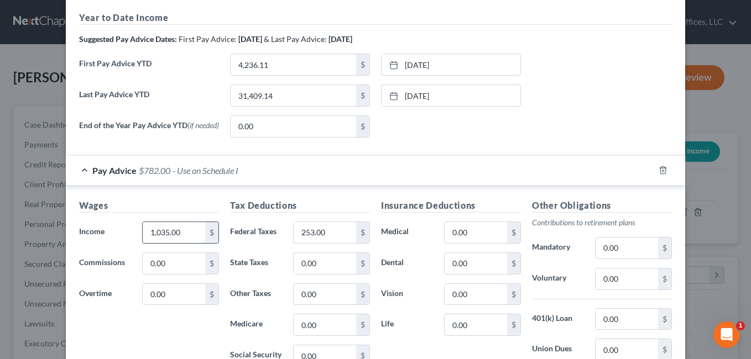
click at [181, 234] on input "1,035.00" at bounding box center [174, 232] width 62 height 21
type input "1,000.00"
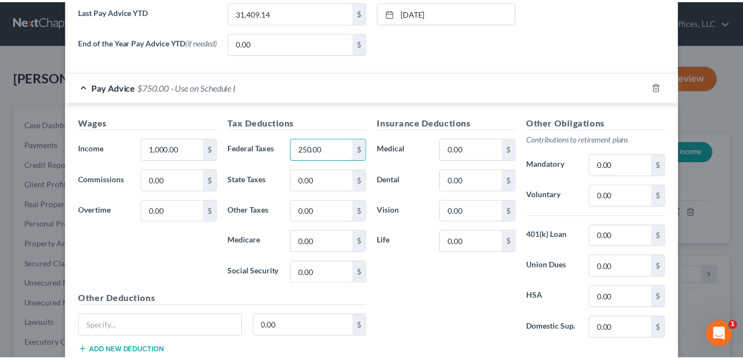
scroll to position [518, 0]
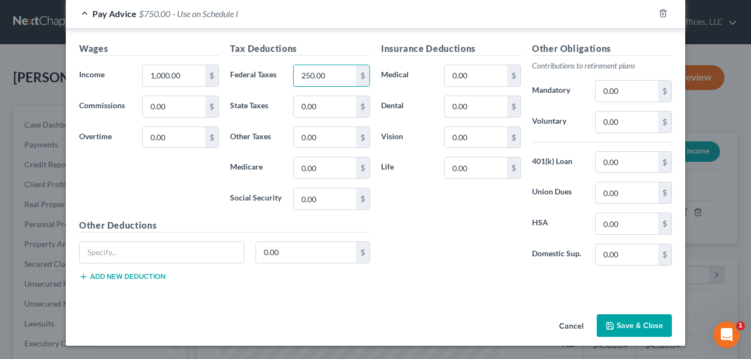
type input "250.00"
click at [639, 321] on button "Save & Close" at bounding box center [634, 326] width 75 height 23
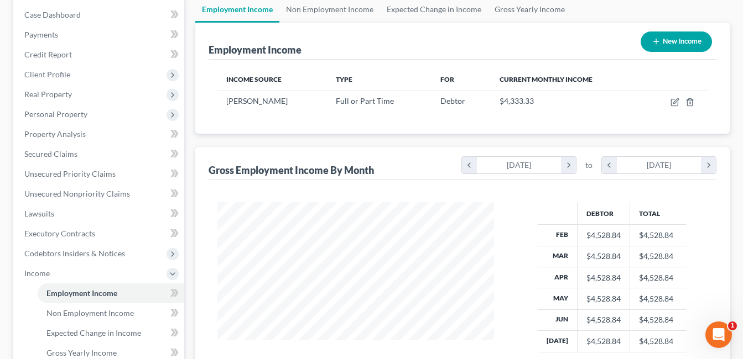
scroll to position [276, 0]
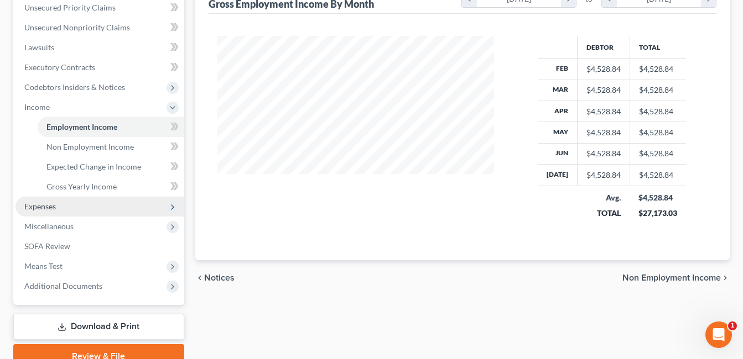
click at [71, 207] on span "Expenses" at bounding box center [99, 207] width 169 height 20
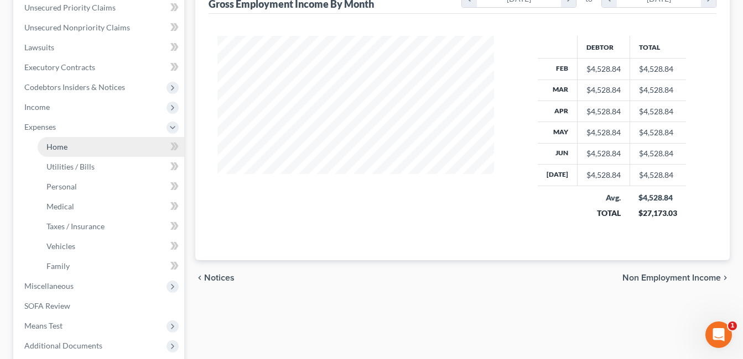
click at [74, 151] on link "Home" at bounding box center [111, 147] width 147 height 20
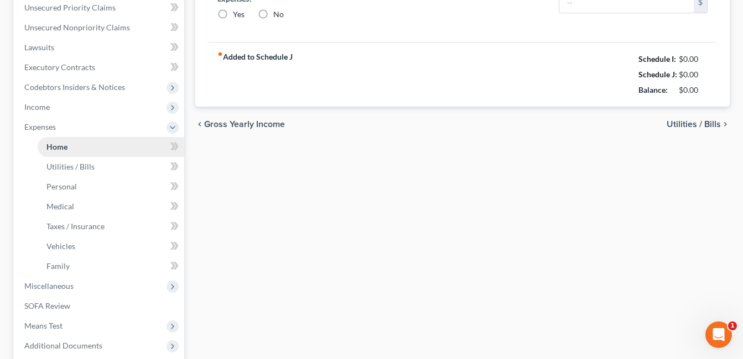
type input "550.00"
type input "0.00"
radio input "true"
type input "0.00"
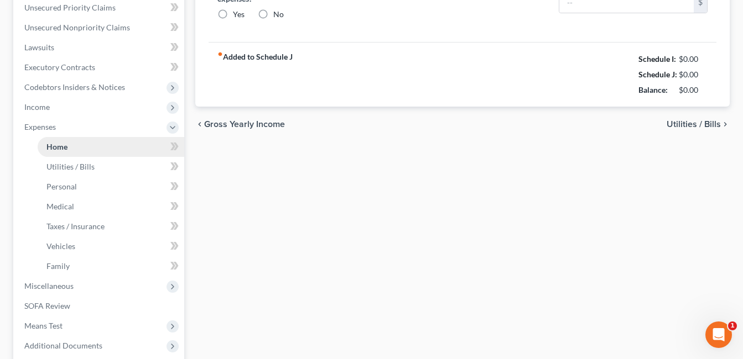
type input "0.00"
type input "25.00"
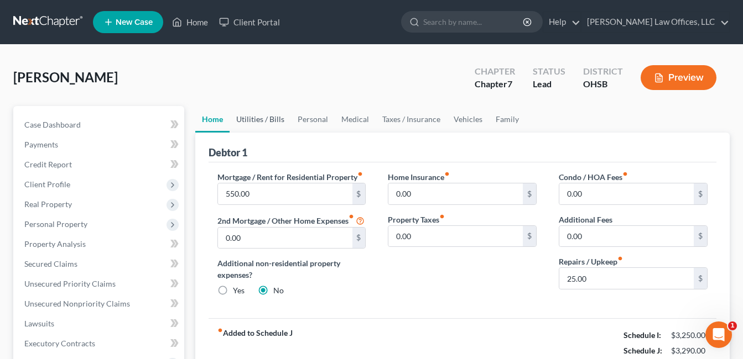
click at [269, 117] on link "Utilities / Bills" at bounding box center [259, 119] width 61 height 27
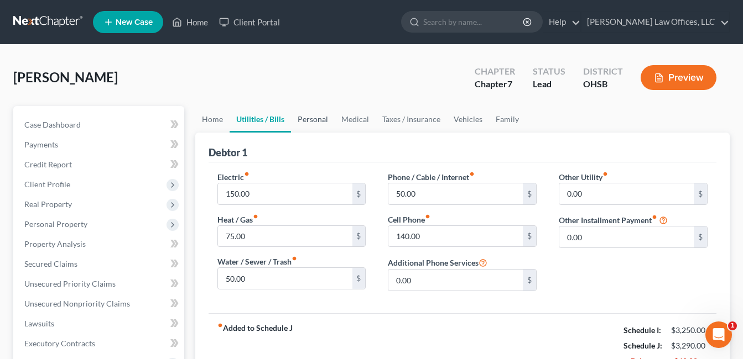
click at [312, 119] on link "Personal" at bounding box center [313, 119] width 44 height 27
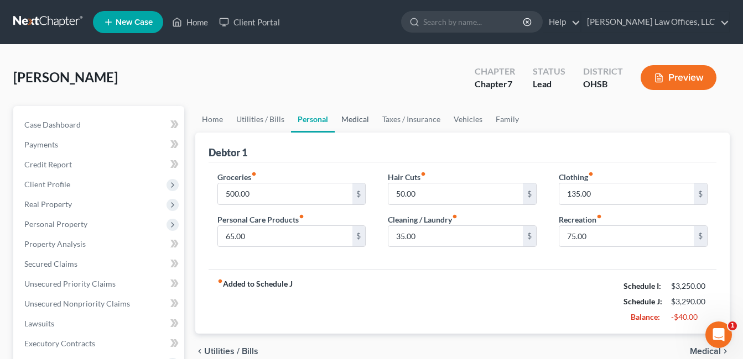
click at [362, 119] on link "Medical" at bounding box center [355, 119] width 41 height 27
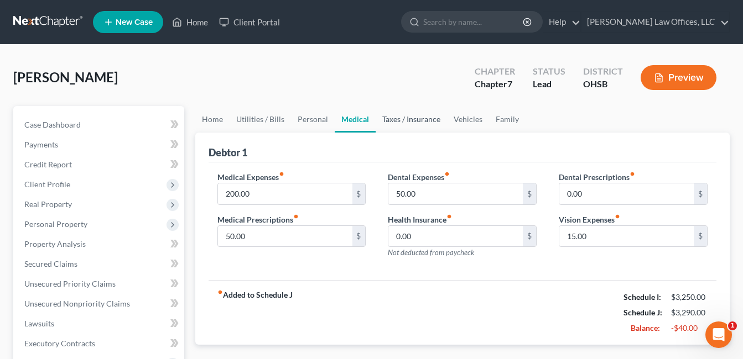
click at [401, 118] on link "Taxes / Insurance" at bounding box center [410, 119] width 71 height 27
click at [471, 117] on link "Vehicles" at bounding box center [468, 119] width 42 height 27
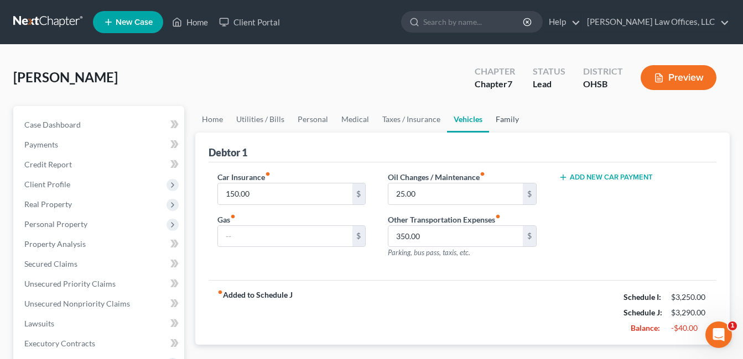
click at [515, 117] on link "Family" at bounding box center [507, 119] width 36 height 27
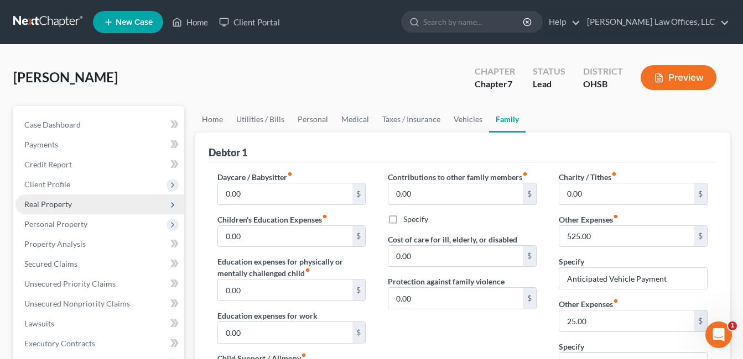
click at [58, 205] on span "Real Property" at bounding box center [48, 204] width 48 height 9
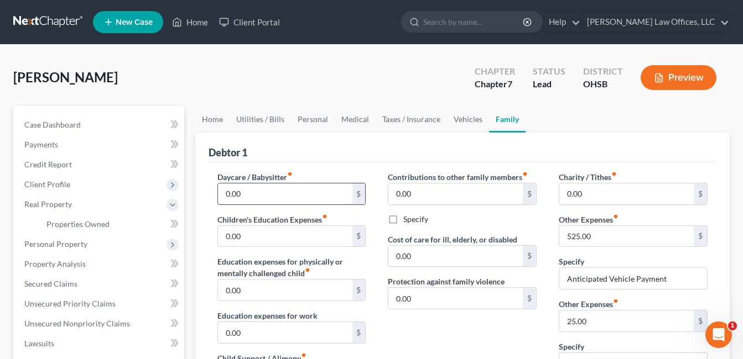
drag, startPoint x: 59, startPoint y: 246, endPoint x: 338, endPoint y: 200, distance: 282.9
click at [59, 246] on span "Personal Property" at bounding box center [55, 243] width 63 height 9
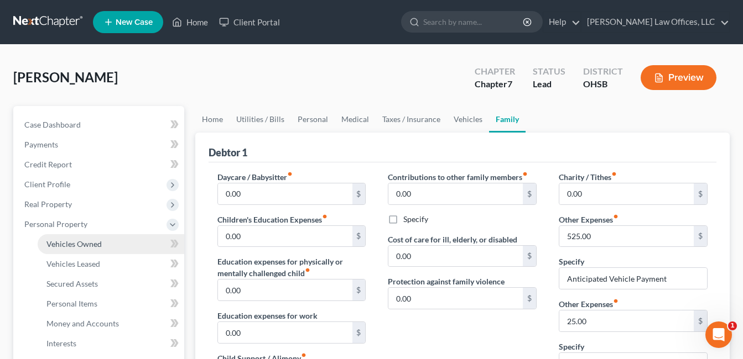
click at [100, 243] on span "Vehicles Owned" at bounding box center [73, 243] width 55 height 9
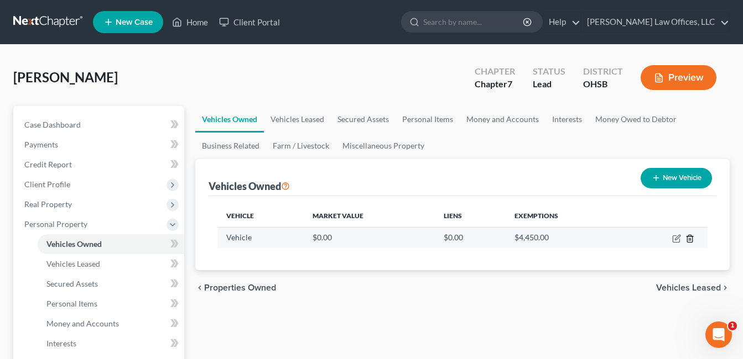
click at [690, 236] on icon "button" at bounding box center [689, 238] width 9 height 9
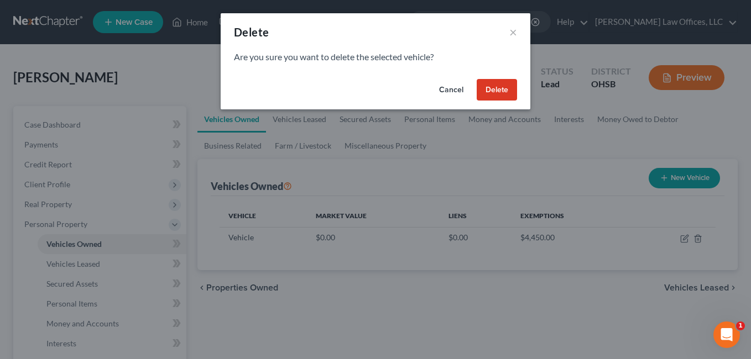
click at [499, 89] on button "Delete" at bounding box center [497, 90] width 40 height 22
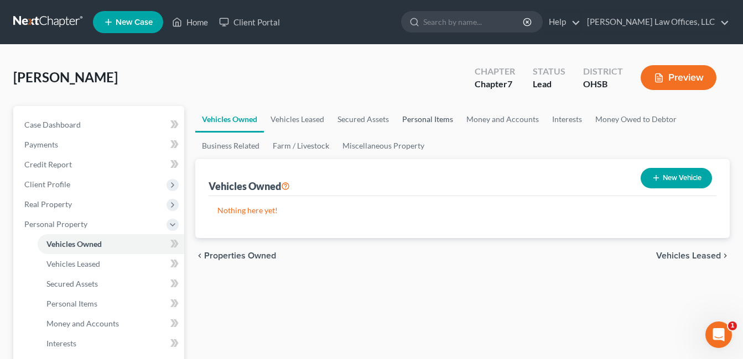
click at [432, 115] on link "Personal Items" at bounding box center [427, 119] width 64 height 27
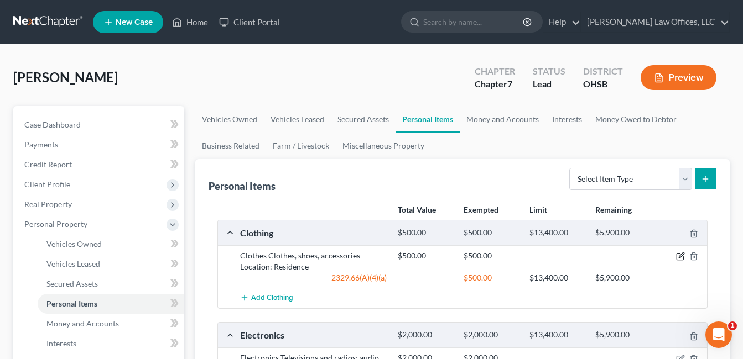
drag, startPoint x: 679, startPoint y: 257, endPoint x: 630, endPoint y: 250, distance: 49.7
click at [679, 257] on icon "button" at bounding box center [680, 255] width 5 height 5
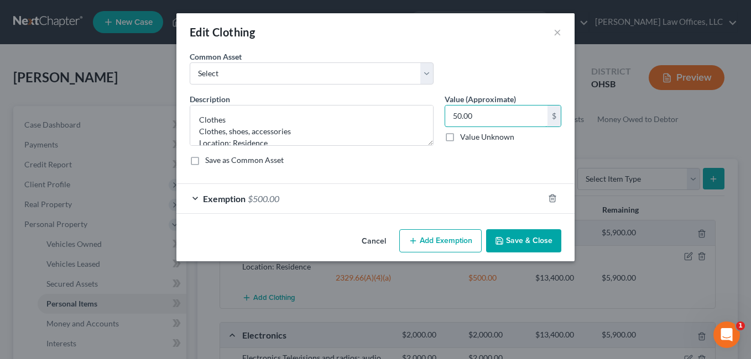
type input "50.00"
click at [394, 201] on div "Exemption $500.00" at bounding box center [359, 198] width 367 height 29
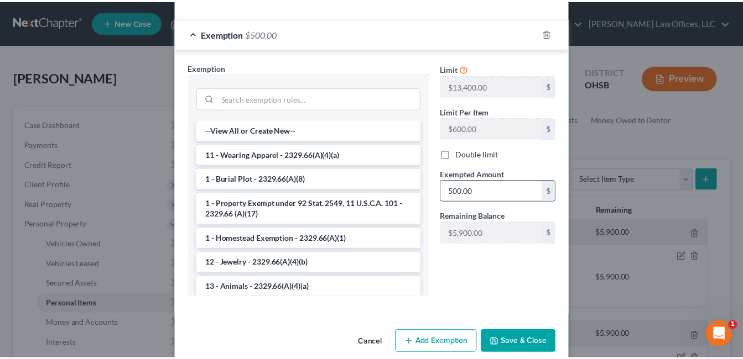
scroll to position [166, 0]
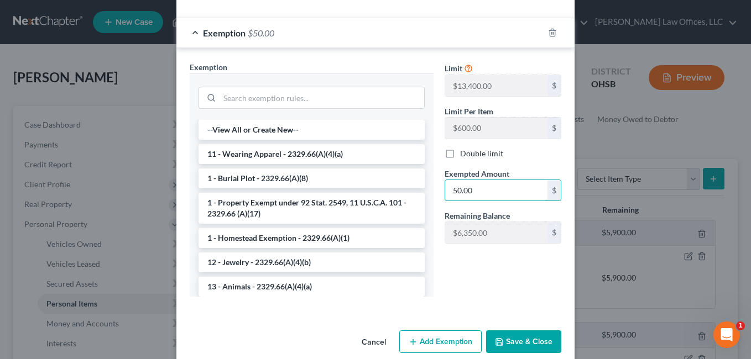
type input "50.00"
click at [529, 341] on button "Save & Close" at bounding box center [523, 342] width 75 height 23
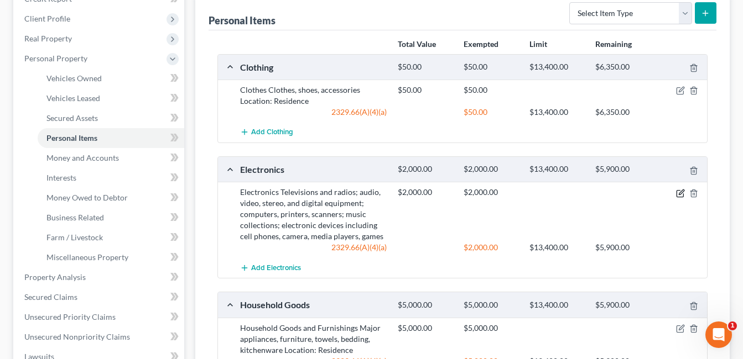
click at [680, 192] on icon "button" at bounding box center [680, 192] width 5 height 5
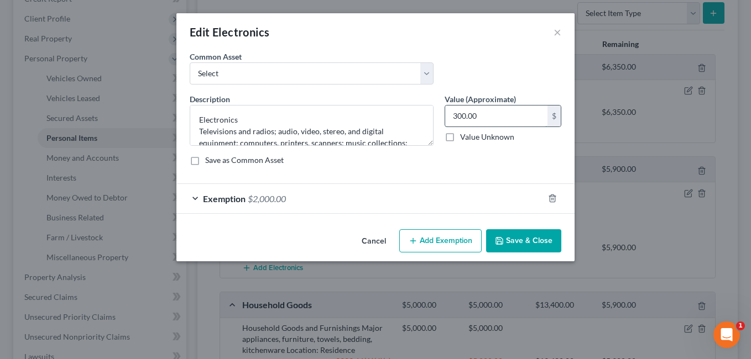
drag, startPoint x: 488, startPoint y: 116, endPoint x: 450, endPoint y: 119, distance: 38.3
click at [450, 119] on input "300.00" at bounding box center [496, 116] width 102 height 21
type input "500.00"
click at [436, 204] on div "Exemption $2,000.00" at bounding box center [359, 198] width 367 height 29
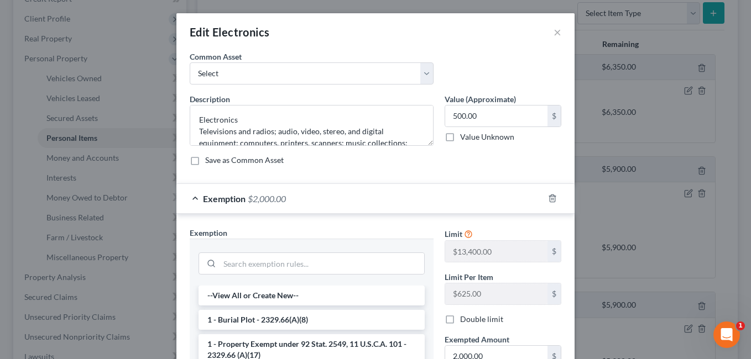
scroll to position [111, 0]
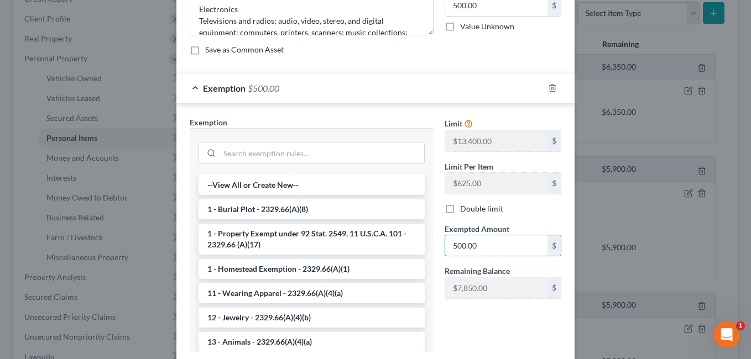
type input "500.00"
drag, startPoint x: 447, startPoint y: 329, endPoint x: 524, endPoint y: 306, distance: 79.8
click at [447, 329] on div "Limit $13,400.00 $ Limit Per Item $625.00 $ Double limit Exempted Amount * 500.…" at bounding box center [503, 239] width 128 height 244
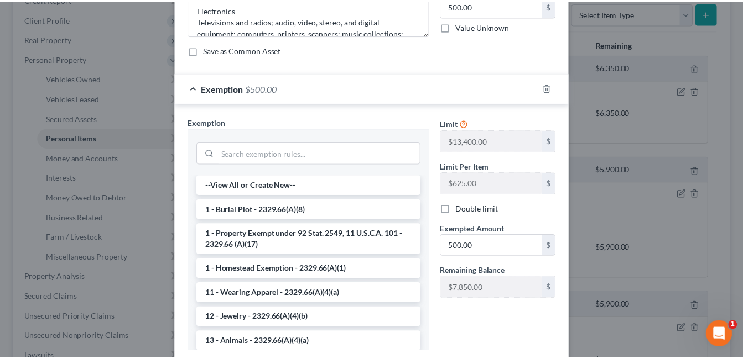
scroll to position [182, 0]
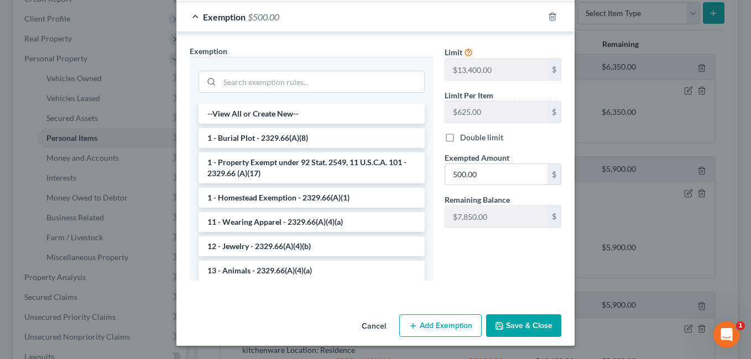
click at [540, 321] on button "Save & Close" at bounding box center [523, 326] width 75 height 23
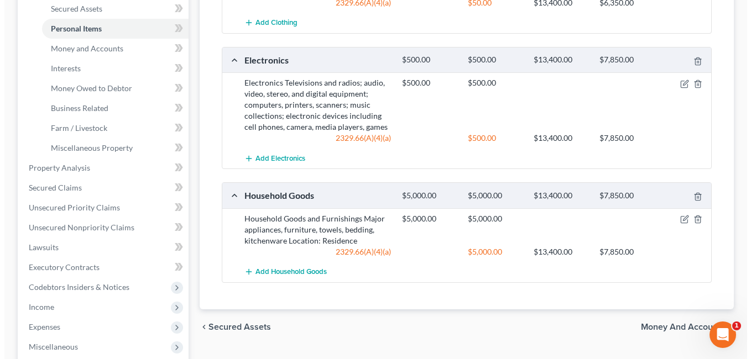
scroll to position [276, 0]
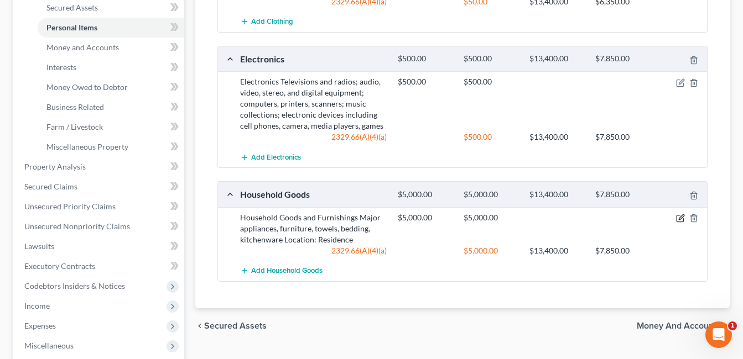
click at [679, 218] on icon "button" at bounding box center [680, 217] width 5 height 5
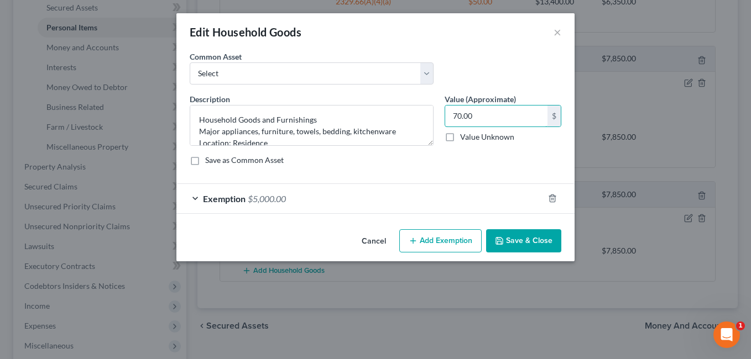
type input "70.00"
click at [418, 199] on div "Exemption $5,000.00" at bounding box center [359, 198] width 367 height 29
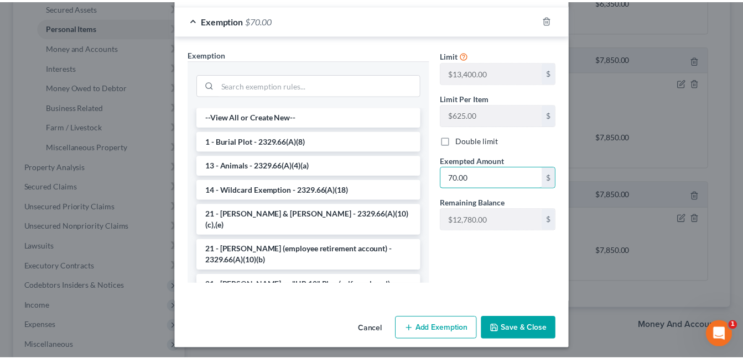
scroll to position [182, 0]
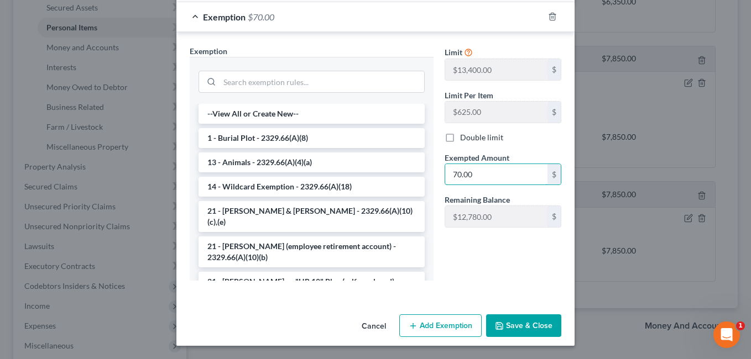
type input "70.00"
click at [522, 332] on button "Save & Close" at bounding box center [523, 326] width 75 height 23
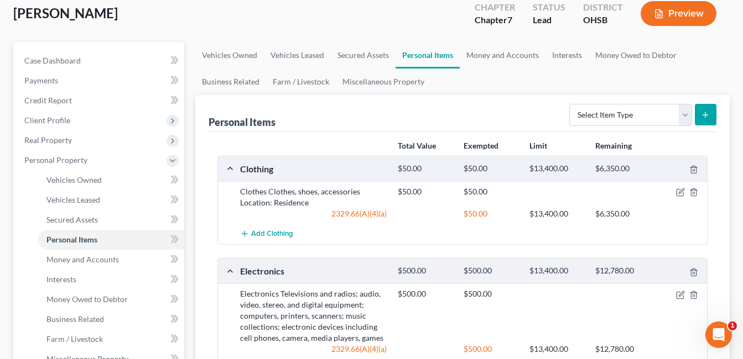
scroll to position [55, 0]
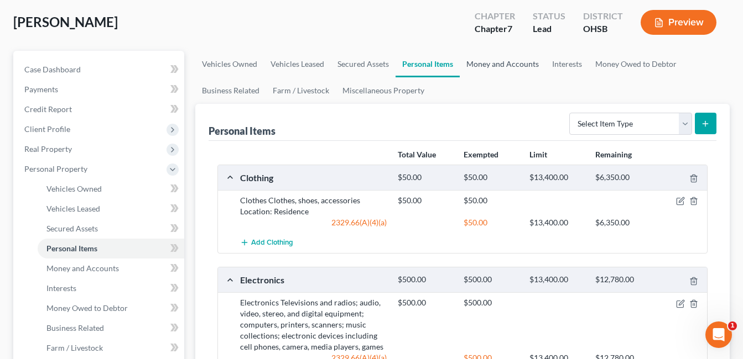
click at [483, 67] on link "Money and Accounts" at bounding box center [502, 64] width 86 height 27
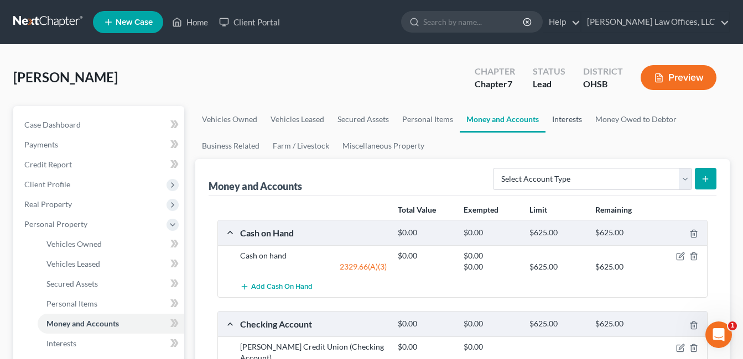
click at [571, 119] on link "Interests" at bounding box center [566, 119] width 43 height 27
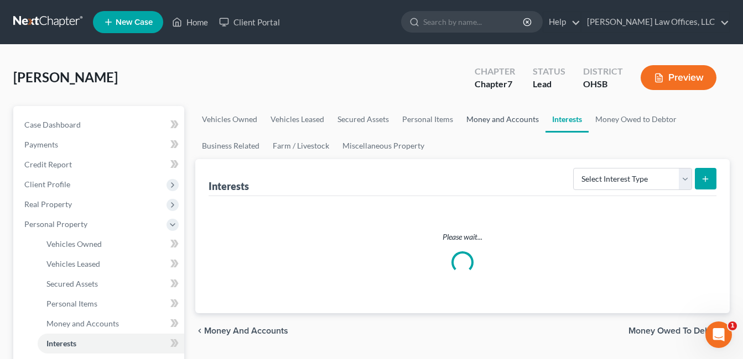
click at [516, 122] on link "Money and Accounts" at bounding box center [502, 119] width 86 height 27
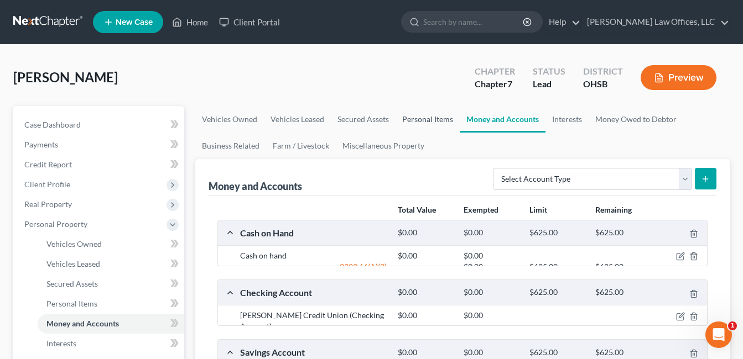
click at [435, 117] on link "Personal Items" at bounding box center [427, 119] width 64 height 27
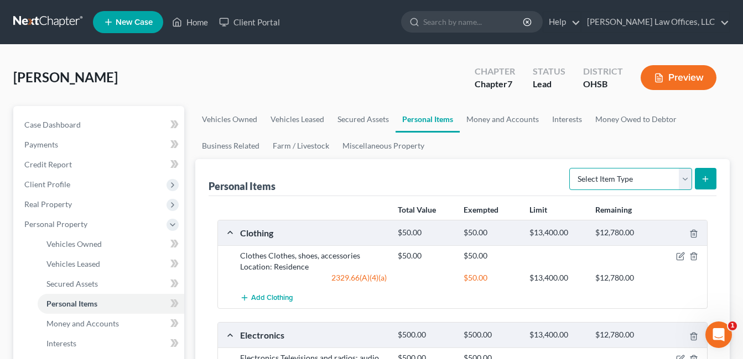
drag, startPoint x: 682, startPoint y: 178, endPoint x: 644, endPoint y: 192, distance: 40.1
click at [682, 178] on select "Select Item Type Clothing Collectibles Of Value Electronics Firearms Household …" at bounding box center [630, 179] width 123 height 22
select select "jewelry"
click at [570, 168] on select "Select Item Type Clothing Collectibles Of Value Electronics Firearms Household …" at bounding box center [630, 179] width 123 height 22
click at [704, 174] on button "submit" at bounding box center [706, 179] width 22 height 22
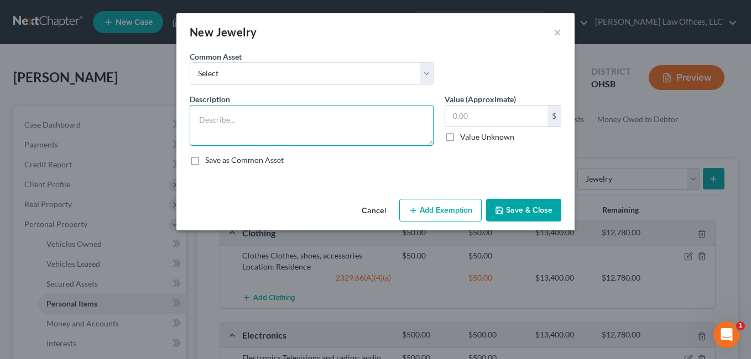
click at [328, 116] on textarea at bounding box center [312, 125] width 244 height 41
type textarea "Jewelry"
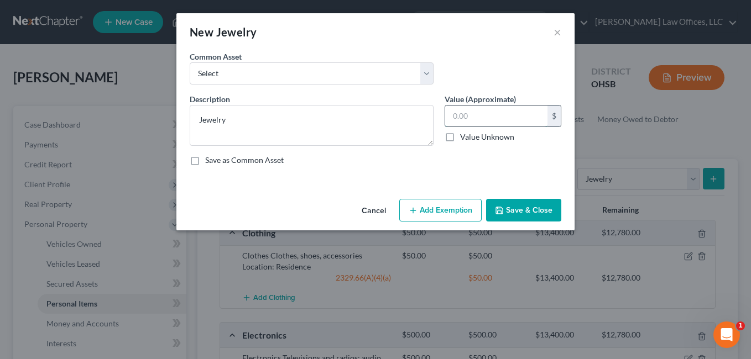
click at [495, 119] on input "text" at bounding box center [496, 116] width 102 height 21
type input "500.00"
click at [453, 211] on button "Add Exemption" at bounding box center [440, 210] width 82 height 23
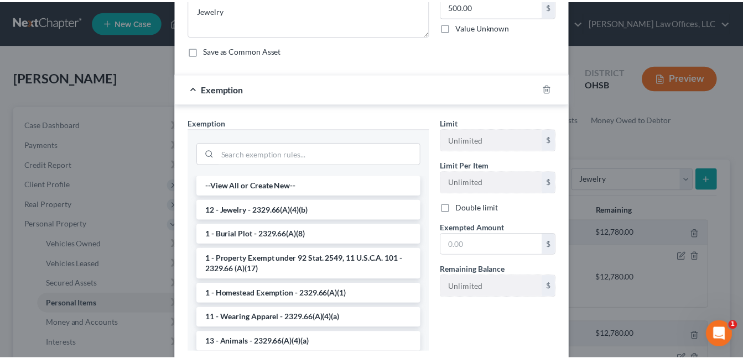
scroll to position [111, 0]
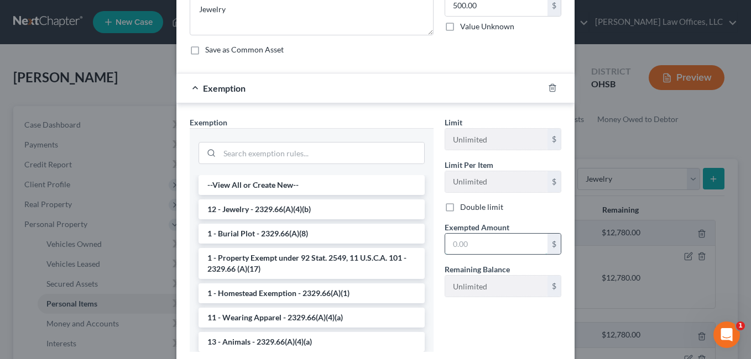
drag, startPoint x: 476, startPoint y: 246, endPoint x: 456, endPoint y: 245, distance: 20.5
click at [457, 246] on input "text" at bounding box center [496, 244] width 102 height 21
click at [302, 200] on li "12 - Jewelry - 2329.66(A)(4)(b)" at bounding box center [312, 210] width 226 height 20
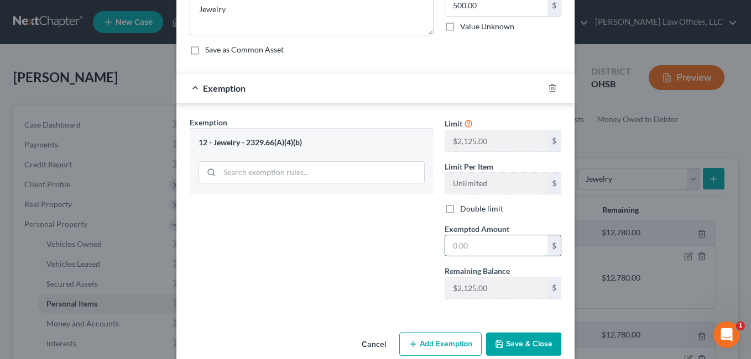
drag, startPoint x: 479, startPoint y: 245, endPoint x: 448, endPoint y: 249, distance: 31.8
click at [448, 249] on input "text" at bounding box center [496, 246] width 102 height 21
type input "500.00"
drag, startPoint x: 508, startPoint y: 343, endPoint x: 503, endPoint y: 303, distance: 40.6
click at [509, 344] on button "Save & Close" at bounding box center [523, 344] width 75 height 23
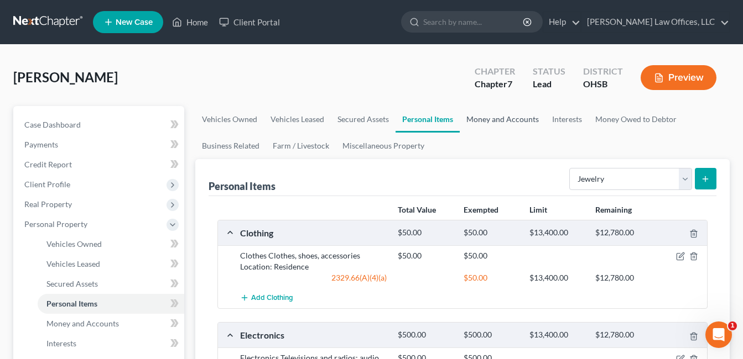
click at [497, 118] on link "Money and Accounts" at bounding box center [502, 119] width 86 height 27
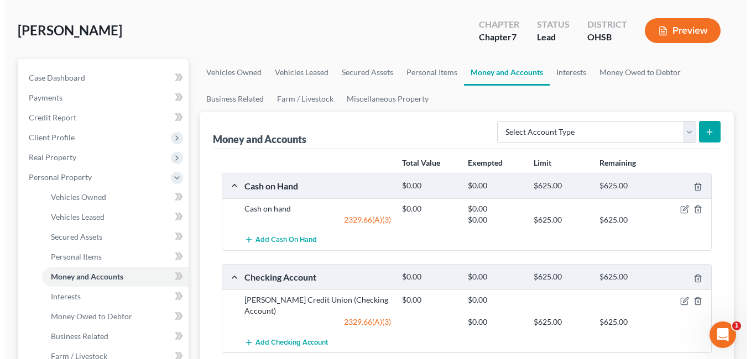
scroll to position [111, 0]
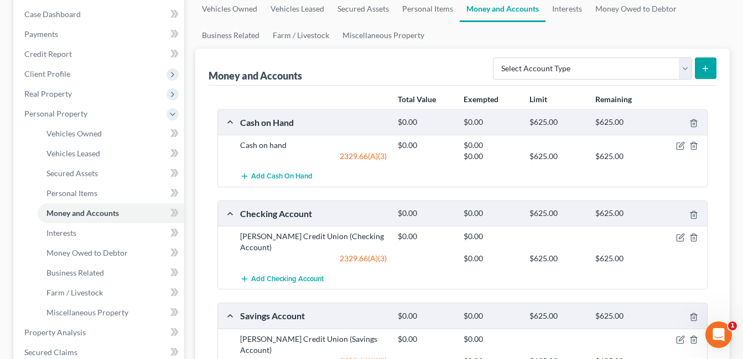
click at [677, 140] on div at bounding box center [681, 145] width 53 height 11
click at [678, 147] on icon "button" at bounding box center [680, 145] width 5 height 5
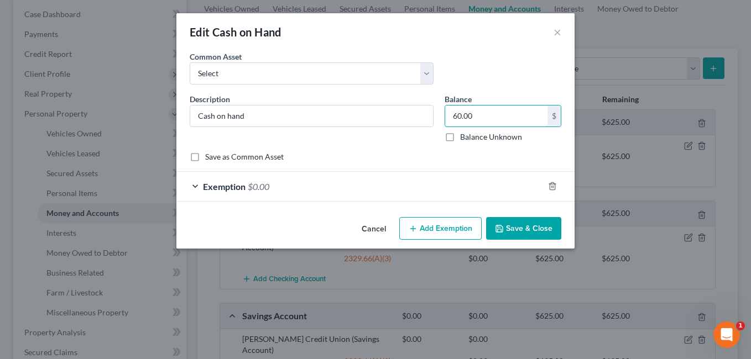
type input "60.00"
click at [385, 190] on div "Exemption $0.00" at bounding box center [359, 186] width 367 height 29
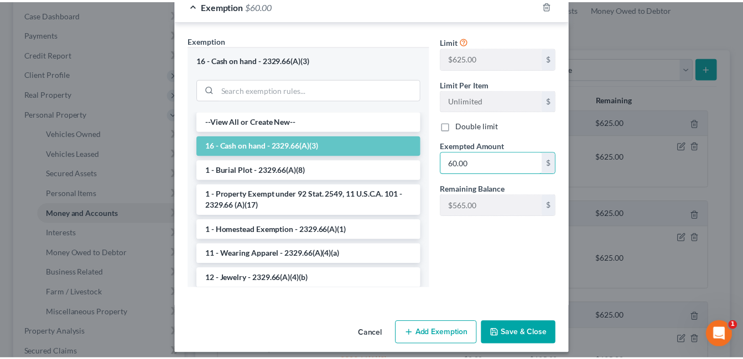
scroll to position [189, 0]
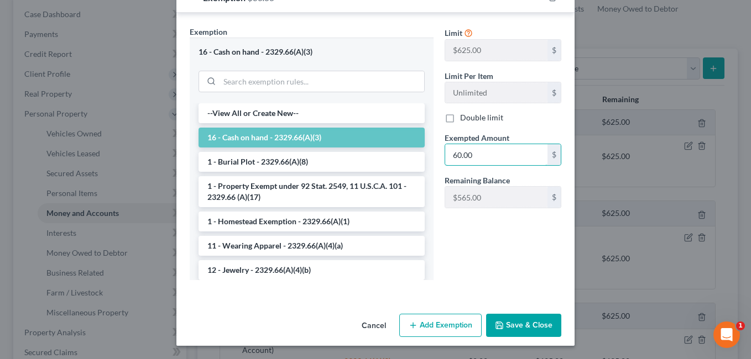
type input "60.00"
drag, startPoint x: 521, startPoint y: 326, endPoint x: 568, endPoint y: 293, distance: 57.5
click at [523, 327] on button "Save & Close" at bounding box center [523, 325] width 75 height 23
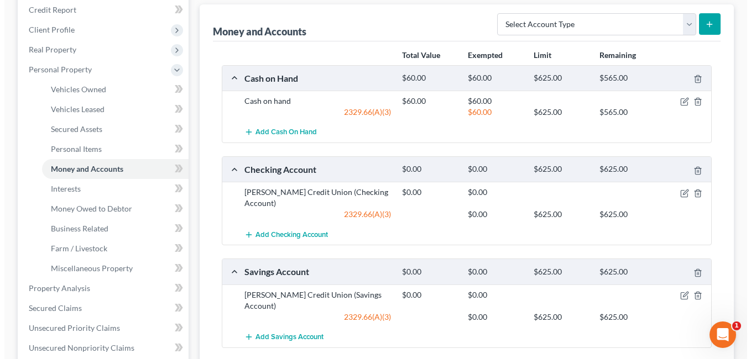
scroll to position [221, 0]
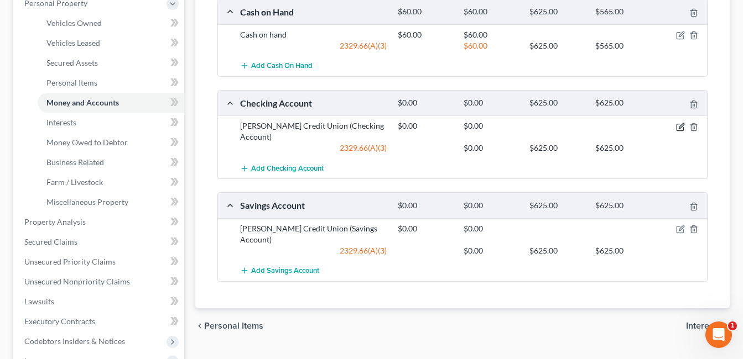
click at [678, 126] on icon "button" at bounding box center [680, 127] width 9 height 9
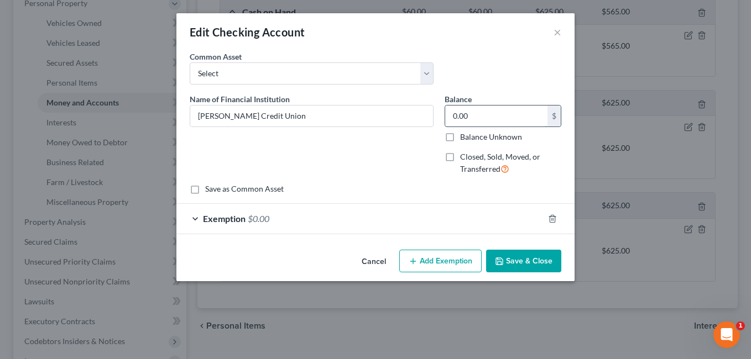
click at [479, 119] on input "0.00" at bounding box center [496, 116] width 102 height 21
type input "765.77"
click at [357, 212] on div "Exemption $0.00" at bounding box center [359, 218] width 367 height 29
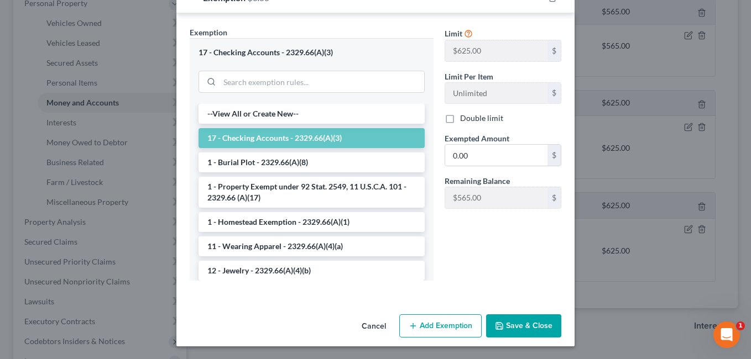
click at [511, 328] on button "Save & Close" at bounding box center [523, 326] width 75 height 23
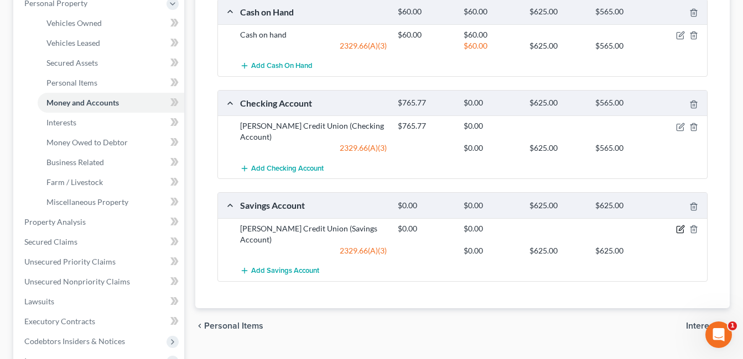
click at [680, 227] on icon "button" at bounding box center [679, 230] width 7 height 7
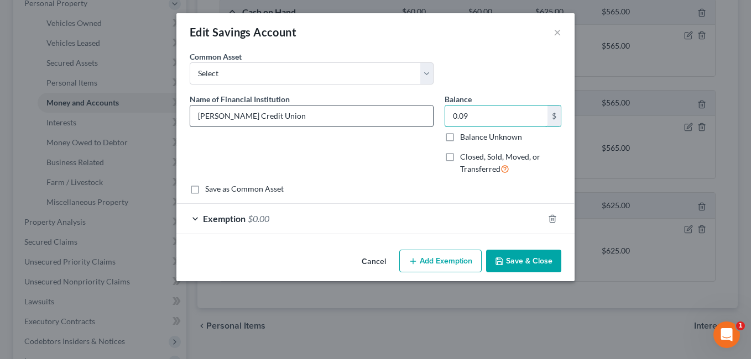
type input "0.09"
click at [306, 120] on input "[PERSON_NAME] Credit Union" at bounding box center [311, 116] width 243 height 21
type input "[PERSON_NAME] Credit Union (TruSaver)"
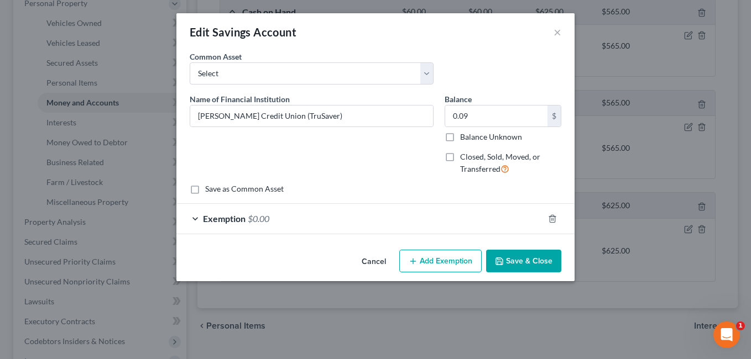
click at [513, 260] on button "Save & Close" at bounding box center [523, 261] width 75 height 23
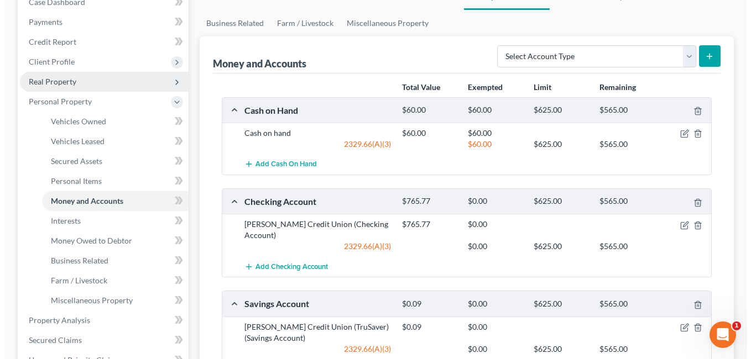
scroll to position [0, 0]
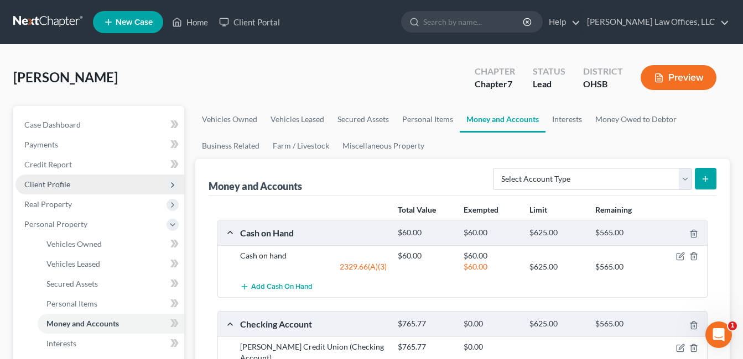
click at [73, 185] on span "Client Profile" at bounding box center [99, 185] width 169 height 20
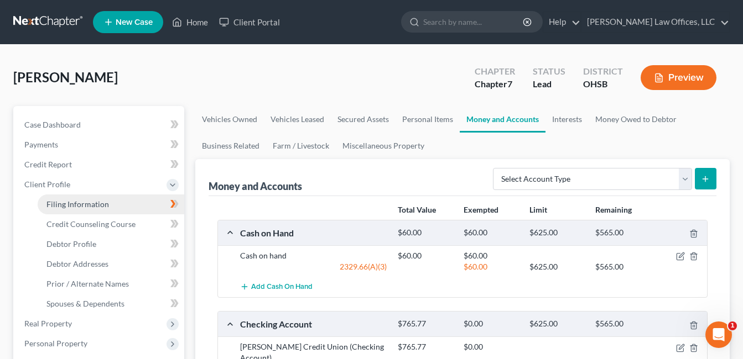
click at [103, 205] on span "Filing Information" at bounding box center [77, 204] width 62 height 9
select select "1"
select select "0"
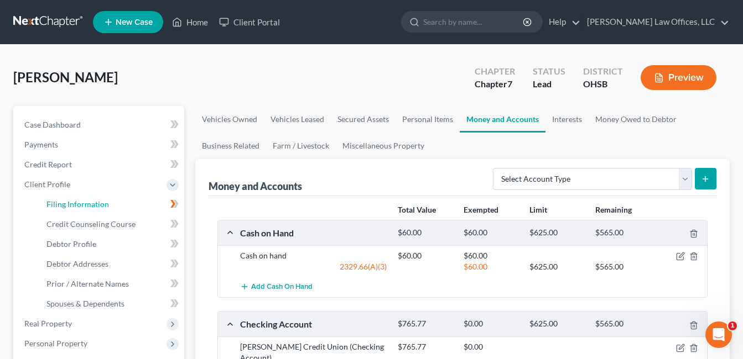
select select "36"
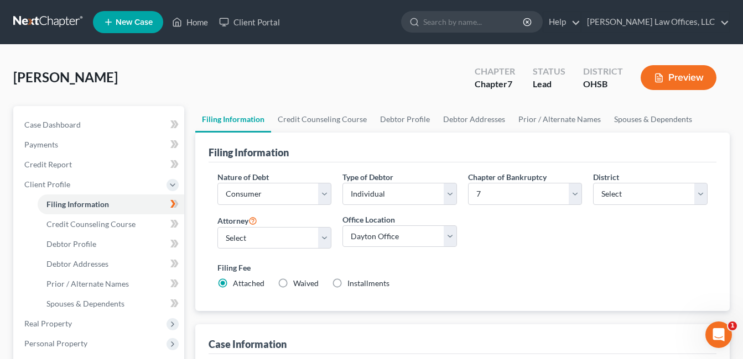
click at [347, 286] on label "Installments Installments" at bounding box center [368, 283] width 42 height 11
click at [352, 285] on input "Installments Installments" at bounding box center [355, 281] width 7 height 7
radio input "true"
radio input "false"
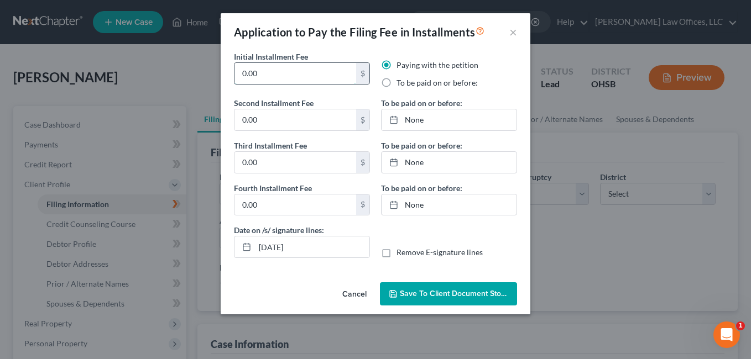
drag, startPoint x: 268, startPoint y: 73, endPoint x: 244, endPoint y: 76, distance: 24.6
click at [244, 76] on input "0.00" at bounding box center [295, 73] width 122 height 21
type input "112.00"
click at [396, 82] on label "To be paid on or before:" at bounding box center [436, 82] width 81 height 11
click at [401, 82] on input "To be paid on or before:" at bounding box center [404, 80] width 7 height 7
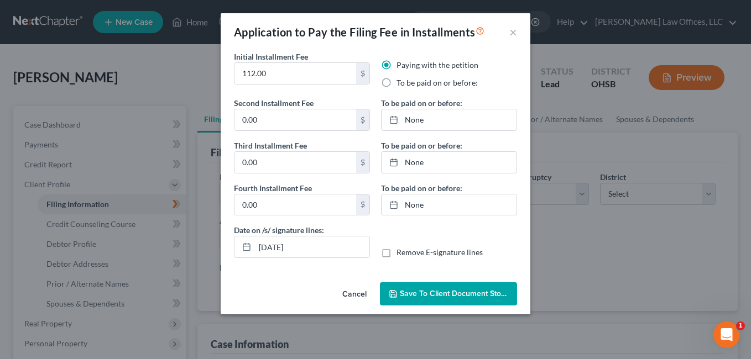
radio input "true"
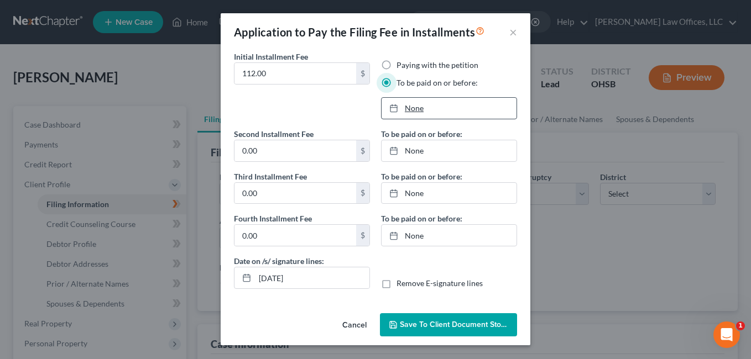
click at [420, 106] on link "None" at bounding box center [449, 108] width 135 height 21
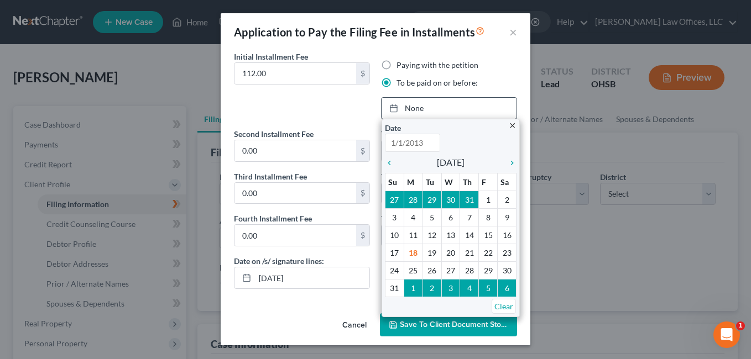
click at [511, 164] on icon "chevron_right" at bounding box center [509, 163] width 14 height 9
type input "[DATE]"
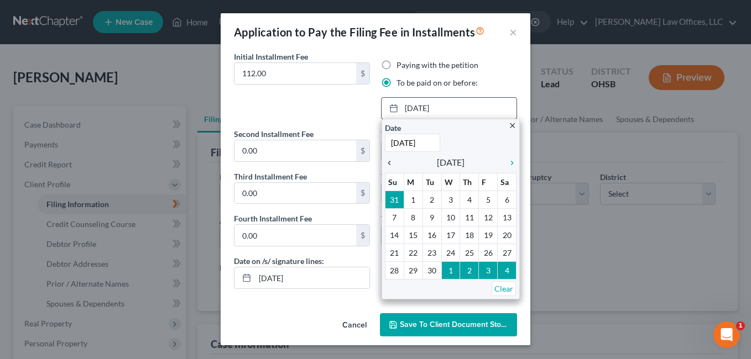
click at [388, 159] on icon "chevron_left" at bounding box center [392, 163] width 14 height 9
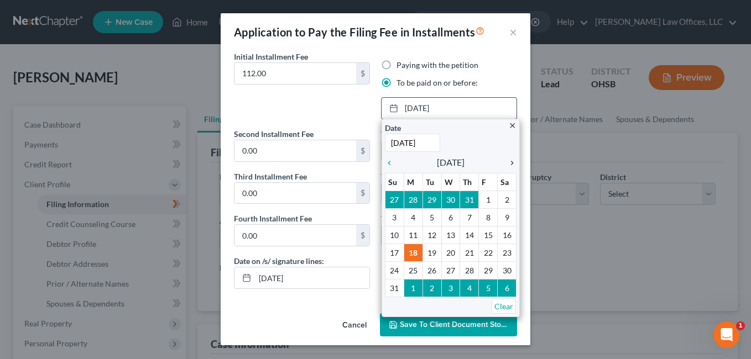
click at [511, 165] on icon "chevron_right" at bounding box center [509, 163] width 14 height 9
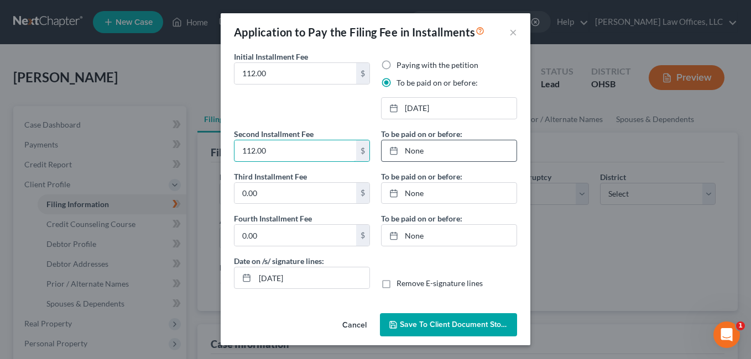
type input "112.00"
click at [416, 153] on link "None" at bounding box center [449, 150] width 135 height 21
type input "[DATE]"
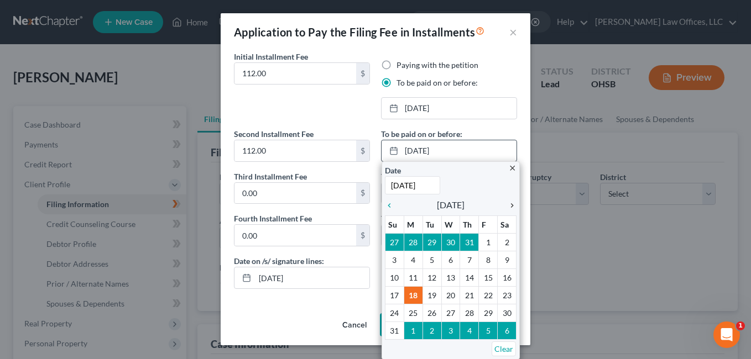
click at [509, 202] on icon "chevron_right" at bounding box center [509, 205] width 14 height 9
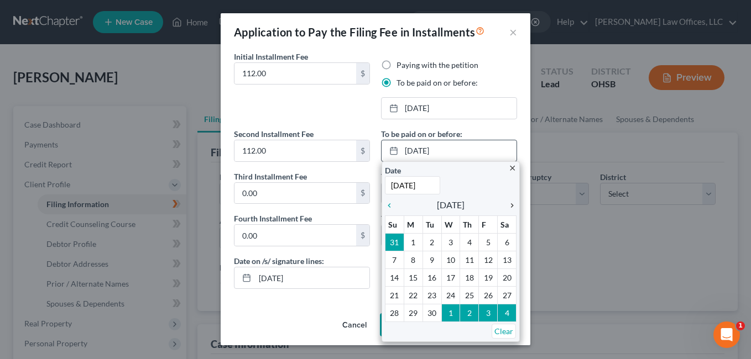
click at [509, 202] on icon "chevron_right" at bounding box center [509, 205] width 14 height 9
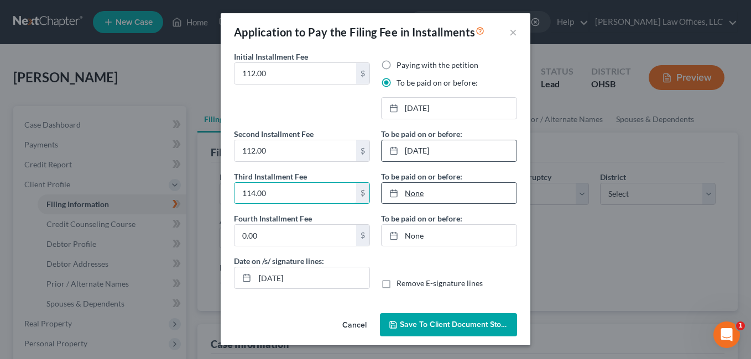
type input "114.00"
click at [424, 195] on link "None" at bounding box center [449, 193] width 135 height 21
type input "[DATE]"
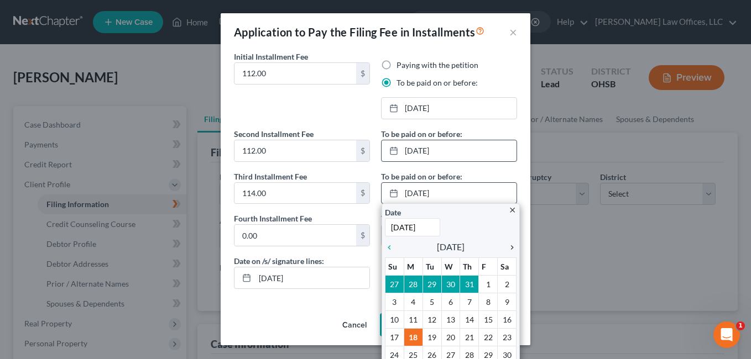
click at [507, 244] on icon "chevron_right" at bounding box center [509, 247] width 14 height 9
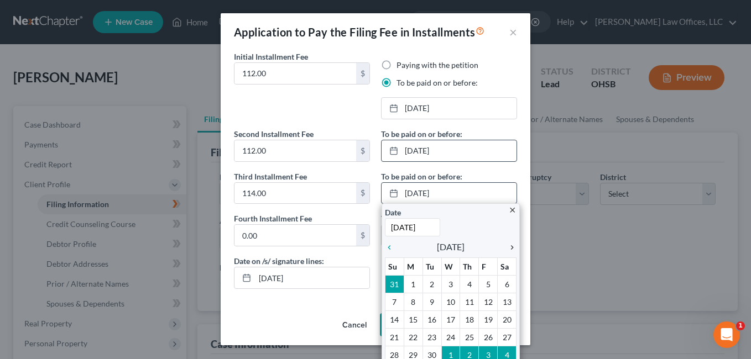
click at [507, 244] on icon "chevron_right" at bounding box center [509, 247] width 14 height 9
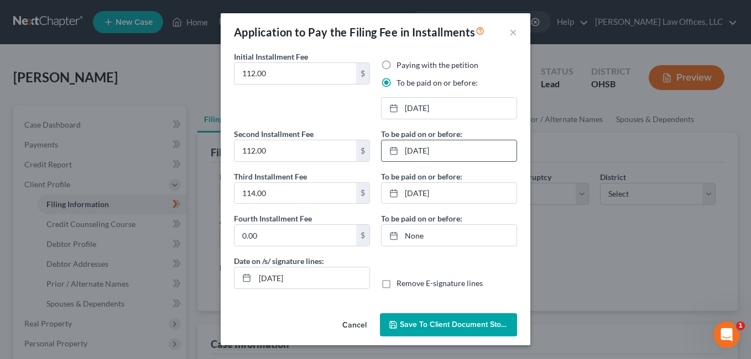
click at [443, 319] on button "Save to Client Document Storage" at bounding box center [448, 325] width 137 height 23
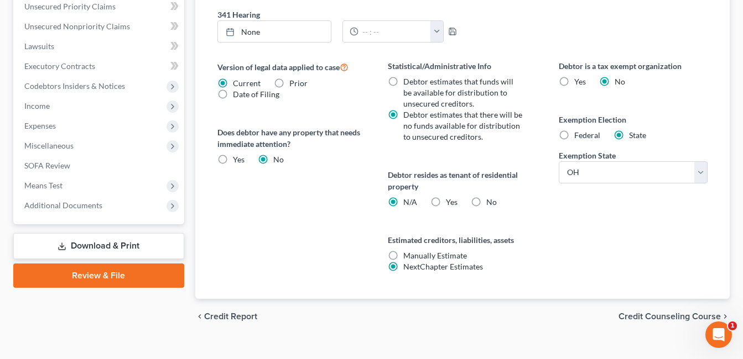
scroll to position [414, 0]
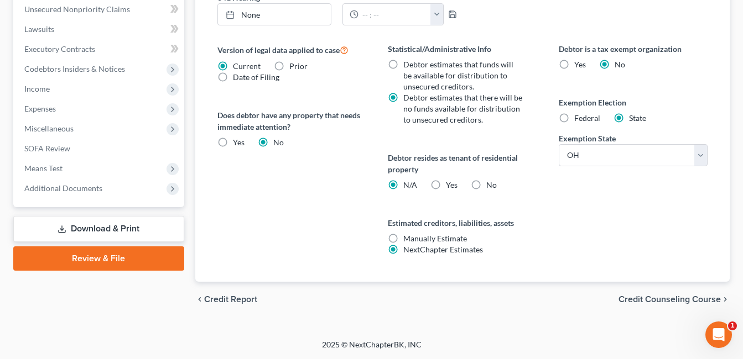
drag, startPoint x: 109, startPoint y: 190, endPoint x: 418, endPoint y: 129, distance: 315.0
click at [109, 189] on span "Additional Documents" at bounding box center [99, 189] width 169 height 20
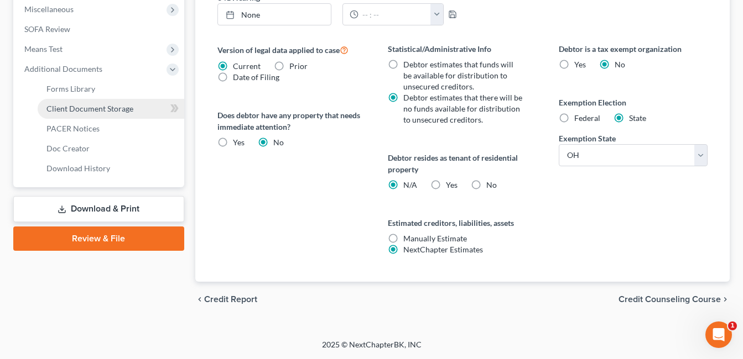
click at [103, 116] on link "Client Document Storage" at bounding box center [111, 109] width 147 height 20
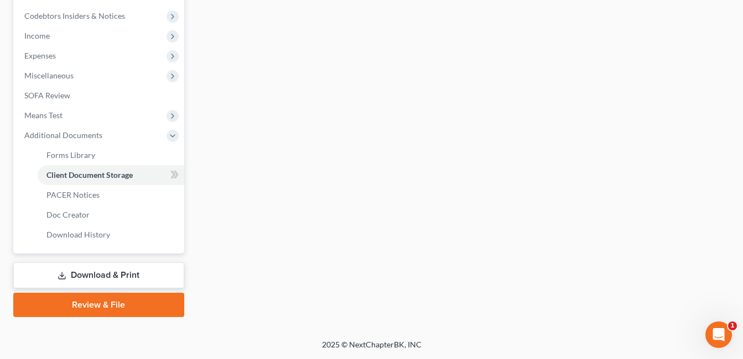
scroll to position [338, 0]
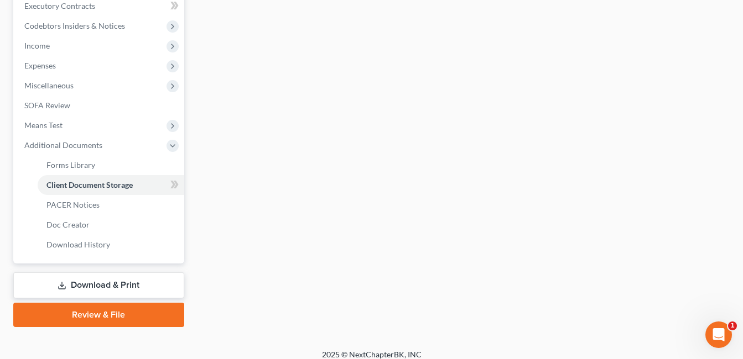
select select "7"
select select "52"
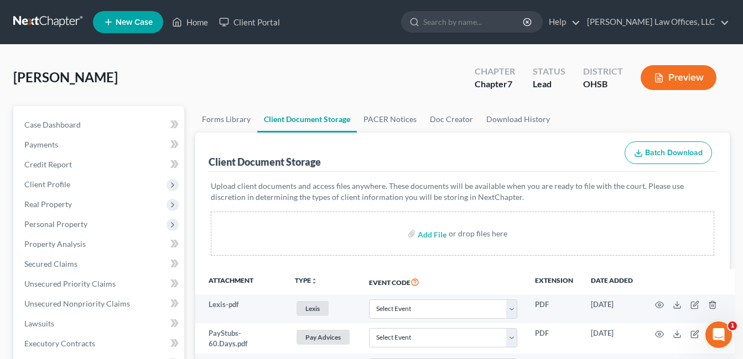
scroll to position [358, 0]
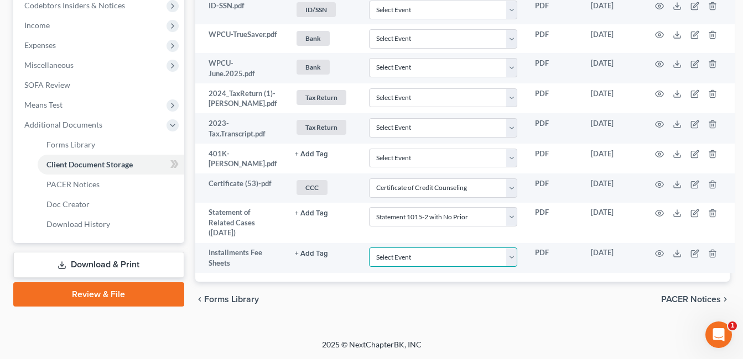
click at [505, 260] on select "Select Event 20 Largest Unsecured Creditors Amended Document Amended List of Cr…" at bounding box center [443, 257] width 149 height 19
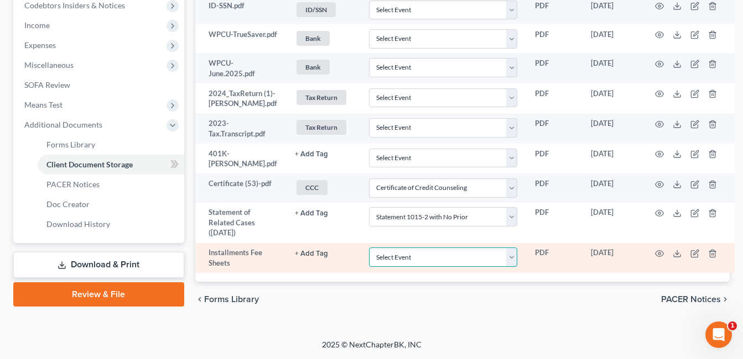
click at [505, 254] on select "Select Event 20 Largest Unsecured Creditors Amended Document Amended List of Cr…" at bounding box center [443, 257] width 149 height 19
select select "37"
click at [369, 248] on select "Select Event 20 Largest Unsecured Creditors Amended Document Amended List of Cr…" at bounding box center [443, 257] width 149 height 19
click at [675, 254] on polyline at bounding box center [677, 254] width 4 height 2
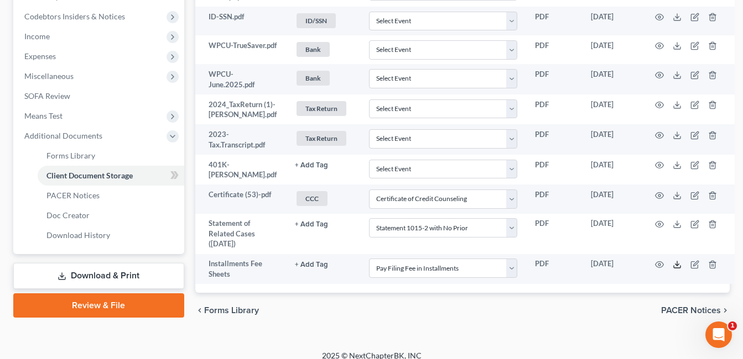
scroll to position [82, 0]
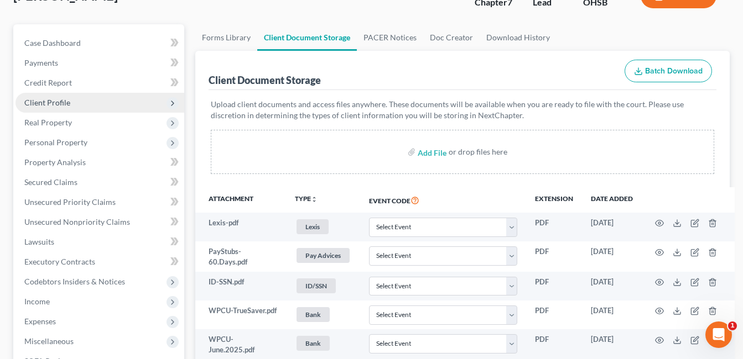
click at [53, 106] on span "Client Profile" at bounding box center [47, 102] width 46 height 9
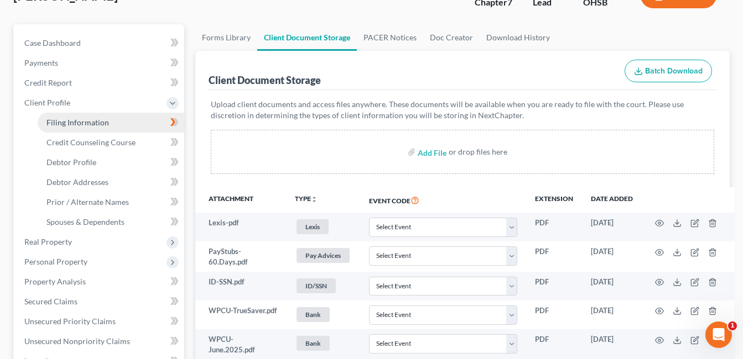
click at [102, 119] on span "Filing Information" at bounding box center [77, 122] width 62 height 9
select select "1"
select select "0"
select select "62"
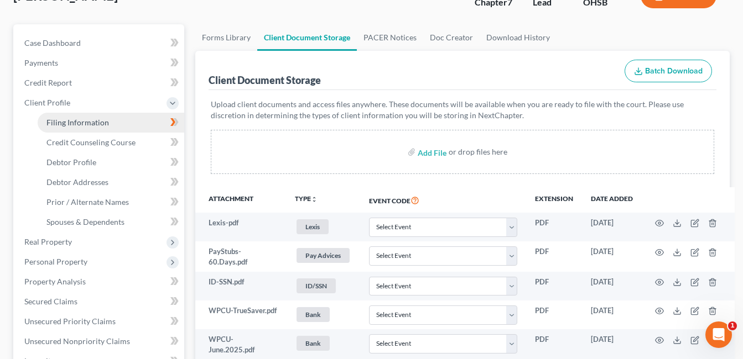
select select "0"
select select "36"
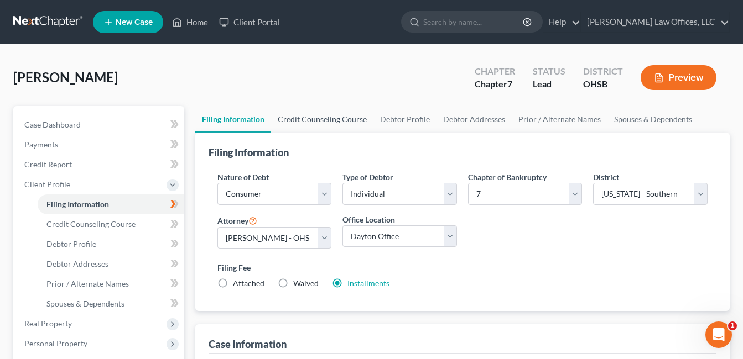
click at [339, 115] on link "Credit Counseling Course" at bounding box center [322, 119] width 102 height 27
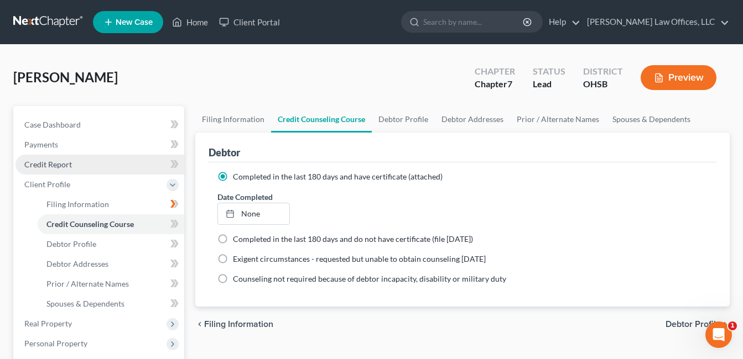
click at [75, 163] on link "Credit Report" at bounding box center [99, 165] width 169 height 20
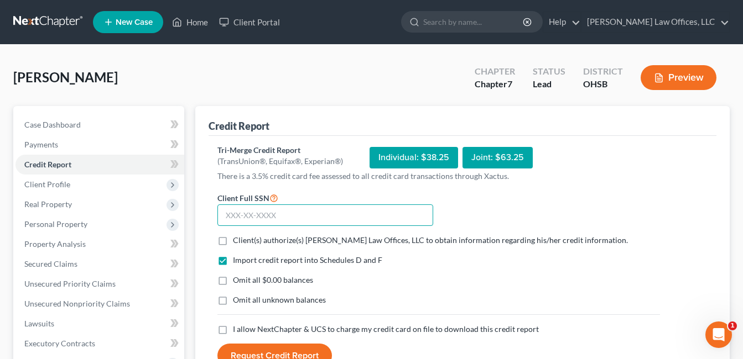
click at [333, 212] on input "text" at bounding box center [325, 216] width 216 height 22
type input "291-06-8713"
click at [233, 242] on label "Client(s) authorize(s) [PERSON_NAME] Law Offices, LLC to obtain information reg…" at bounding box center [430, 240] width 395 height 11
click at [237, 242] on input "Client(s) authorize(s) [PERSON_NAME] Law Offices, LLC to obtain information reg…" at bounding box center [240, 238] width 7 height 7
checkbox input "true"
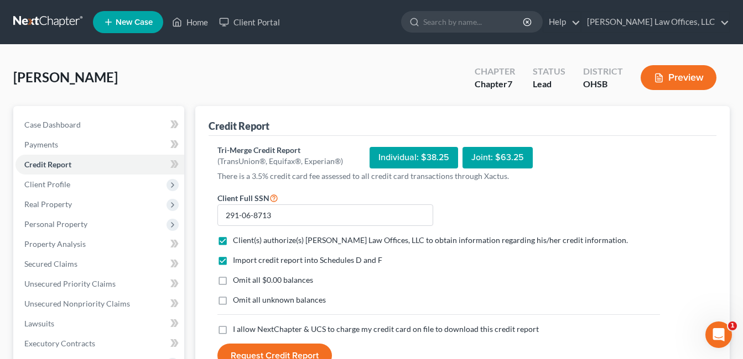
click at [233, 281] on label "Omit all $0.00 balances" at bounding box center [273, 280] width 80 height 11
click at [237, 281] on input "Omit all $0.00 balances" at bounding box center [240, 278] width 7 height 7
checkbox input "true"
click at [233, 330] on label "I allow NextChapter & UCS to charge my credit card on file to download this cre…" at bounding box center [386, 329] width 306 height 11
click at [237, 330] on input "I allow NextChapter & UCS to charge my credit card on file to download this cre…" at bounding box center [240, 327] width 7 height 7
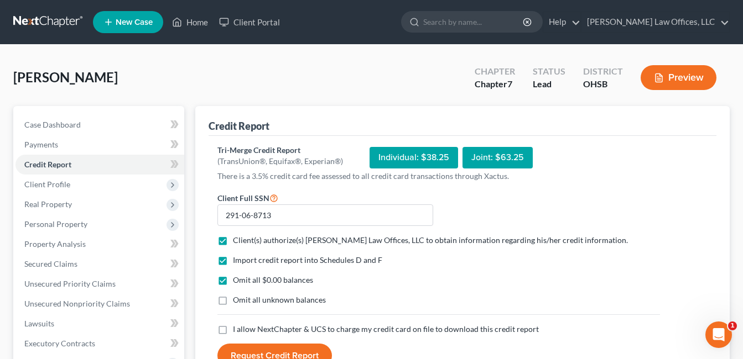
checkbox input "true"
click at [284, 352] on button "Request Credit Report" at bounding box center [274, 356] width 114 height 24
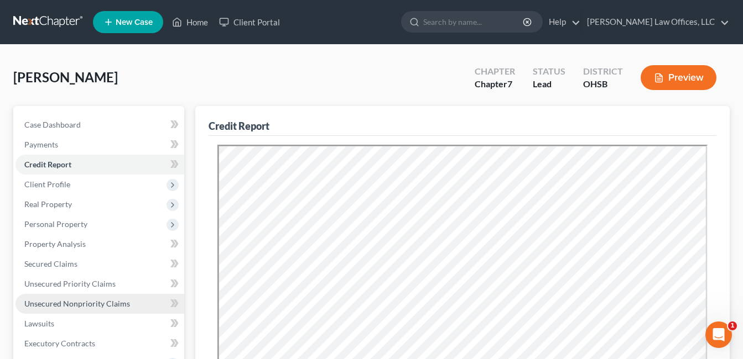
click at [98, 304] on span "Unsecured Nonpriority Claims" at bounding box center [77, 303] width 106 height 9
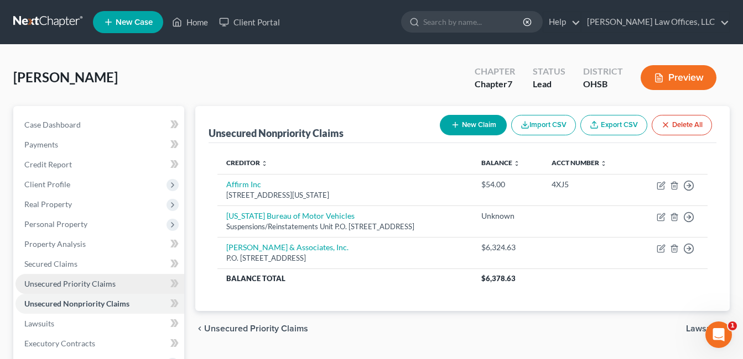
click at [84, 283] on span "Unsecured Priority Claims" at bounding box center [69, 283] width 91 height 9
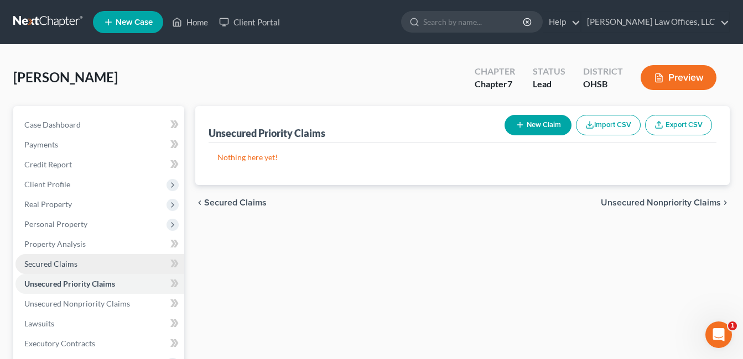
click at [77, 263] on link "Secured Claims" at bounding box center [99, 264] width 169 height 20
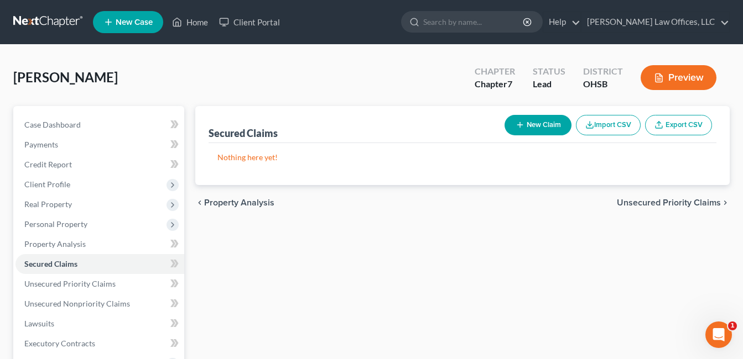
scroll to position [248, 0]
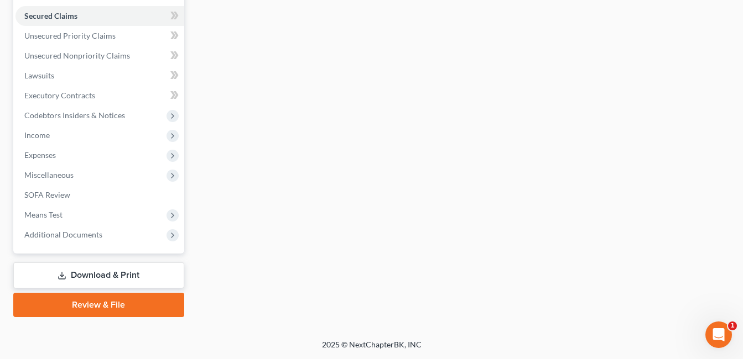
click at [129, 270] on link "Download & Print" at bounding box center [98, 276] width 171 height 26
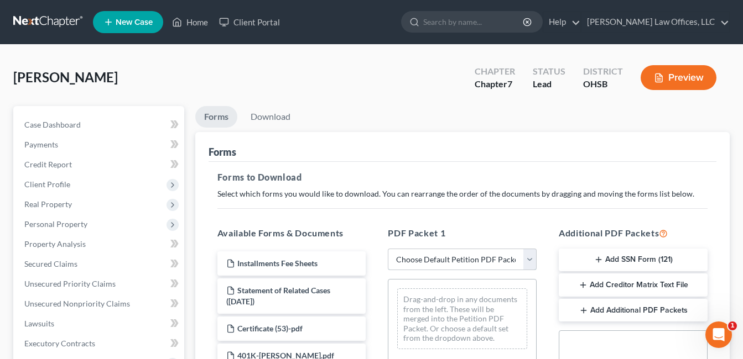
click at [528, 257] on select "Choose Default Petition PDF Packet Complete Bankruptcy Petition (all forms and …" at bounding box center [462, 260] width 149 height 22
select select "0"
click at [388, 249] on select "Choose Default Petition PDF Packet Complete Bankruptcy Petition (all forms and …" at bounding box center [462, 260] width 149 height 22
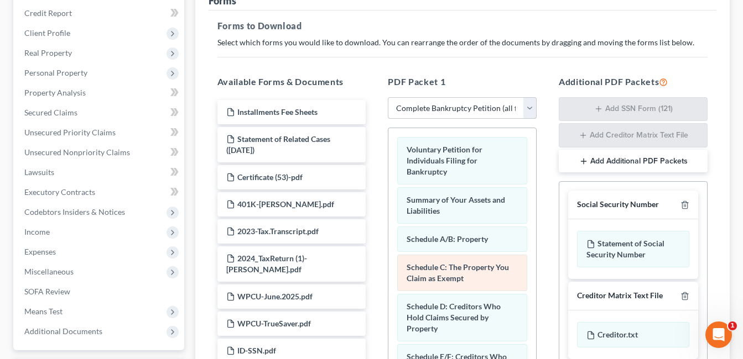
scroll to position [221, 0]
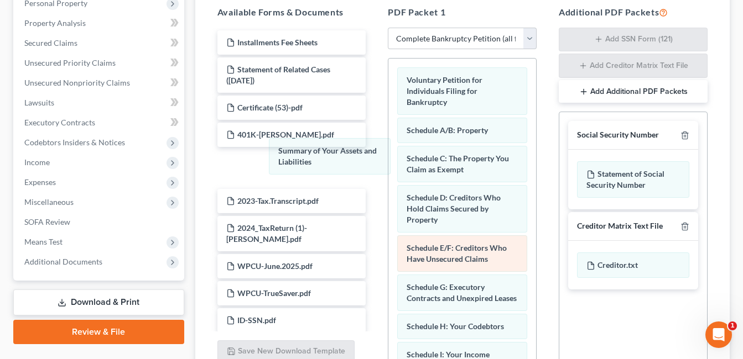
drag, startPoint x: 476, startPoint y: 132, endPoint x: 470, endPoint y: 267, distance: 134.5
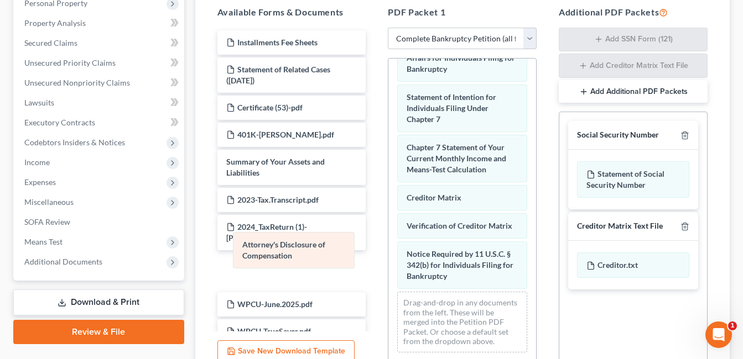
scroll to position [426, 0]
drag, startPoint x: 469, startPoint y: 267, endPoint x: 309, endPoint y: 247, distance: 162.2
click at [388, 247] on div "Attorney's Disclosure of Compensation Voluntary Petition for Individuals Filing…" at bounding box center [462, 8] width 148 height 707
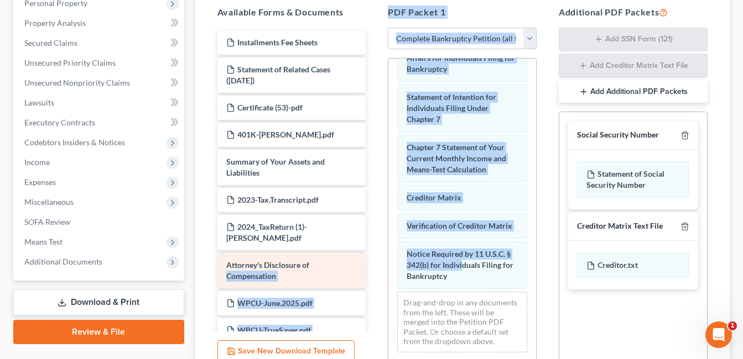
drag, startPoint x: 425, startPoint y: 265, endPoint x: 326, endPoint y: 246, distance: 100.2
click at [326, 246] on div "Available Forms & Documents Installments Fee Sheets Statement of Related Cases …" at bounding box center [462, 185] width 512 height 376
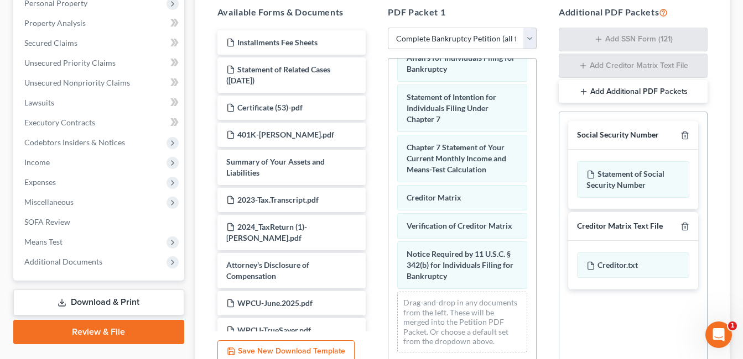
drag, startPoint x: 545, startPoint y: 294, endPoint x: 551, endPoint y: 294, distance: 6.1
click at [551, 294] on div "Additional PDF Packets Add SSN Form (121) Add Creditor Matrix Text File Add Add…" at bounding box center [632, 185] width 171 height 376
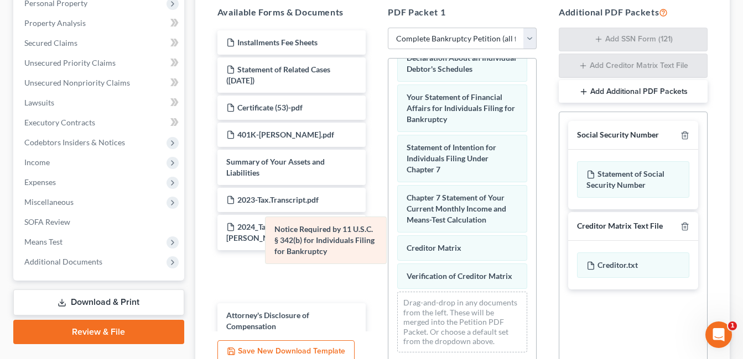
scroll to position [375, 0]
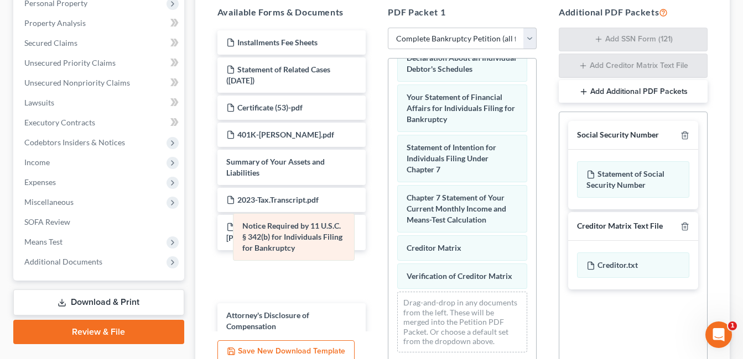
drag, startPoint x: 418, startPoint y: 258, endPoint x: 325, endPoint y: 241, distance: 94.5
click at [388, 241] on div "Notice Required by 11 U.S.C. § 342(b) for Individuals Filing for Bankruptcy Vol…" at bounding box center [462, 33] width 148 height 656
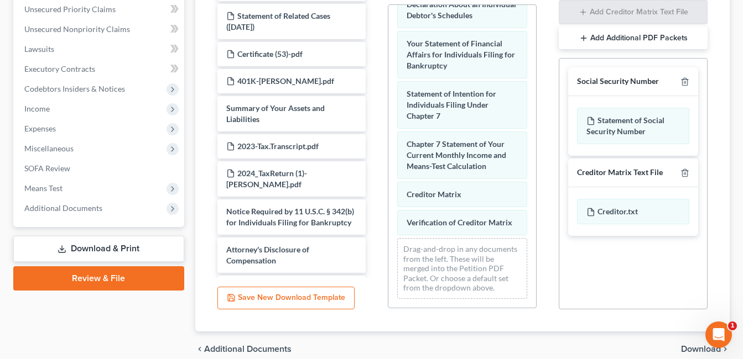
scroll to position [325, 0]
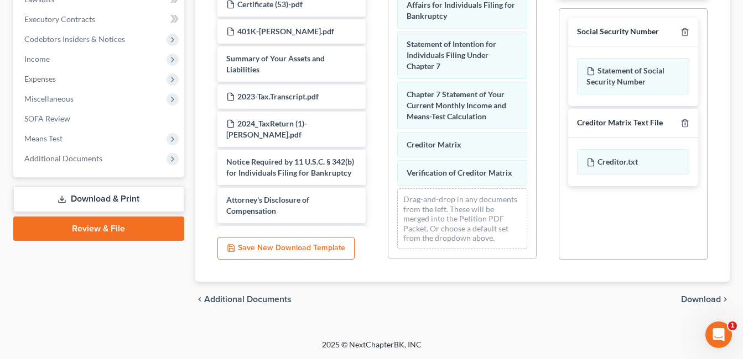
click at [707, 298] on span "Download" at bounding box center [701, 299] width 40 height 9
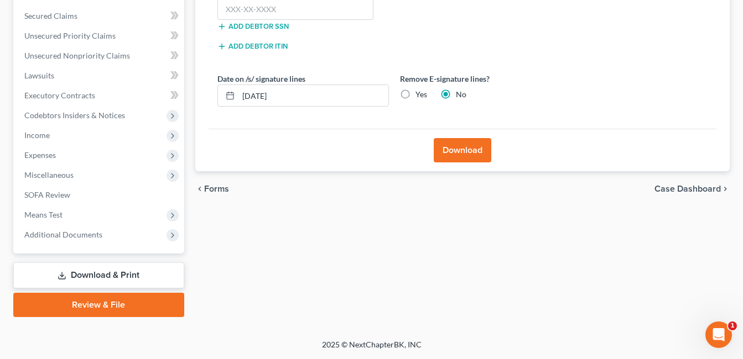
scroll to position [248, 0]
click at [291, 12] on input "text" at bounding box center [295, 9] width 156 height 22
type input "291-06-8713"
click at [453, 145] on button "Download" at bounding box center [463, 150] width 58 height 24
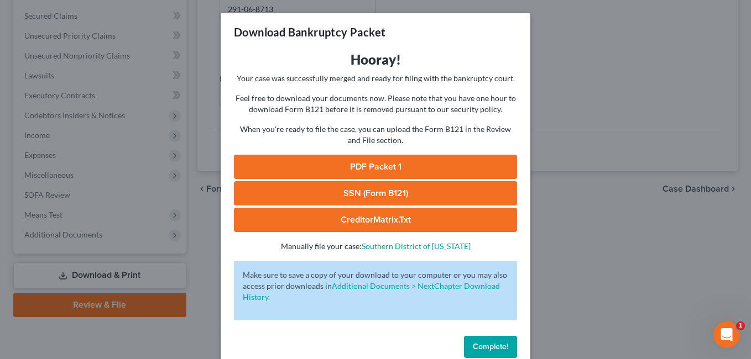
drag, startPoint x: 421, startPoint y: 166, endPoint x: 705, endPoint y: 149, distance: 284.1
click at [421, 166] on link "PDF Packet 1" at bounding box center [375, 167] width 283 height 24
drag, startPoint x: 476, startPoint y: 346, endPoint x: 451, endPoint y: 317, distance: 37.7
click at [476, 346] on span "Complete!" at bounding box center [490, 346] width 35 height 9
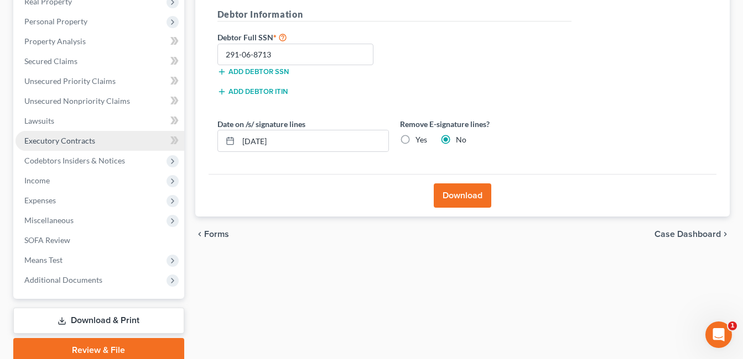
scroll to position [138, 0]
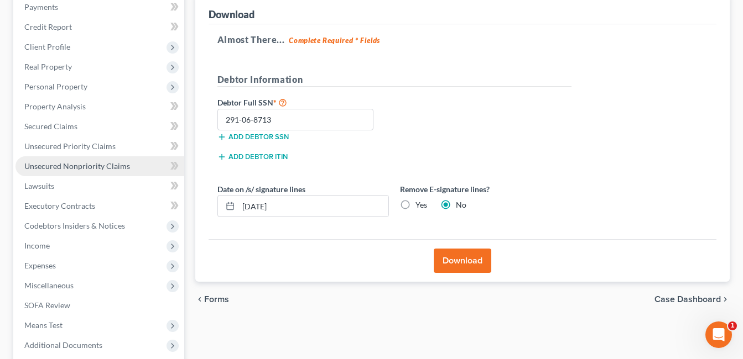
click at [116, 170] on span "Unsecured Nonpriority Claims" at bounding box center [77, 165] width 106 height 9
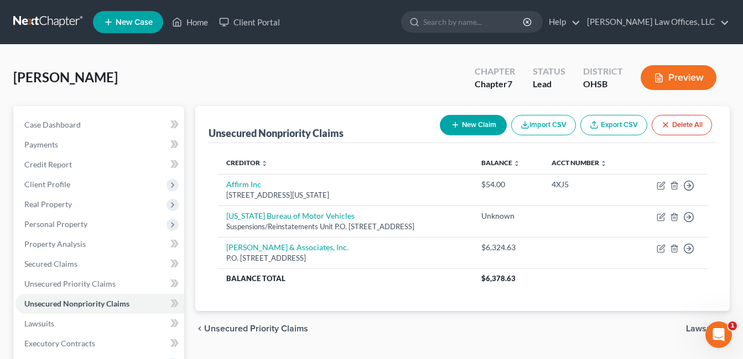
click at [479, 119] on button "New Claim" at bounding box center [473, 125] width 67 height 20
select select "0"
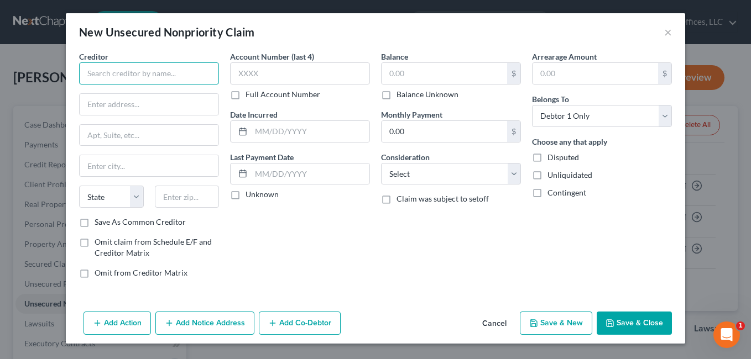
click at [181, 76] on input "text" at bounding box center [149, 73] width 140 height 22
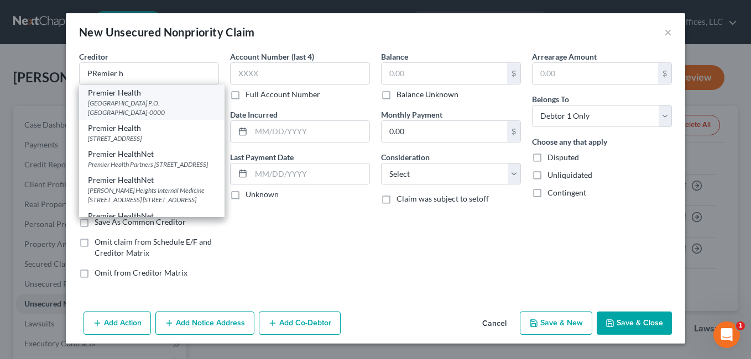
click at [158, 100] on div "[GEOGRAPHIC_DATA] P.O. [GEOGRAPHIC_DATA]-0000" at bounding box center [152, 107] width 128 height 19
type input "Premier Health"
type input "[GEOGRAPHIC_DATA]"
type input "P.O. Box 932715"
type input "[GEOGRAPHIC_DATA]"
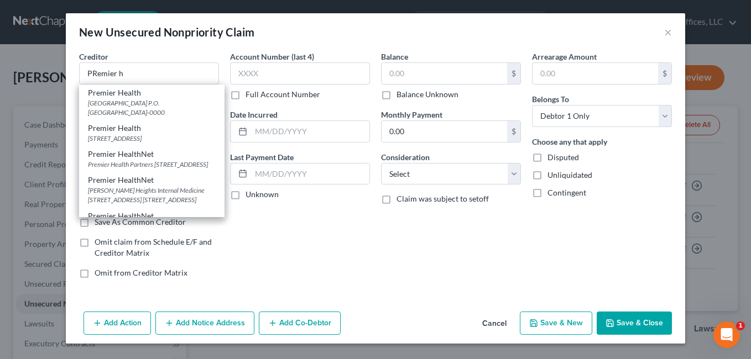
select select "36"
type input "44193-0000"
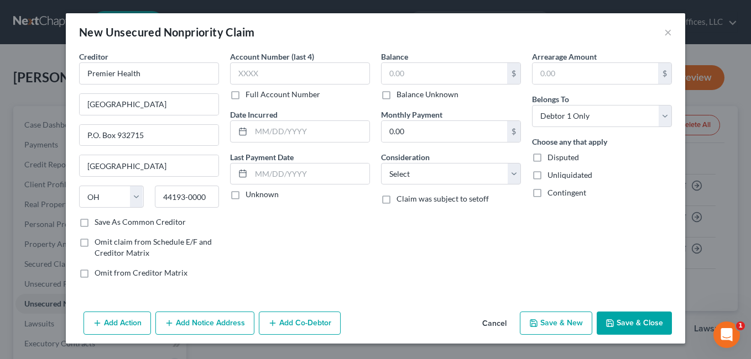
click at [396, 94] on label "Balance Unknown" at bounding box center [427, 94] width 62 height 11
click at [401, 94] on input "Balance Unknown" at bounding box center [404, 92] width 7 height 7
checkbox input "true"
click at [514, 176] on select "Select Cable / Satellite Services Collection Agency Credit Card Debt Debt Couns…" at bounding box center [451, 174] width 140 height 22
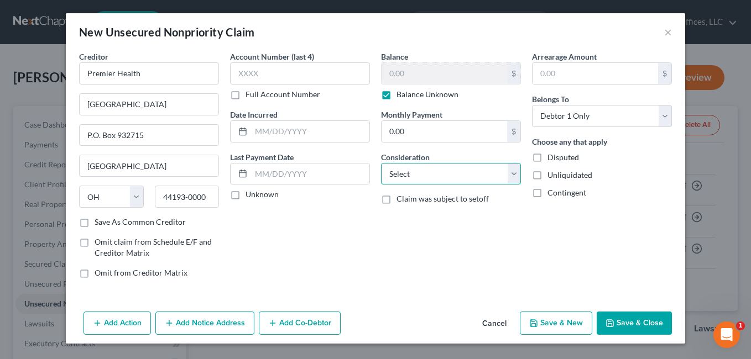
type input "0.00"
select select "9"
click at [381, 163] on select "Select Cable / Satellite Services Collection Agency Credit Card Debt Debt Couns…" at bounding box center [451, 174] width 140 height 22
click at [635, 320] on button "Save & Close" at bounding box center [634, 323] width 75 height 23
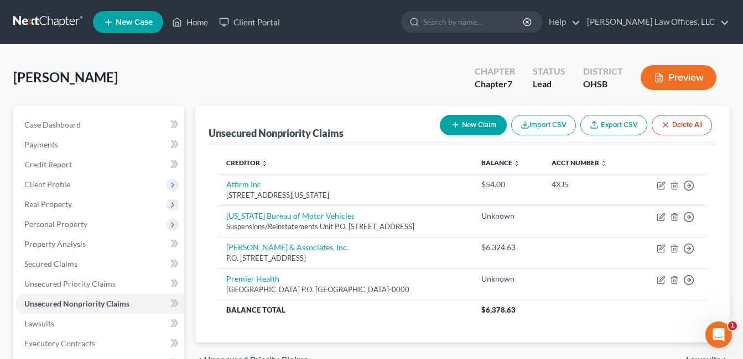
click at [327, 70] on div "[PERSON_NAME], Jaeden Upgraded Chapter Chapter 7 Status Lead District [GEOGRAPH…" at bounding box center [371, 82] width 716 height 48
click at [306, 63] on div "[PERSON_NAME], Jaeden Upgraded Chapter Chapter 7 Status Lead District [GEOGRAPH…" at bounding box center [371, 82] width 716 height 48
click at [195, 28] on link "Home" at bounding box center [189, 22] width 47 height 20
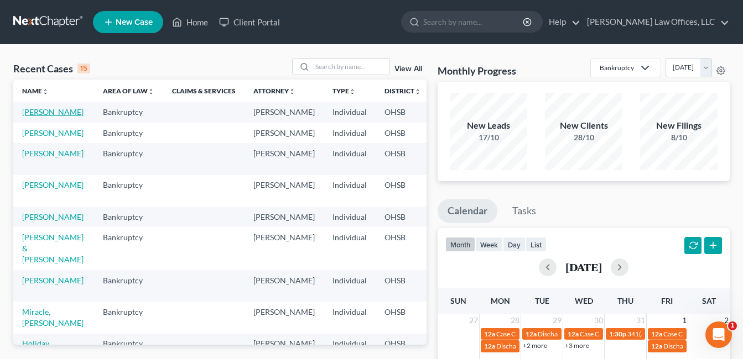
drag, startPoint x: 38, startPoint y: 123, endPoint x: 50, endPoint y: 120, distance: 12.6
click at [38, 117] on link "[PERSON_NAME]" at bounding box center [52, 111] width 61 height 9
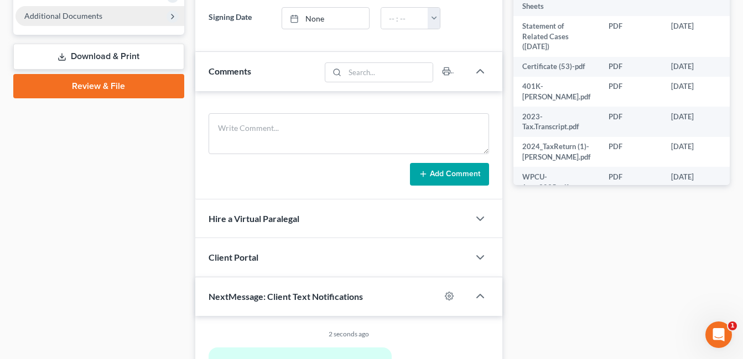
scroll to position [442, 0]
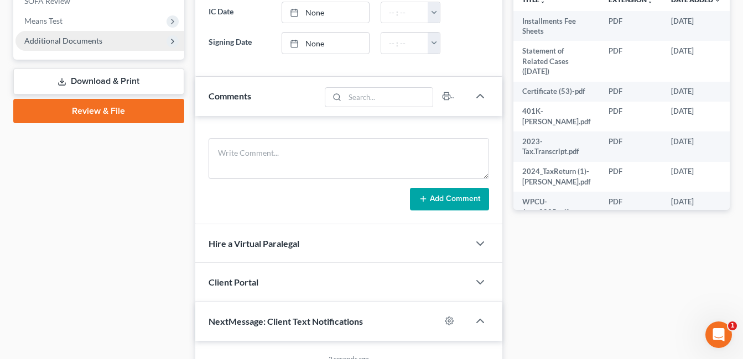
click at [57, 45] on span "Additional Documents" at bounding box center [99, 41] width 169 height 20
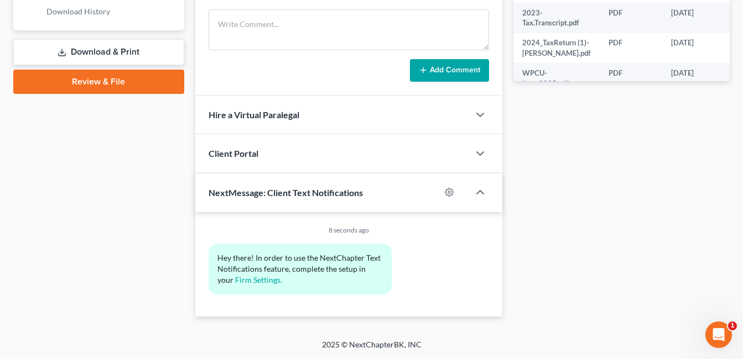
scroll to position [405, 0]
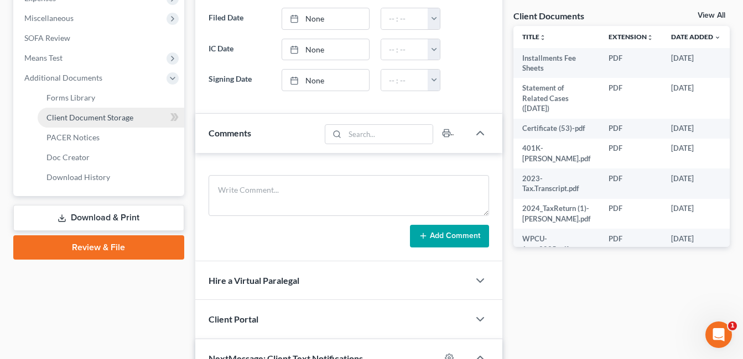
click at [103, 116] on span "Client Document Storage" at bounding box center [89, 117] width 87 height 9
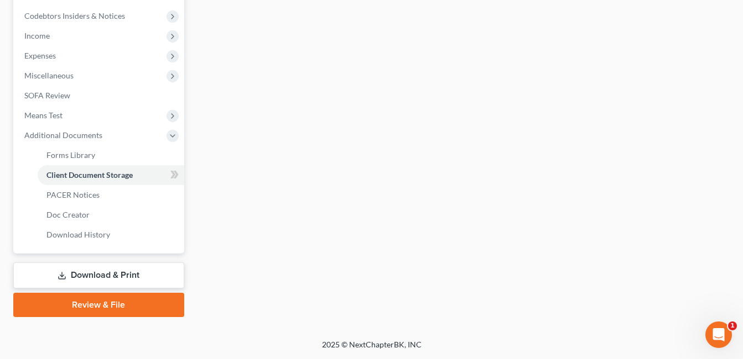
scroll to position [347, 0]
select select "7"
select select "52"
select select "37"
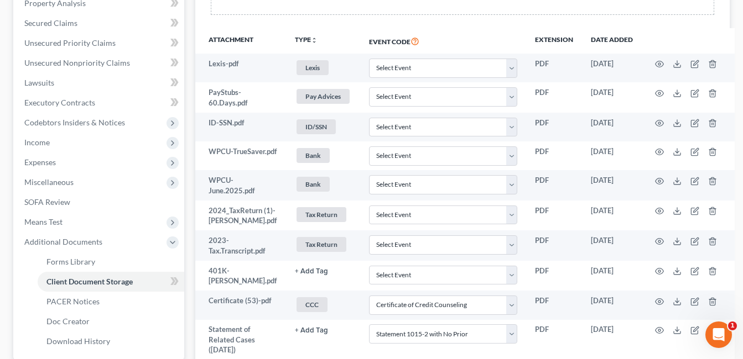
scroll to position [166, 0]
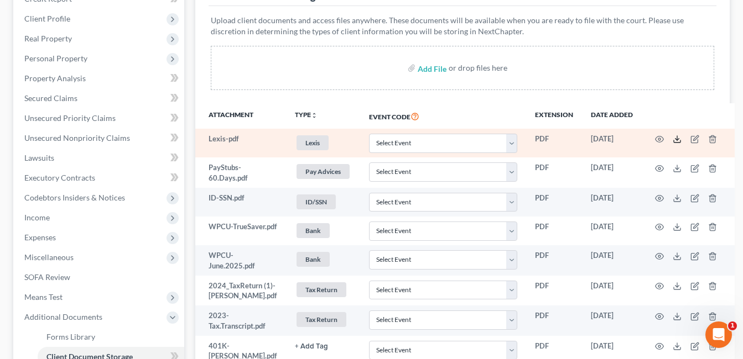
click at [673, 138] on icon at bounding box center [676, 139] width 9 height 9
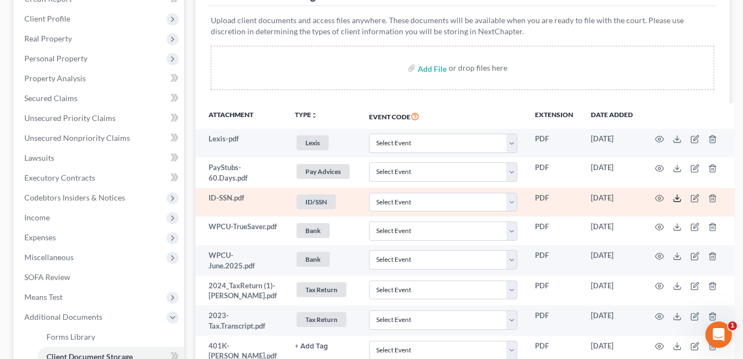
click at [672, 197] on icon at bounding box center [676, 198] width 9 height 9
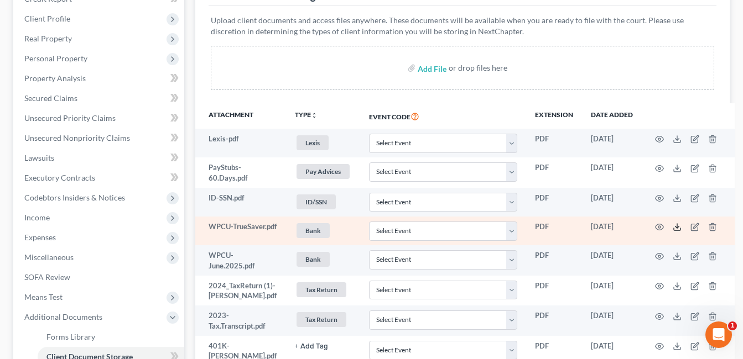
click at [675, 227] on polyline at bounding box center [677, 228] width 4 height 2
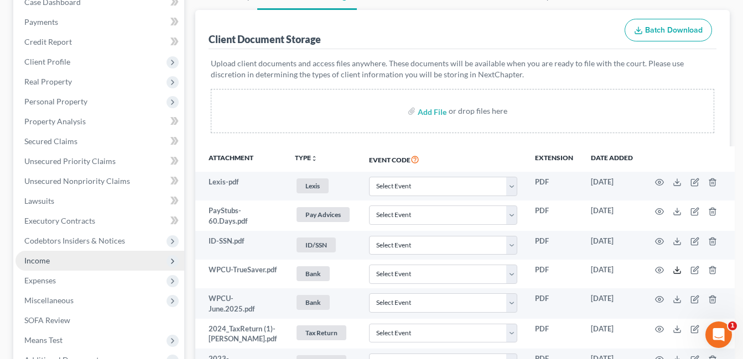
scroll to position [111, 0]
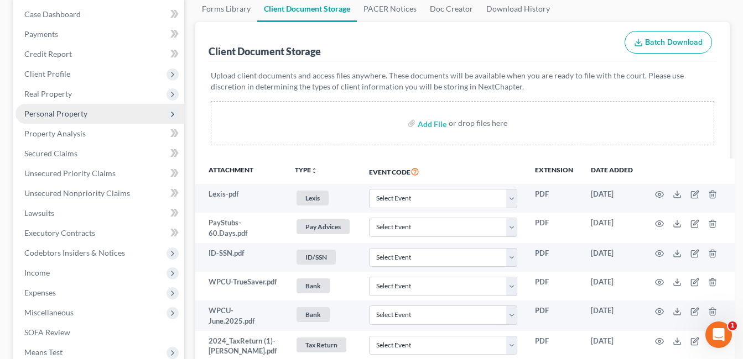
click at [79, 113] on span "Personal Property" at bounding box center [55, 113] width 63 height 9
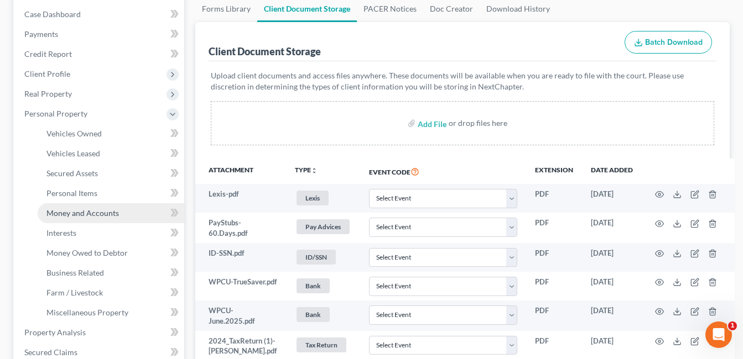
click at [85, 212] on span "Money and Accounts" at bounding box center [82, 212] width 72 height 9
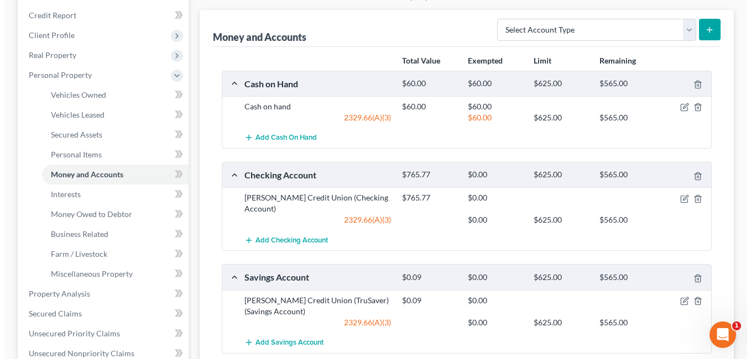
scroll to position [166, 0]
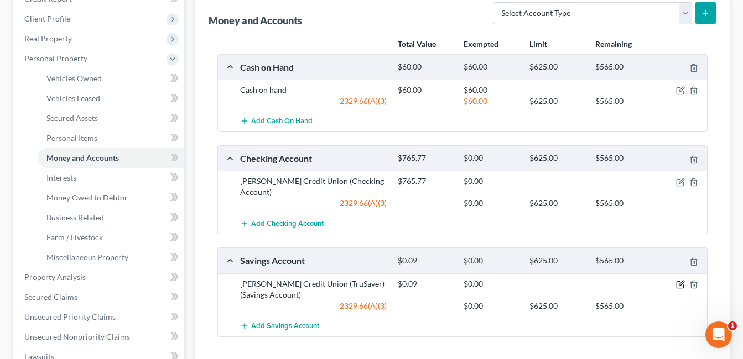
click at [679, 284] on icon "button" at bounding box center [680, 284] width 9 height 9
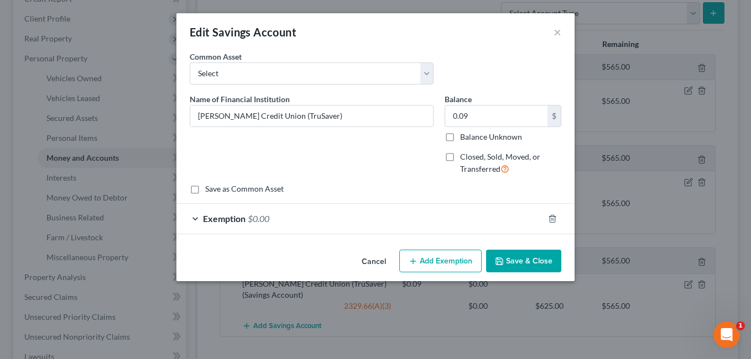
click at [338, 216] on div "Exemption $0.00" at bounding box center [359, 218] width 367 height 29
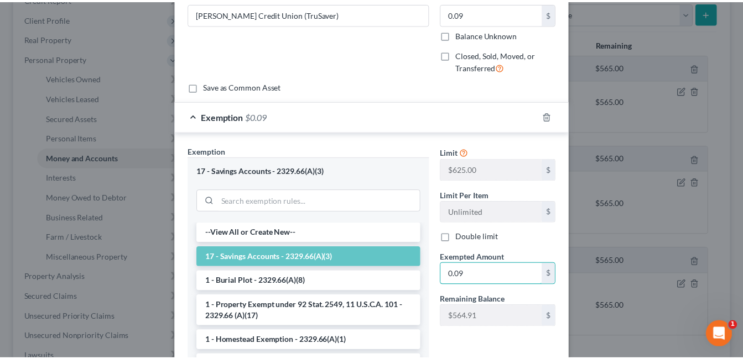
scroll to position [222, 0]
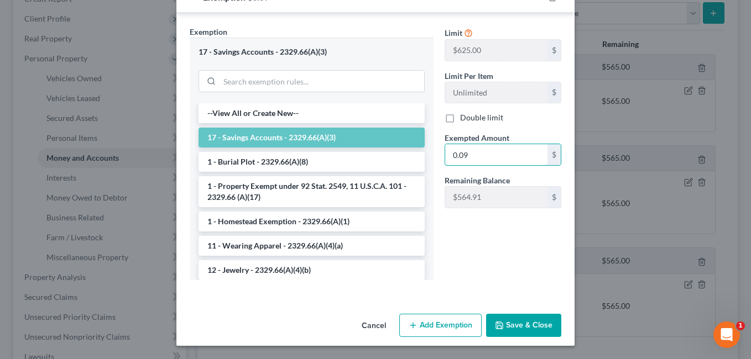
type input "0.09"
drag, startPoint x: 523, startPoint y: 324, endPoint x: 563, endPoint y: 224, distance: 108.1
click at [522, 324] on button "Save & Close" at bounding box center [523, 325] width 75 height 23
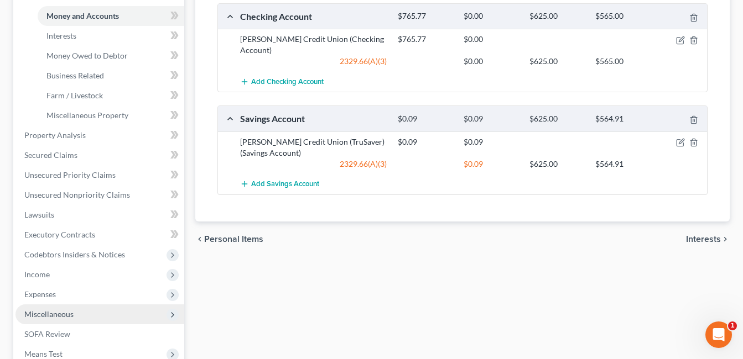
scroll to position [332, 0]
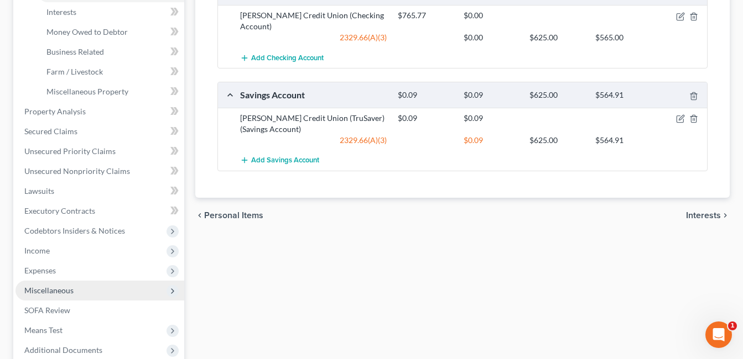
drag, startPoint x: 60, startPoint y: 291, endPoint x: 67, endPoint y: 287, distance: 8.4
click at [60, 292] on span "Miscellaneous" at bounding box center [48, 290] width 49 height 9
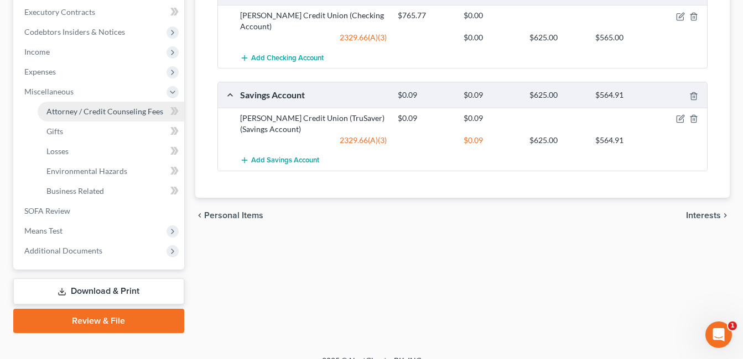
click at [103, 116] on span "Attorney / Credit Counseling Fees" at bounding box center [104, 111] width 117 height 9
select select "1"
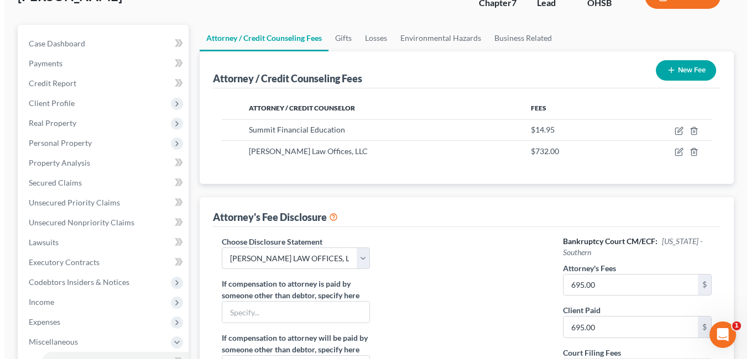
scroll to position [111, 0]
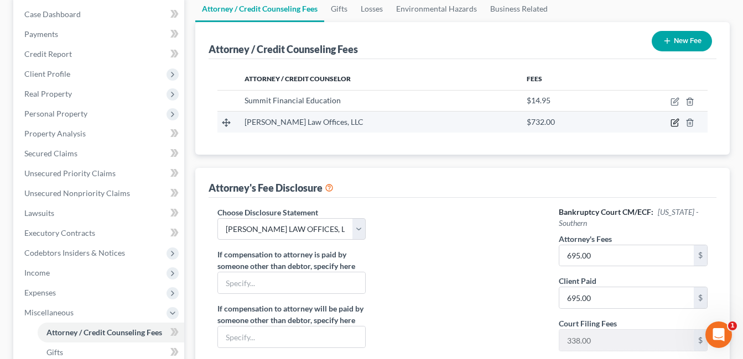
click at [670, 124] on icon "button" at bounding box center [674, 122] width 9 height 9
select select "36"
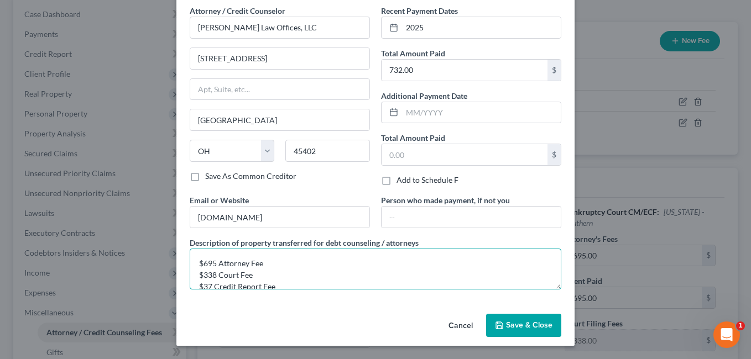
scroll to position [12, 0]
drag, startPoint x: 252, startPoint y: 276, endPoint x: 189, endPoint y: 264, distance: 64.2
click at [190, 264] on textarea "$695 Attorney Fee $338 Court Fee $37 Credit Report Fee" at bounding box center [376, 269] width 372 height 41
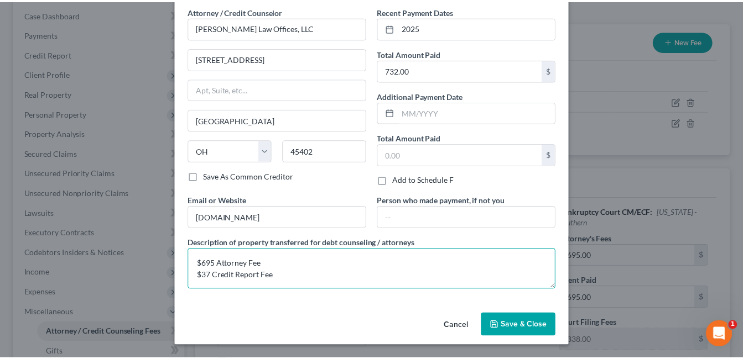
scroll to position [0, 0]
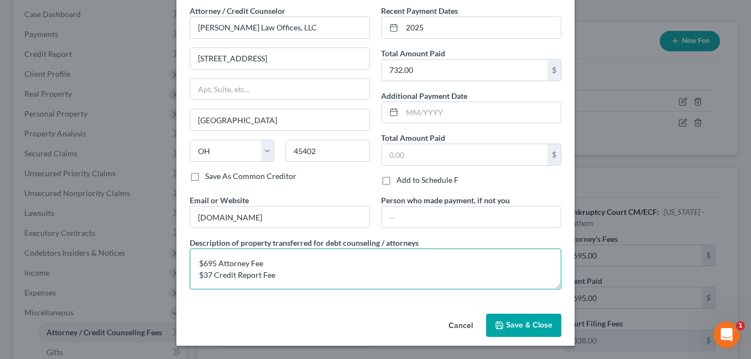
type textarea "$695 Attorney Fee $37 Credit Report Fee"
drag, startPoint x: 537, startPoint y: 314, endPoint x: 145, endPoint y: 3, distance: 501.0
click at [536, 316] on button "Save & Close" at bounding box center [523, 325] width 75 height 23
click at [528, 324] on span "Save & Close" at bounding box center [529, 325] width 46 height 9
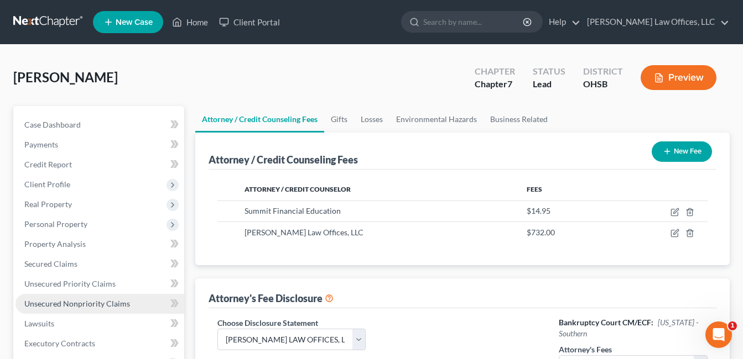
click at [71, 300] on span "Unsecured Nonpriority Claims" at bounding box center [77, 303] width 106 height 9
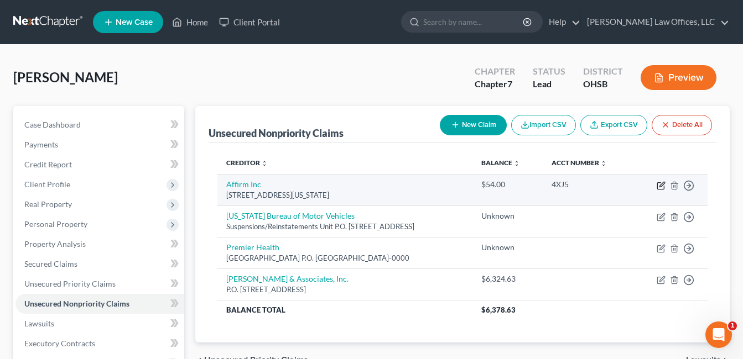
click at [660, 187] on icon "button" at bounding box center [661, 184] width 5 height 5
select select "4"
select select "0"
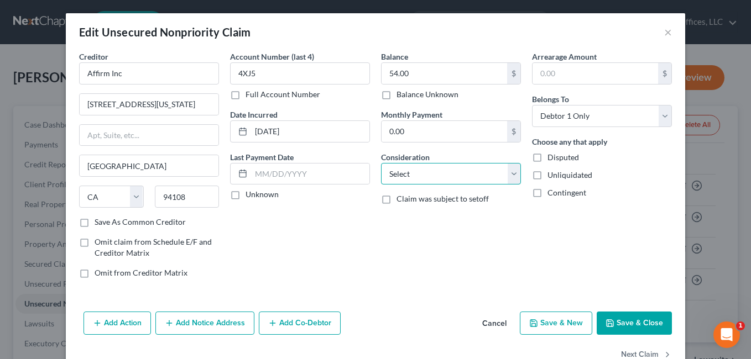
drag, startPoint x: 506, startPoint y: 178, endPoint x: 499, endPoint y: 161, distance: 18.6
click at [506, 178] on select "Select Cable / Satellite Services Collection Agency Credit Card Debt Debt Couns…" at bounding box center [451, 174] width 140 height 22
select select "2"
click at [381, 163] on select "Select Cable / Satellite Services Collection Agency Credit Card Debt Debt Couns…" at bounding box center [451, 174] width 140 height 22
click at [625, 320] on button "Save & Close" at bounding box center [634, 323] width 75 height 23
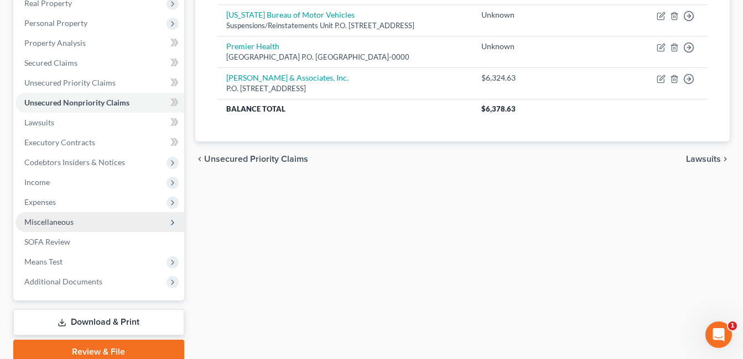
scroll to position [248, 0]
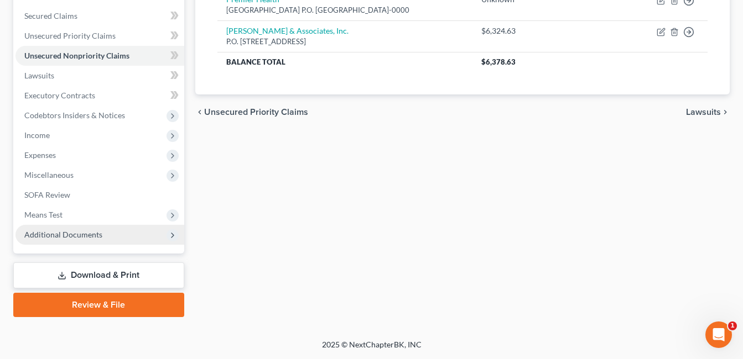
click at [103, 244] on span "Additional Documents" at bounding box center [99, 235] width 169 height 20
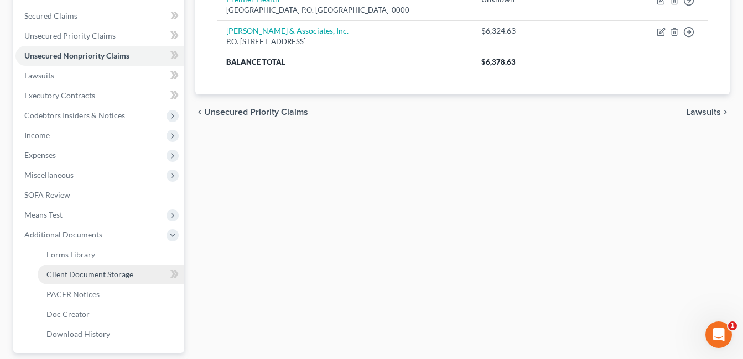
click at [106, 278] on span "Client Document Storage" at bounding box center [89, 274] width 87 height 9
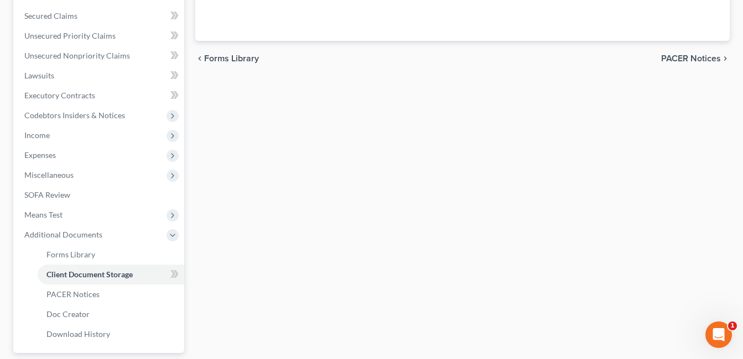
scroll to position [247, 0]
select select "7"
select select "52"
select select "37"
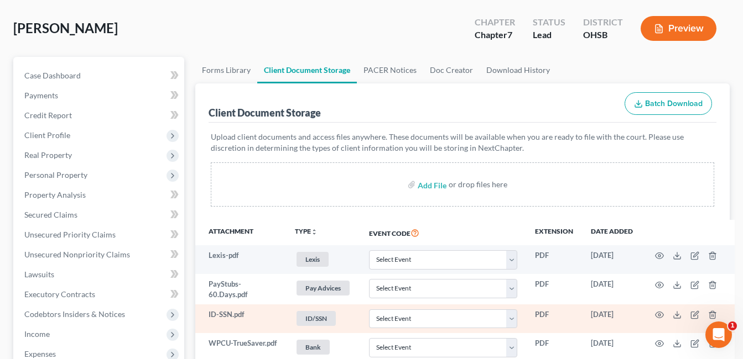
scroll to position [221, 0]
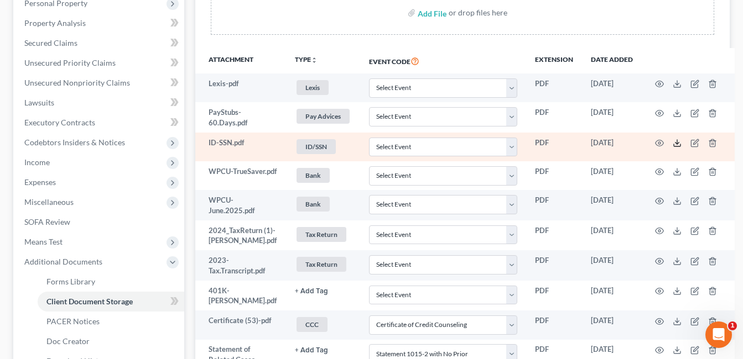
click at [673, 143] on icon at bounding box center [676, 143] width 9 height 9
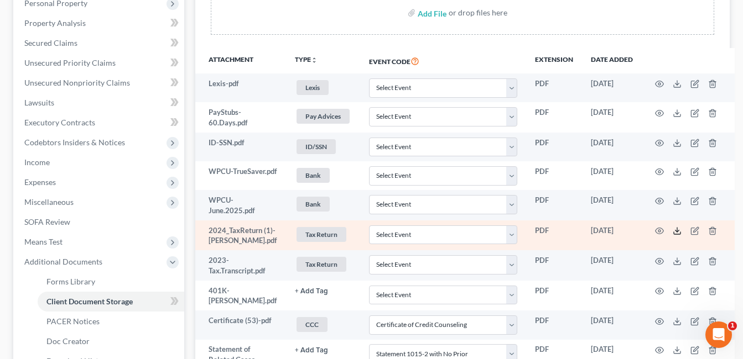
click at [672, 233] on icon at bounding box center [676, 231] width 9 height 9
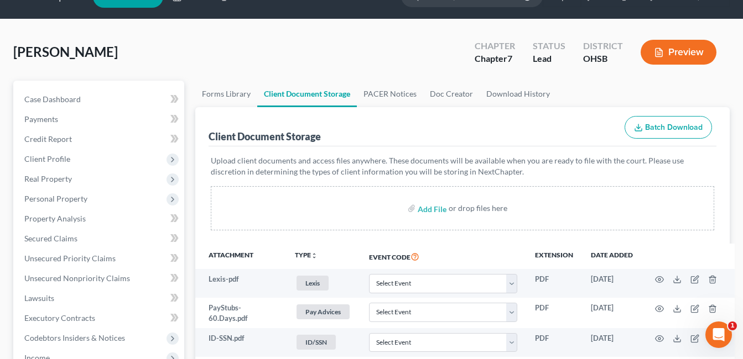
scroll to position [0, 0]
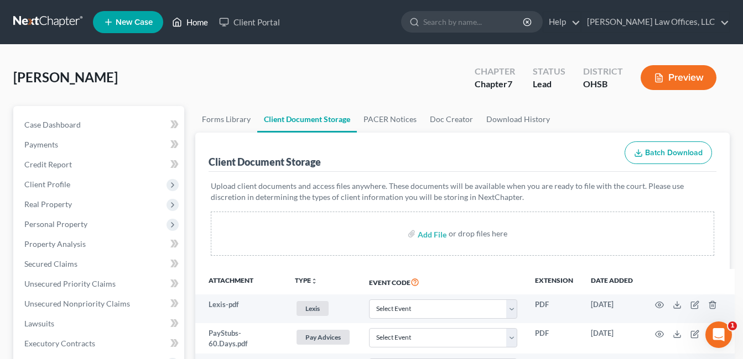
click at [199, 23] on link "Home" at bounding box center [189, 22] width 47 height 20
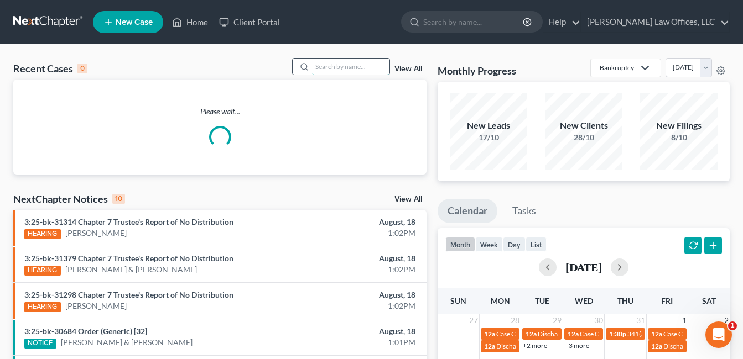
click at [326, 69] on input "search" at bounding box center [350, 67] width 77 height 16
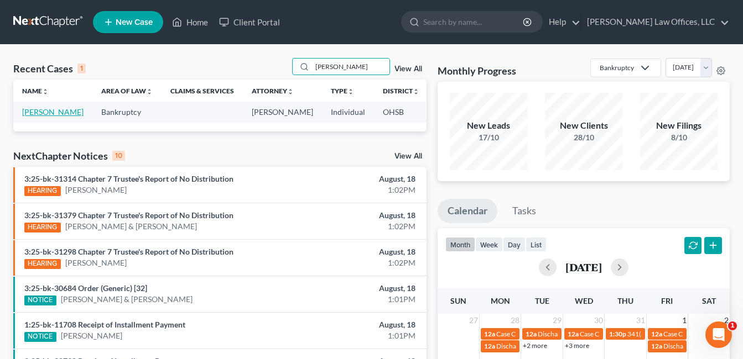
type input "[PERSON_NAME]"
click at [34, 114] on link "[PERSON_NAME]" at bounding box center [52, 111] width 61 height 9
select select "4"
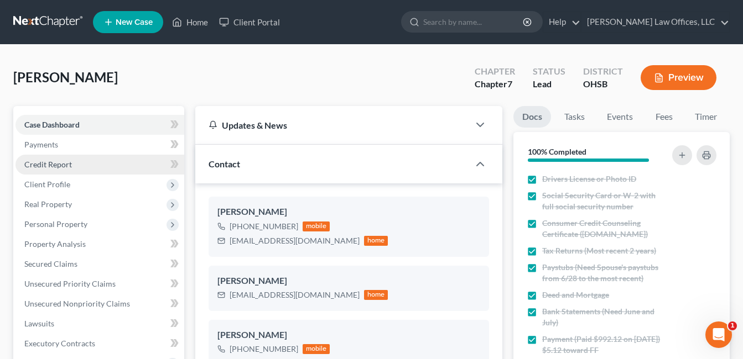
click at [58, 169] on link "Credit Report" at bounding box center [99, 165] width 169 height 20
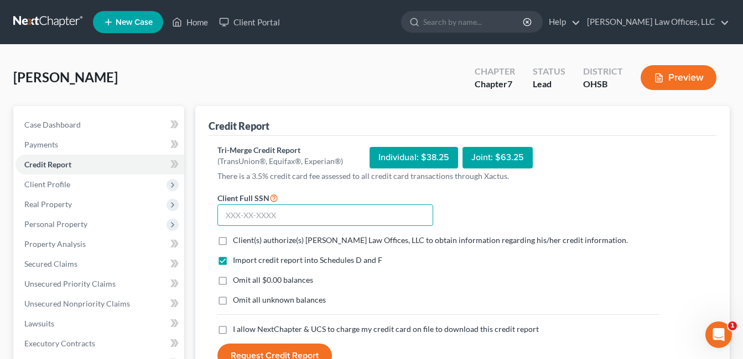
drag, startPoint x: 262, startPoint y: 216, endPoint x: 288, endPoint y: 208, distance: 26.4
click at [262, 216] on input "text" at bounding box center [325, 216] width 216 height 22
type input "297-04-2324"
click at [233, 239] on label "Client(s) authorize(s) [PERSON_NAME] Law Offices, LLC to obtain information reg…" at bounding box center [430, 240] width 395 height 11
click at [237, 239] on input "Client(s) authorize(s) [PERSON_NAME] Law Offices, LLC to obtain information reg…" at bounding box center [240, 238] width 7 height 7
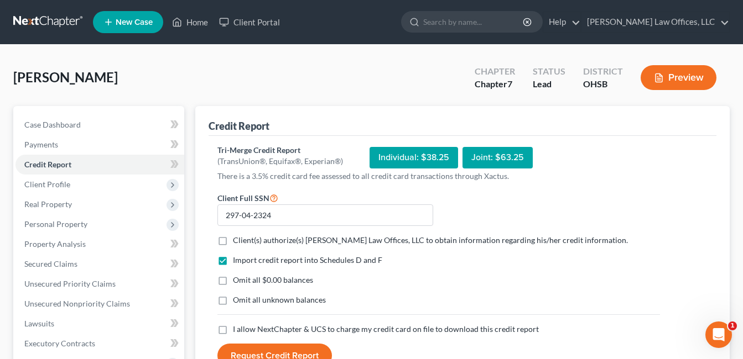
checkbox input "true"
click at [233, 282] on label "Omit all $0.00 balances" at bounding box center [273, 280] width 80 height 11
click at [237, 282] on input "Omit all $0.00 balances" at bounding box center [240, 278] width 7 height 7
checkbox input "true"
drag, startPoint x: 224, startPoint y: 330, endPoint x: 307, endPoint y: 293, distance: 91.6
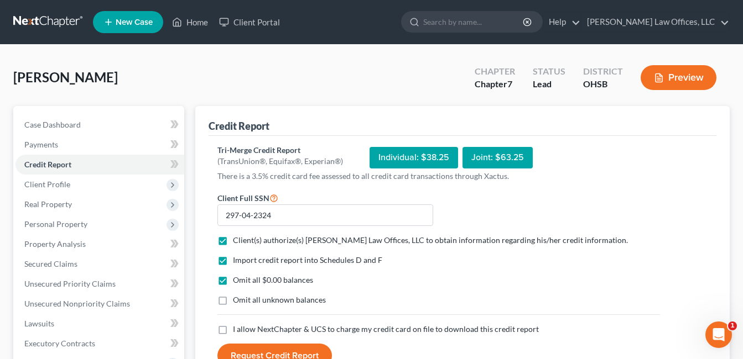
click at [233, 330] on label "I allow NextChapter & UCS to charge my credit card on file to download this cre…" at bounding box center [386, 329] width 306 height 11
click at [237, 330] on input "I allow NextChapter & UCS to charge my credit card on file to download this cre…" at bounding box center [240, 327] width 7 height 7
checkbox input "true"
click at [287, 347] on button "Request Credit Report" at bounding box center [274, 356] width 114 height 24
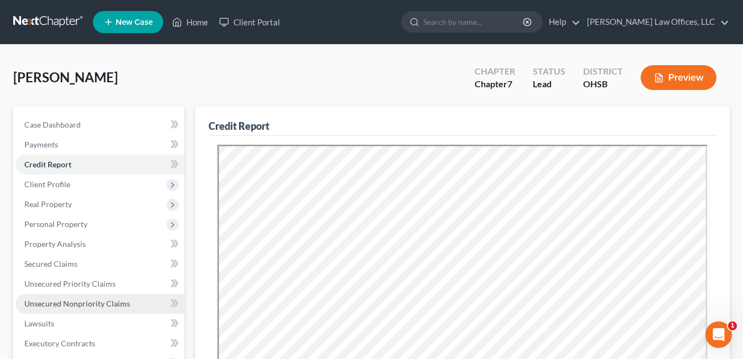
click at [62, 308] on span "Unsecured Nonpriority Claims" at bounding box center [77, 303] width 106 height 9
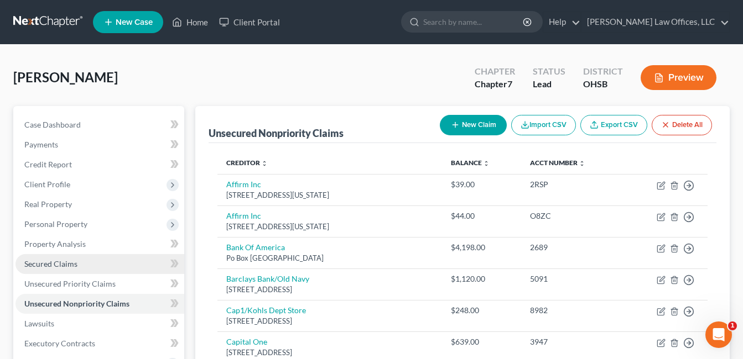
click at [58, 262] on span "Secured Claims" at bounding box center [50, 263] width 53 height 9
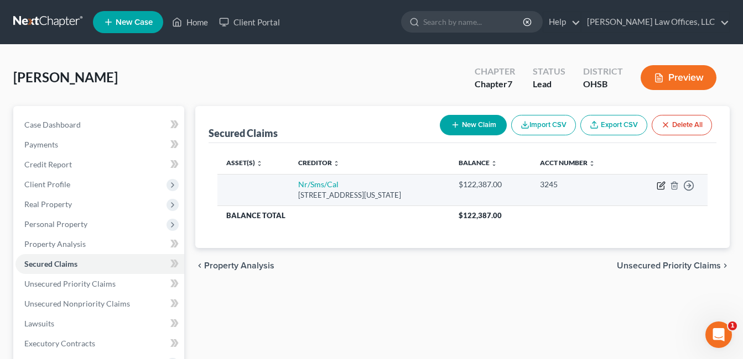
click at [656, 183] on td "Move to E Move to F Move to G Move to Notice Only" at bounding box center [668, 190] width 80 height 32
click at [661, 187] on icon "button" at bounding box center [661, 184] width 5 height 5
select select "39"
select select "0"
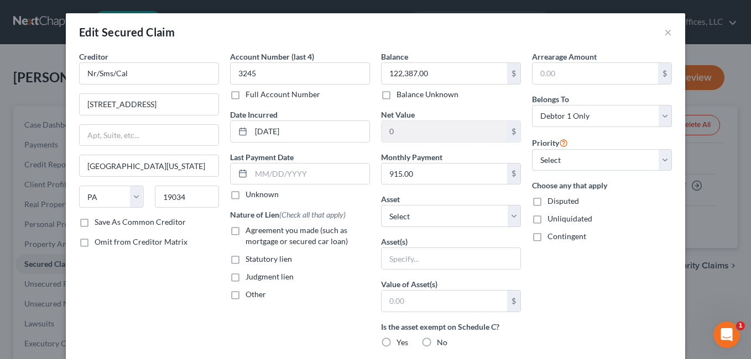
click at [246, 232] on label "Agreement you made (such as mortgage or secured car loan)" at bounding box center [308, 236] width 124 height 22
click at [250, 232] on input "Agreement you made (such as mortgage or secured car loan)" at bounding box center [253, 228] width 7 height 7
checkbox input "true"
click at [511, 216] on select "Select Other Multiple Assets [PERSON_NAME] Credit Union (CLOSED) (Checking Acco…" at bounding box center [451, 216] width 140 height 22
select select "4"
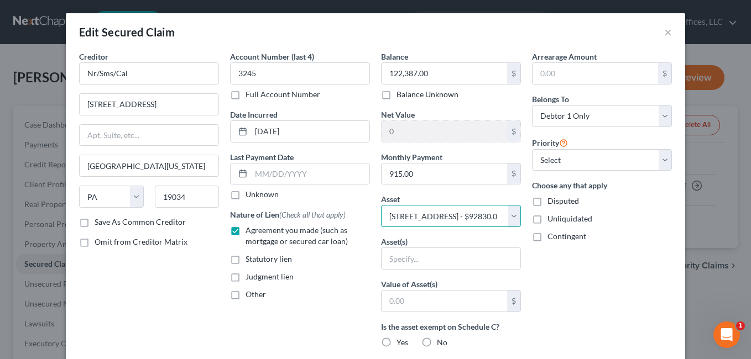
click at [381, 205] on select "Select Other Multiple Assets [PERSON_NAME] Credit Union (CLOSED) (Checking Acco…" at bounding box center [451, 216] width 140 height 22
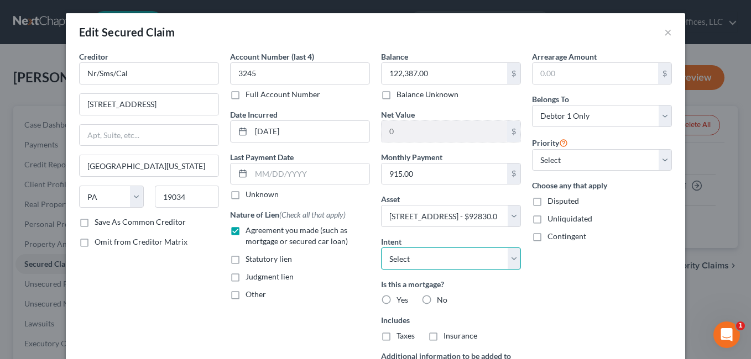
click at [511, 258] on select "Select Surrender Redeem Reaffirm Avoid Other" at bounding box center [451, 259] width 140 height 22
select select "2"
click at [381, 248] on select "Select Surrender Redeem Reaffirm Avoid Other" at bounding box center [451, 259] width 140 height 22
drag, startPoint x: 381, startPoint y: 301, endPoint x: 429, endPoint y: 337, distance: 59.7
click at [396, 301] on label "Yes" at bounding box center [402, 300] width 12 height 11
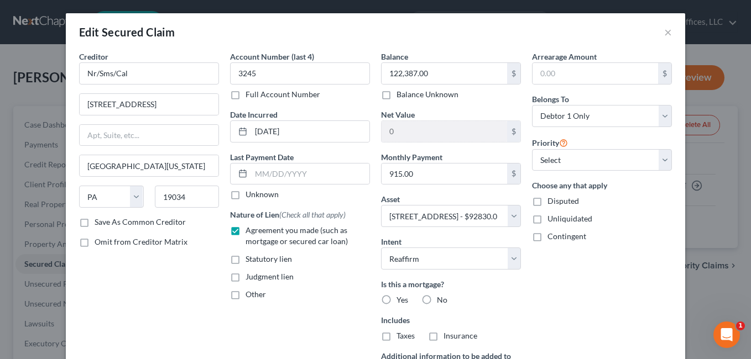
click at [401, 301] on input "Yes" at bounding box center [404, 298] width 7 height 7
radio input "true"
click at [396, 336] on label "Taxes" at bounding box center [405, 336] width 18 height 11
click at [401, 336] on input "Taxes" at bounding box center [404, 334] width 7 height 7
checkbox input "true"
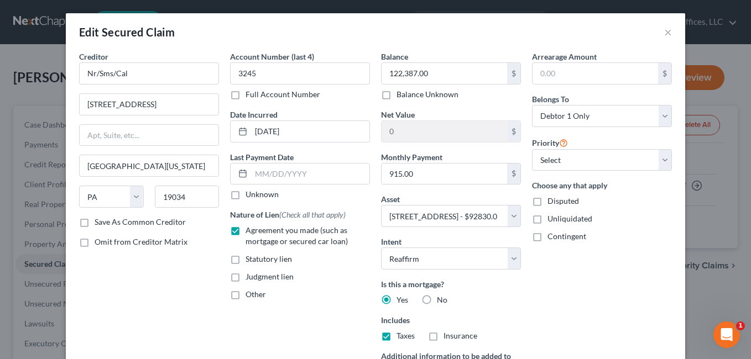
click at [443, 337] on label "Insurance" at bounding box center [460, 336] width 34 height 11
click at [448, 337] on input "Insurance" at bounding box center [451, 334] width 7 height 7
checkbox input "true"
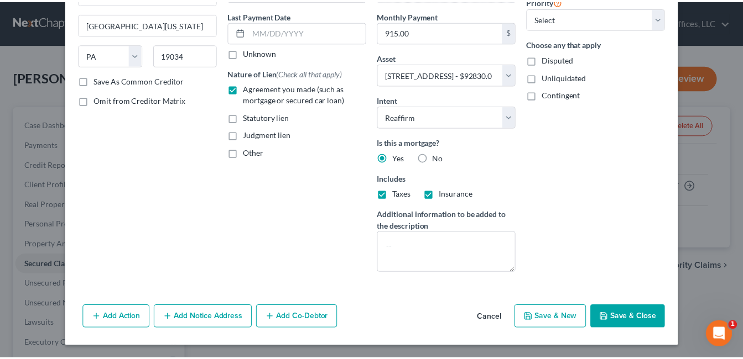
scroll to position [143, 0]
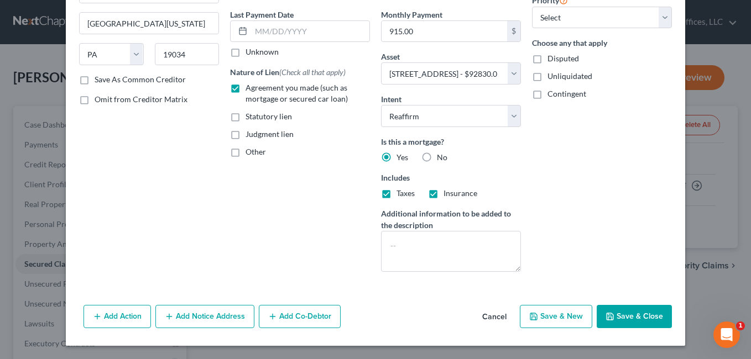
click at [626, 314] on button "Save & Close" at bounding box center [634, 316] width 75 height 23
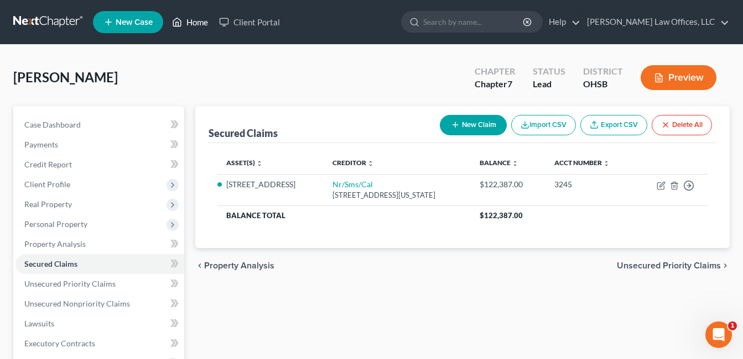
click at [198, 19] on link "Home" at bounding box center [189, 22] width 47 height 20
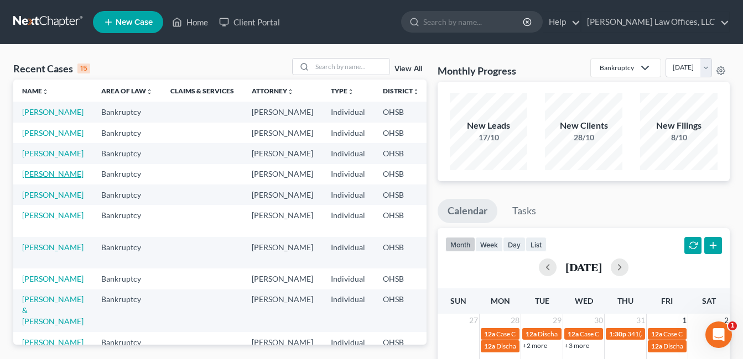
click at [30, 179] on link "[PERSON_NAME]" at bounding box center [52, 173] width 61 height 9
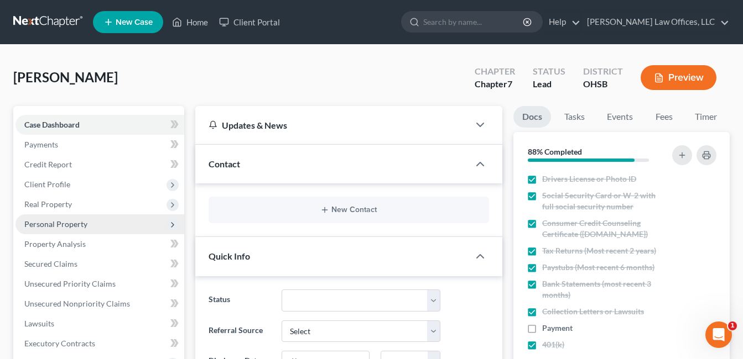
click at [70, 218] on span "Personal Property" at bounding box center [99, 225] width 169 height 20
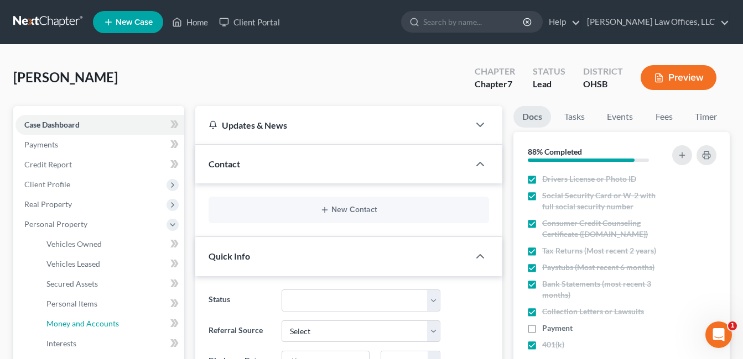
drag, startPoint x: 91, startPoint y: 324, endPoint x: 396, endPoint y: 240, distance: 316.6
click at [91, 325] on span "Money and Accounts" at bounding box center [82, 323] width 72 height 9
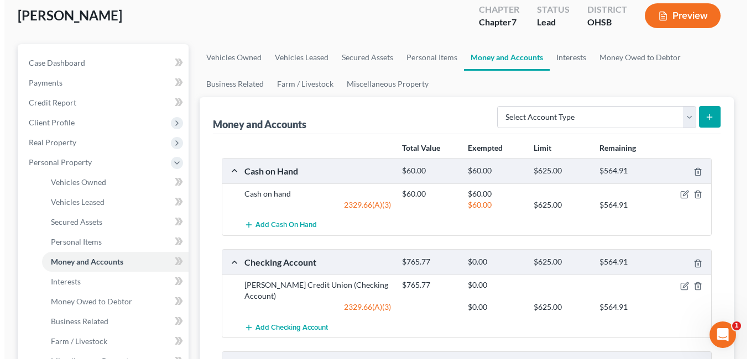
scroll to position [166, 0]
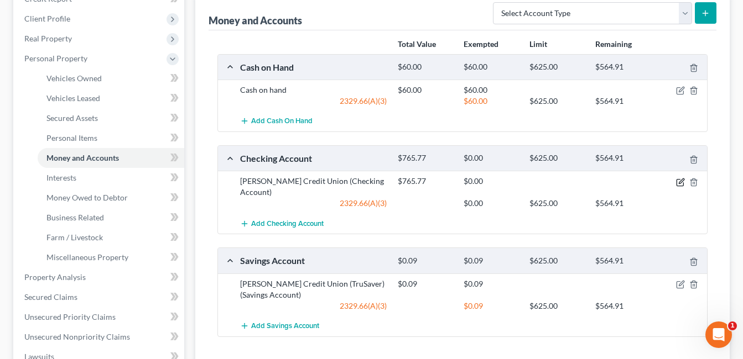
click at [678, 182] on icon "button" at bounding box center [680, 182] width 9 height 9
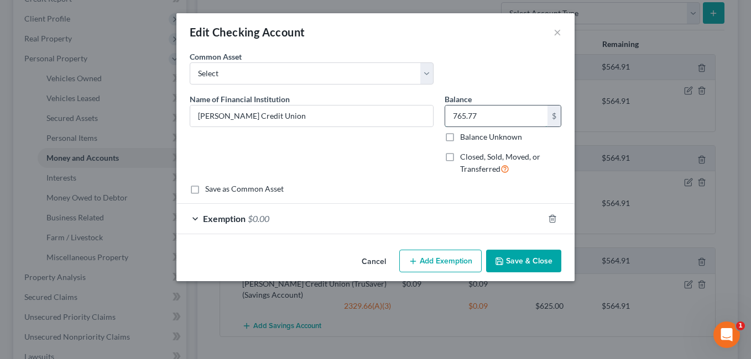
click at [456, 116] on input "765.77" at bounding box center [496, 116] width 102 height 21
click at [464, 116] on input "765.77" at bounding box center [496, 116] width 102 height 21
drag, startPoint x: 466, startPoint y: 115, endPoint x: 447, endPoint y: 117, distance: 18.4
click at [447, 117] on input "765.77" at bounding box center [496, 116] width 102 height 21
type input "25.77"
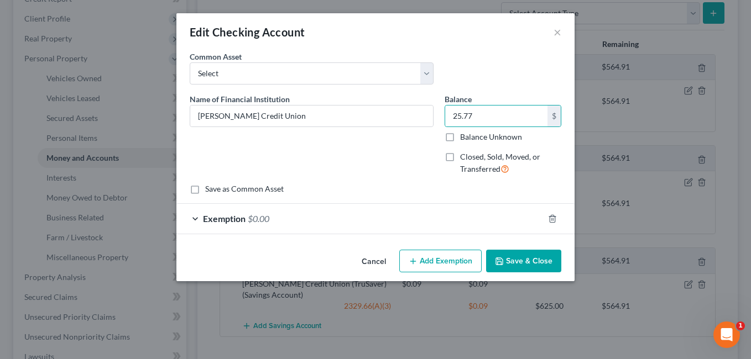
click at [419, 215] on div "Exemption $0.00" at bounding box center [359, 218] width 367 height 29
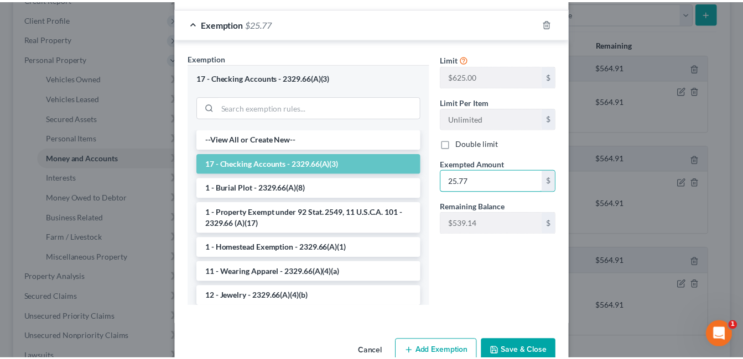
scroll to position [222, 0]
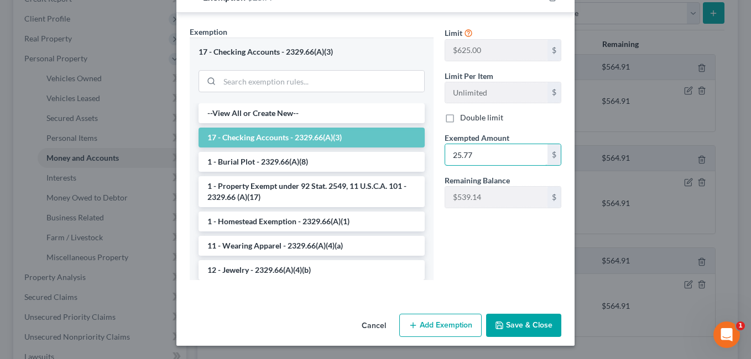
type input "25.77"
drag, startPoint x: 505, startPoint y: 315, endPoint x: 493, endPoint y: 315, distance: 12.7
click at [507, 316] on button "Save & Close" at bounding box center [523, 325] width 75 height 23
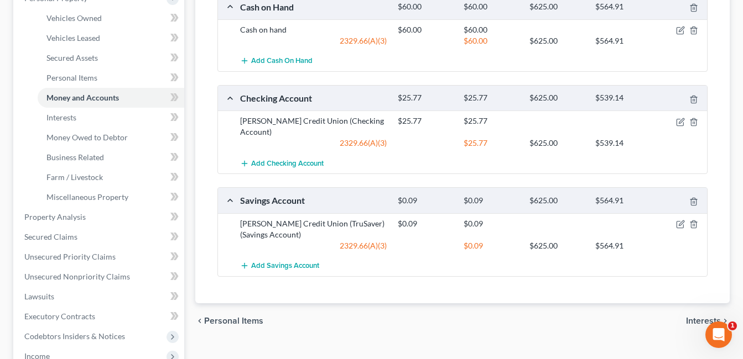
scroll to position [447, 0]
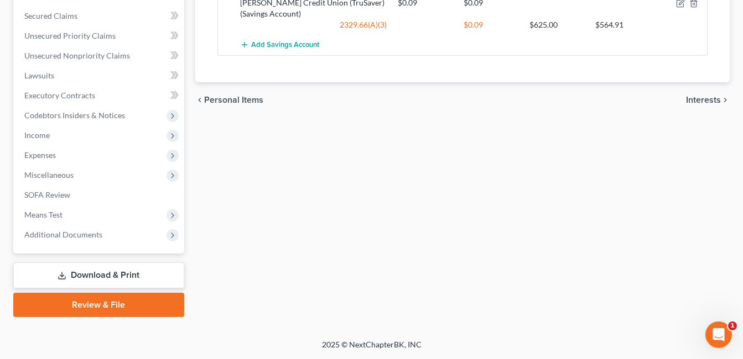
drag, startPoint x: 119, startPoint y: 302, endPoint x: 438, endPoint y: 116, distance: 369.5
click at [119, 302] on link "Review & File" at bounding box center [98, 305] width 171 height 24
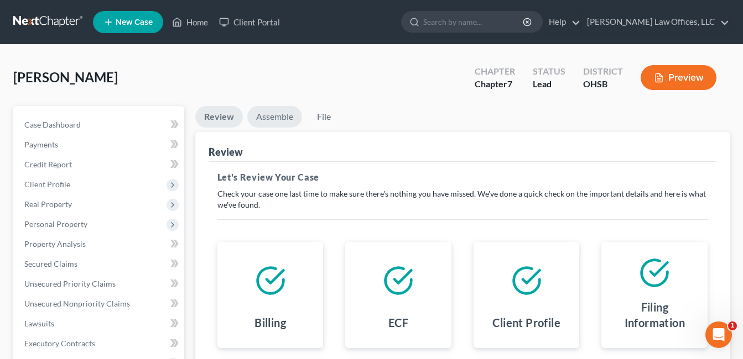
click at [281, 116] on link "Assemble" at bounding box center [274, 117] width 55 height 22
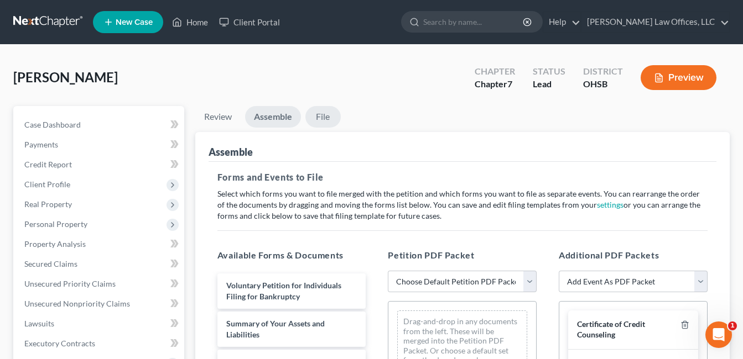
click at [327, 120] on link "File" at bounding box center [322, 117] width 35 height 22
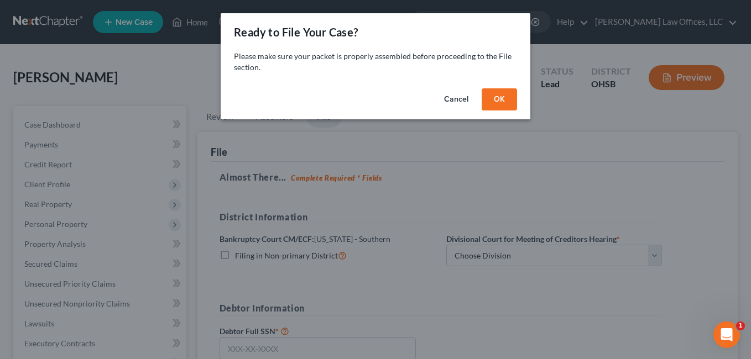
click at [503, 98] on button "OK" at bounding box center [499, 99] width 35 height 22
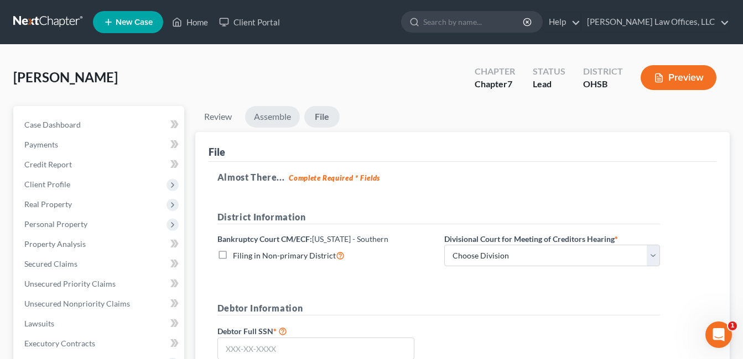
click at [284, 119] on link "Assemble" at bounding box center [272, 117] width 55 height 22
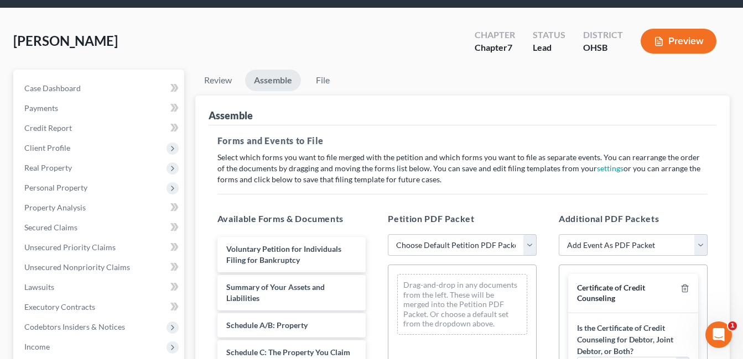
scroll to position [55, 0]
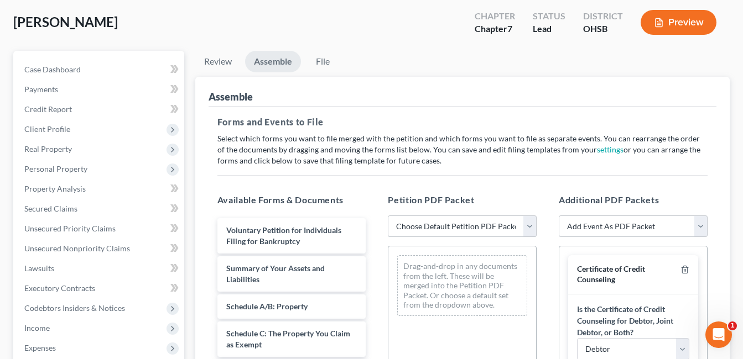
click at [531, 228] on select "Choose Default Petition PDF Packet Emergency Filing (Voluntary Petition and Cre…" at bounding box center [462, 227] width 149 height 22
select select "4"
click at [388, 216] on select "Choose Default Petition PDF Packet Emergency Filing (Voluntary Petition and Cre…" at bounding box center [462, 227] width 149 height 22
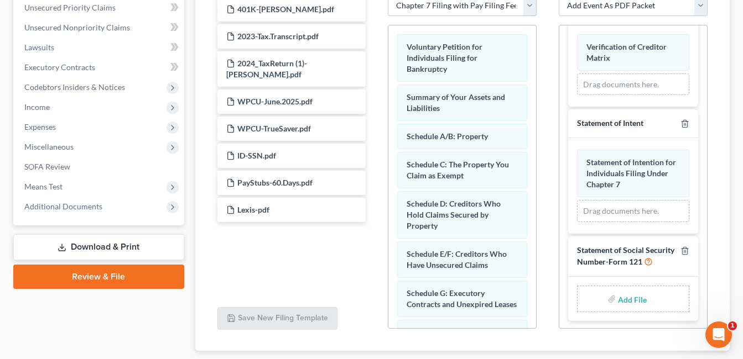
scroll to position [498, 0]
click at [626, 302] on input "file" at bounding box center [631, 298] width 27 height 20
type input "C:\fakepath\SSN.[PERSON_NAME].pdf"
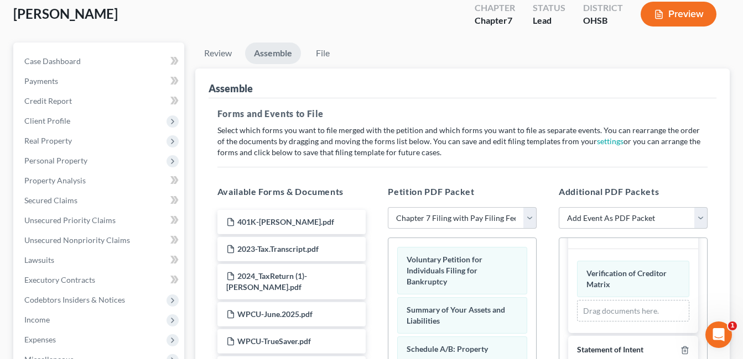
scroll to position [55, 0]
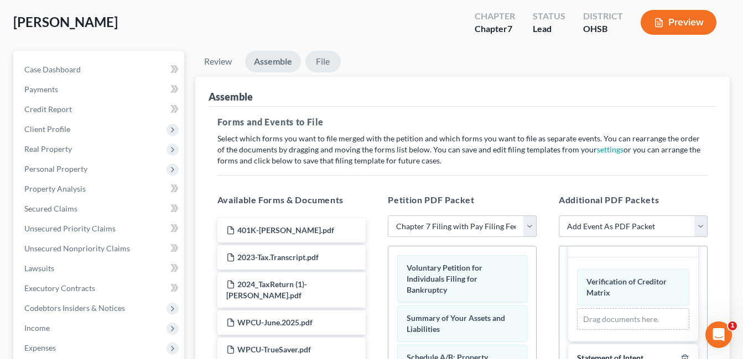
click at [329, 62] on link "File" at bounding box center [322, 62] width 35 height 22
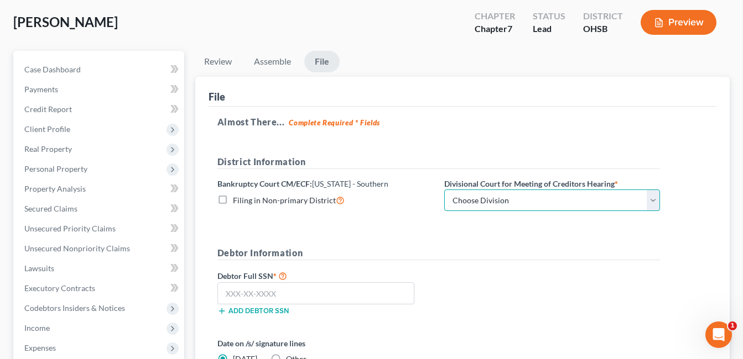
drag, startPoint x: 658, startPoint y: 202, endPoint x: 594, endPoint y: 213, distance: 64.5
click at [658, 202] on select "Choose Division Cincinnati Columbus [GEOGRAPHIC_DATA]" at bounding box center [552, 201] width 216 height 22
select select "2"
click at [444, 190] on select "Choose Division Cincinnati Columbus [GEOGRAPHIC_DATA]" at bounding box center [552, 201] width 216 height 22
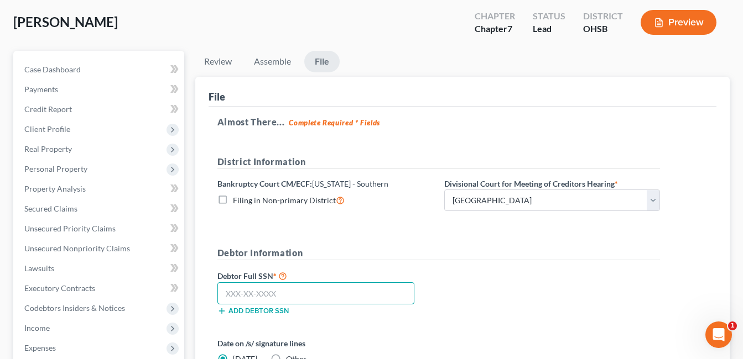
click at [351, 293] on input "text" at bounding box center [315, 294] width 197 height 22
click at [247, 291] on input "text" at bounding box center [315, 294] width 197 height 22
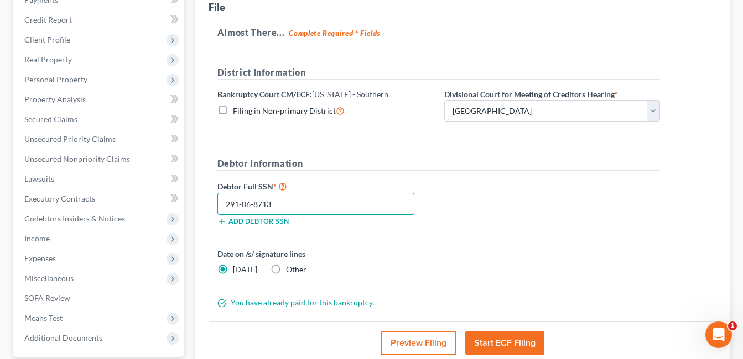
scroll to position [166, 0]
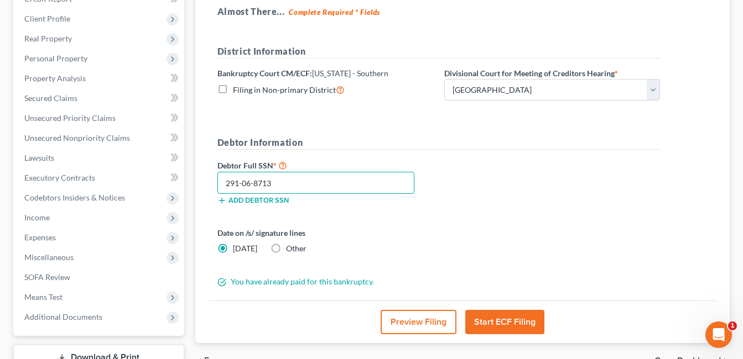
type input "291-06-8713"
click at [511, 324] on button "Start ECF Filing" at bounding box center [504, 322] width 79 height 24
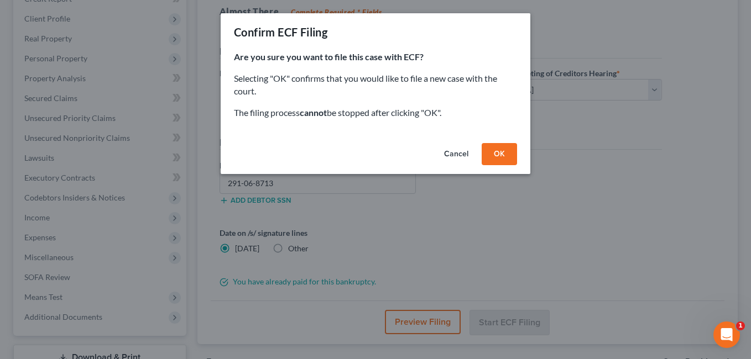
click at [508, 159] on button "OK" at bounding box center [499, 154] width 35 height 22
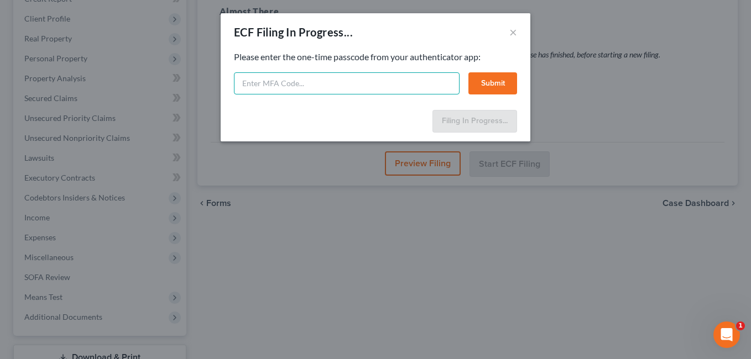
click at [373, 85] on input "text" at bounding box center [347, 83] width 226 height 22
type input "484027"
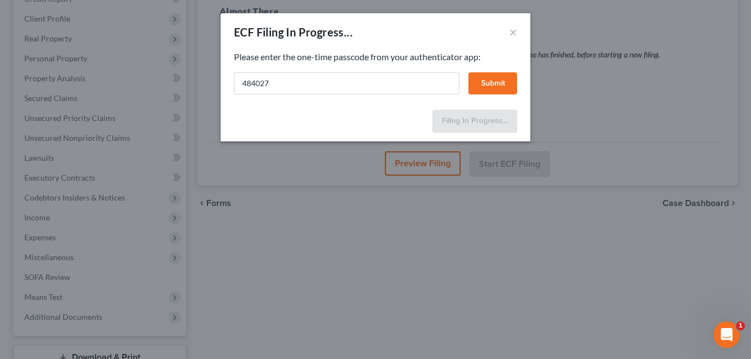
click at [498, 82] on button "Submit" at bounding box center [492, 83] width 49 height 22
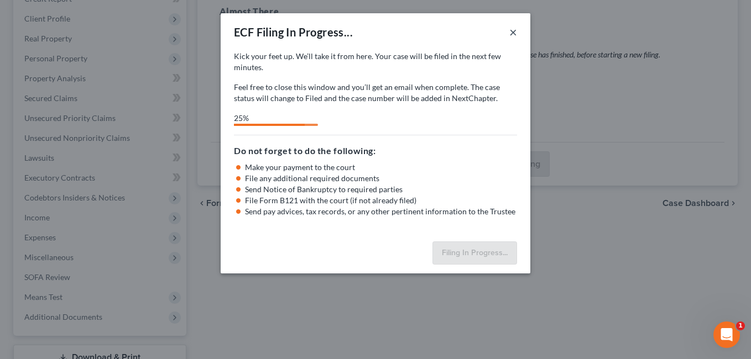
click at [513, 35] on button "×" at bounding box center [513, 31] width 8 height 13
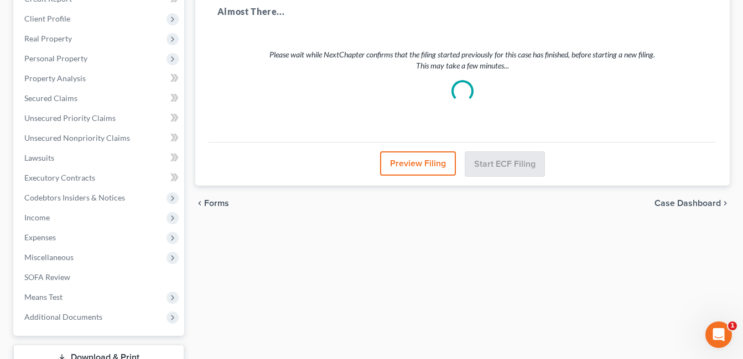
scroll to position [0, 0]
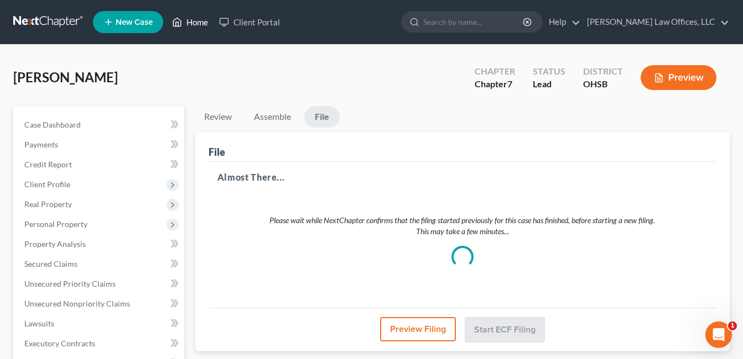
drag, startPoint x: 202, startPoint y: 25, endPoint x: 203, endPoint y: 30, distance: 5.6
click at [202, 25] on link "Home" at bounding box center [189, 22] width 47 height 20
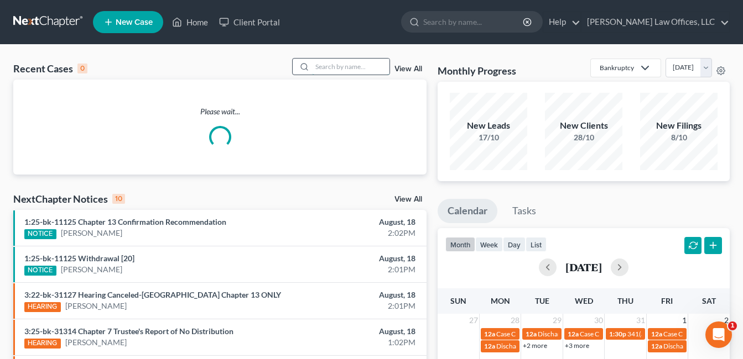
click at [348, 70] on input "search" at bounding box center [350, 67] width 77 height 16
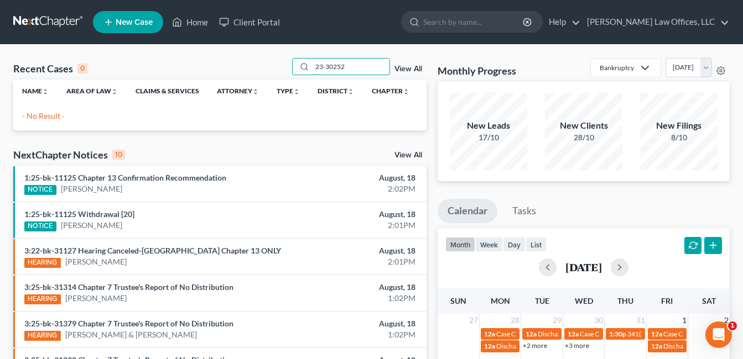
drag, startPoint x: 326, startPoint y: 66, endPoint x: 289, endPoint y: 66, distance: 36.5
click at [289, 66] on div "Recent Cases 0 23-30252 View All" at bounding box center [219, 69] width 413 height 22
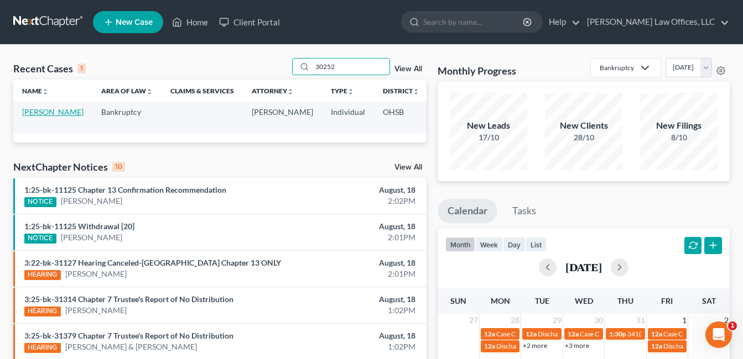
type input "30252"
click at [34, 117] on link "[PERSON_NAME]" at bounding box center [52, 111] width 61 height 9
select select "2"
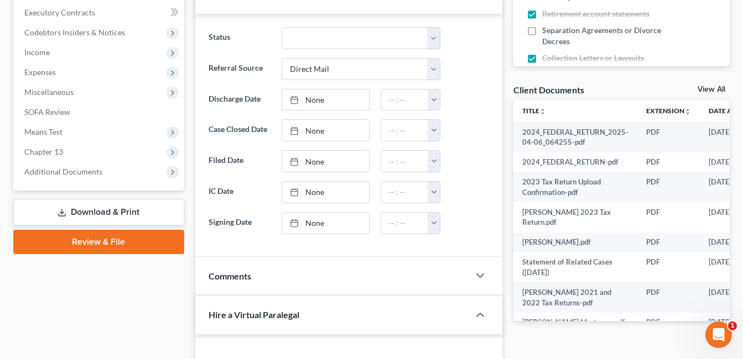
scroll to position [332, 0]
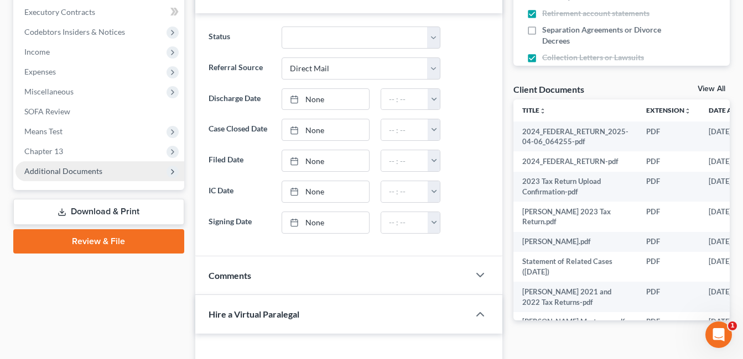
click at [108, 163] on span "Additional Documents" at bounding box center [99, 171] width 169 height 20
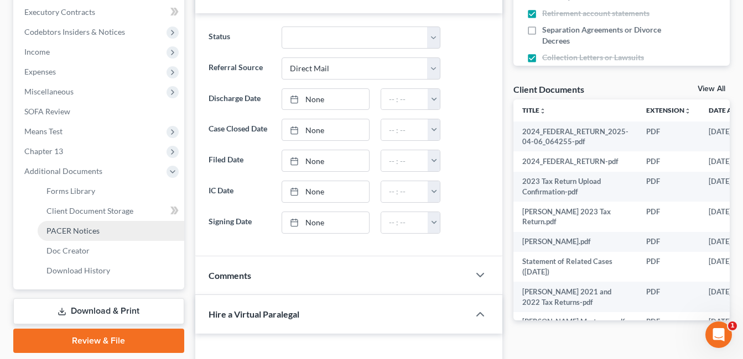
click at [106, 233] on link "PACER Notices" at bounding box center [111, 231] width 147 height 20
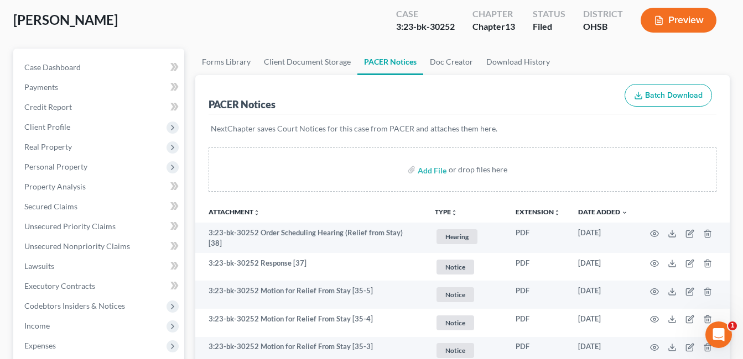
scroll to position [111, 0]
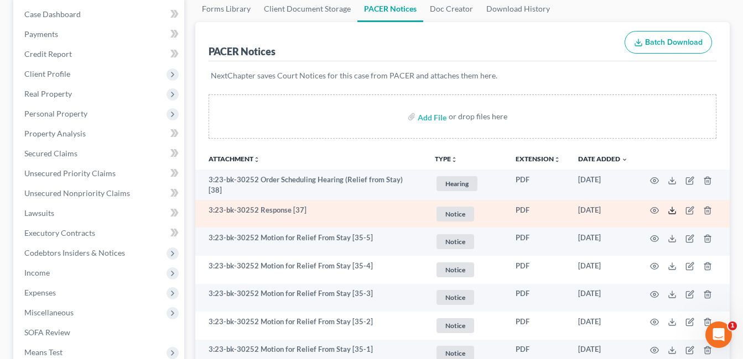
click at [672, 208] on line at bounding box center [672, 209] width 0 height 4
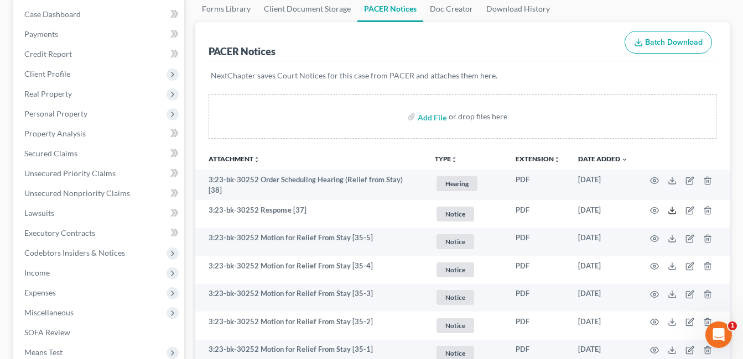
scroll to position [0, 0]
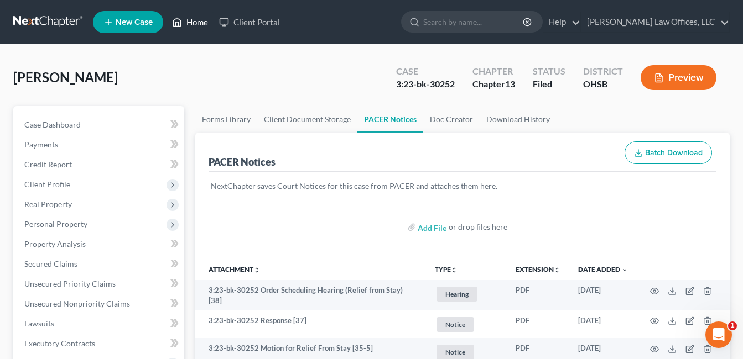
click at [182, 23] on icon at bounding box center [177, 21] width 10 height 13
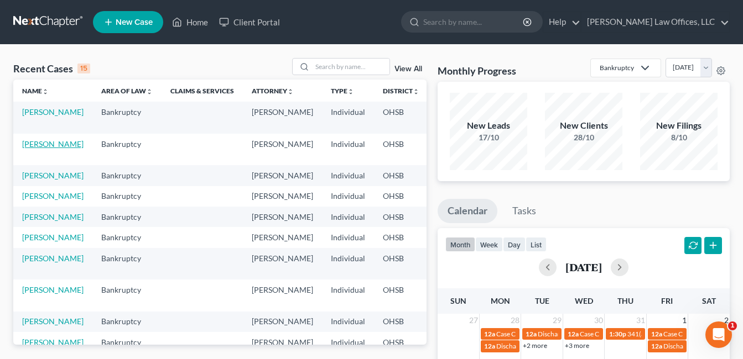
click at [36, 149] on link "[PERSON_NAME]" at bounding box center [52, 143] width 61 height 9
select select "5"
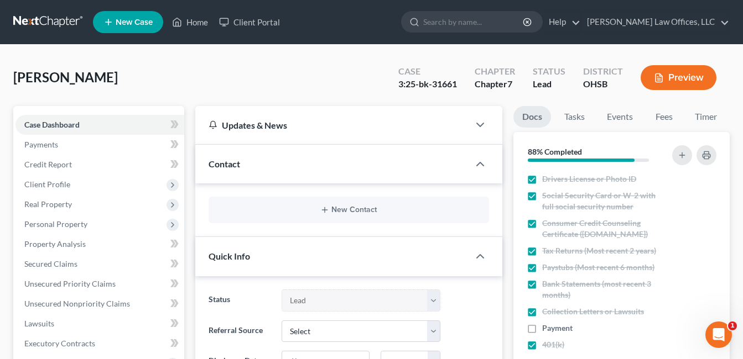
scroll to position [276, 0]
select select "5"
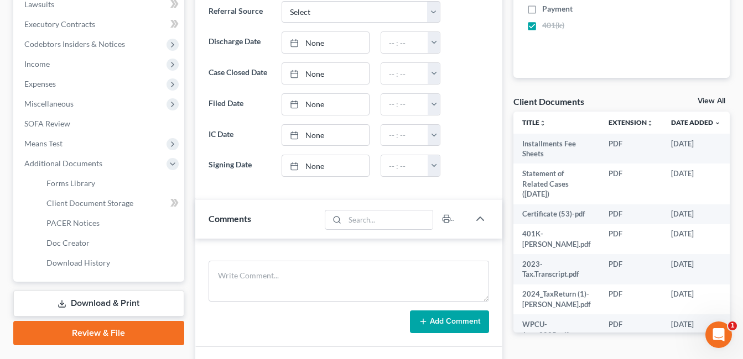
scroll to position [332, 0]
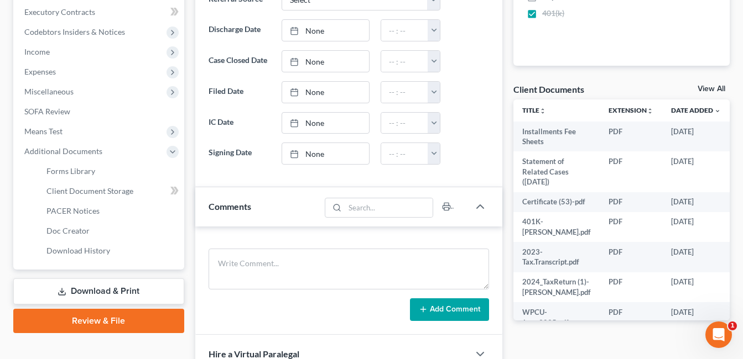
click at [106, 291] on link "Download & Print" at bounding box center [98, 292] width 171 height 26
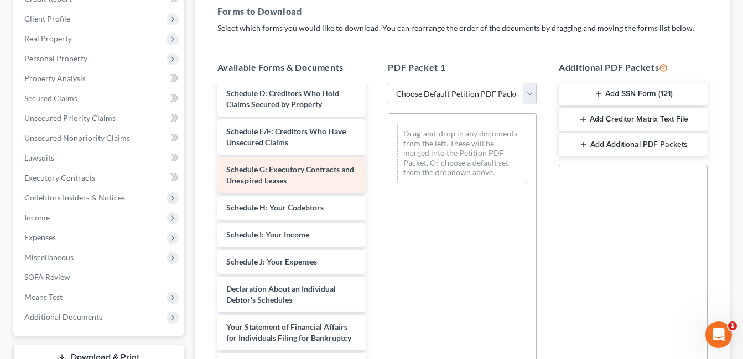
scroll to position [442, 0]
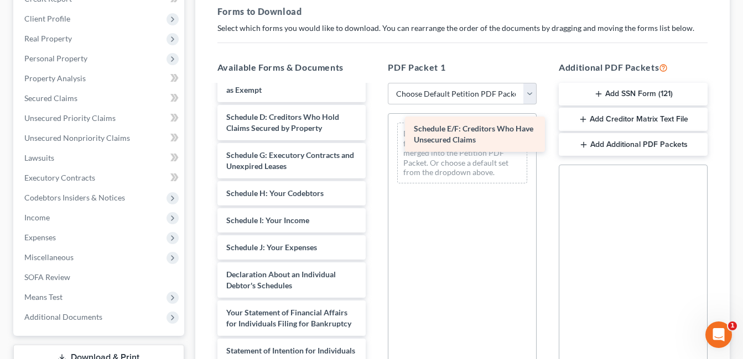
drag, startPoint x: 289, startPoint y: 147, endPoint x: 477, endPoint y: 131, distance: 188.1
click at [375, 131] on div "Schedule E/F: Creditors Who Have Unsecured Claims Installments Fee Sheets State…" at bounding box center [291, 98] width 166 height 911
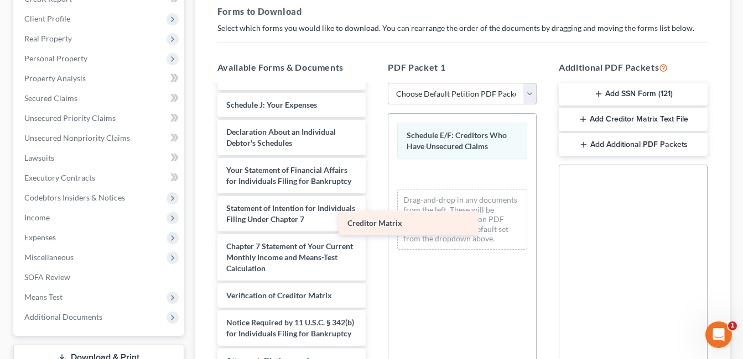
scroll to position [596, 0]
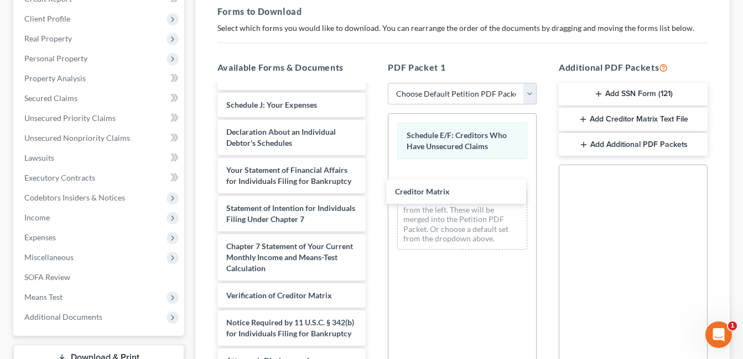
drag, startPoint x: 289, startPoint y: 253, endPoint x: 539, endPoint y: 234, distance: 250.6
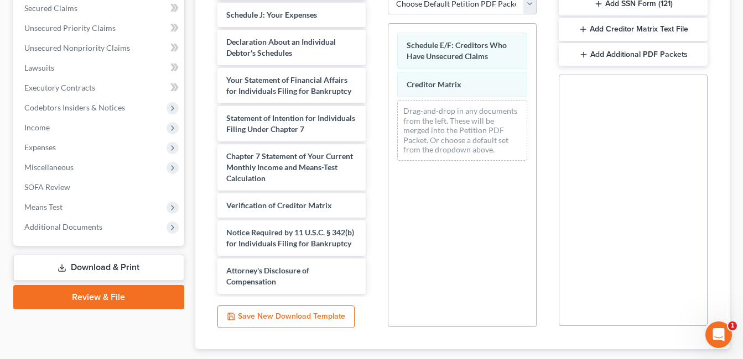
scroll to position [323, 0]
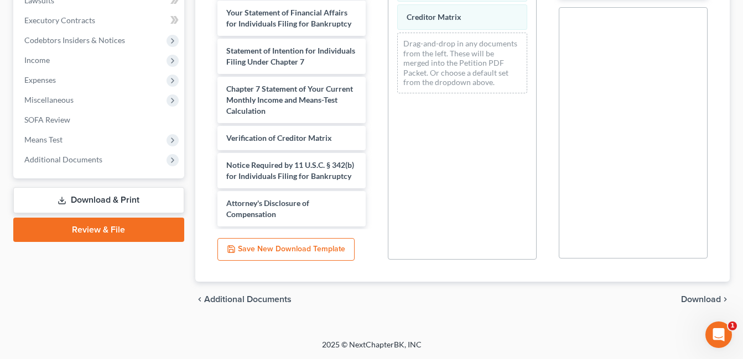
click at [705, 300] on span "Download" at bounding box center [701, 299] width 40 height 9
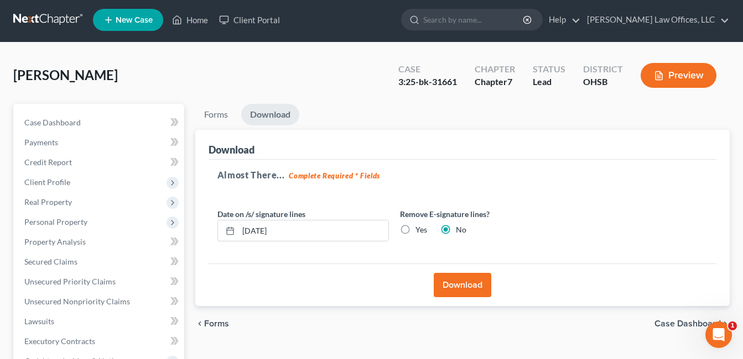
scroll to position [0, 0]
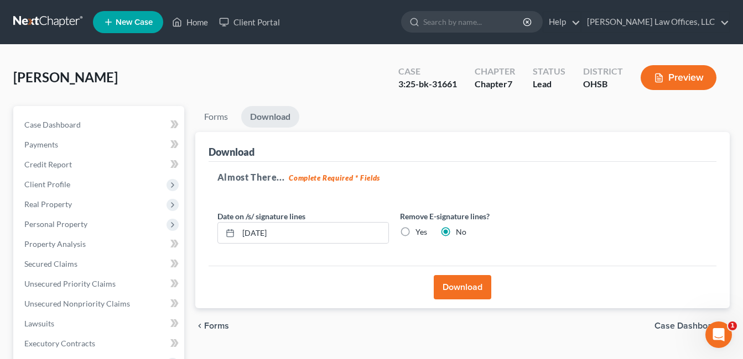
click at [461, 286] on button "Download" at bounding box center [463, 287] width 58 height 24
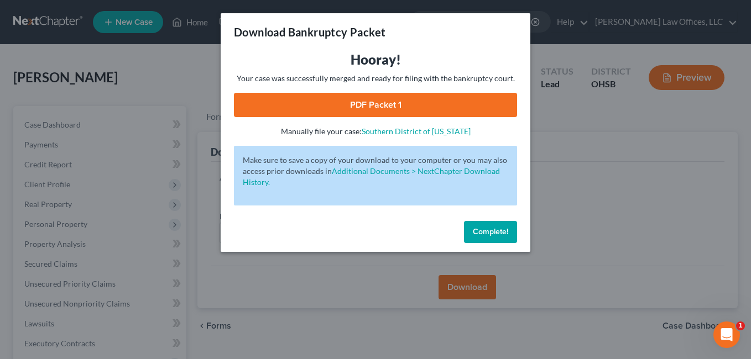
click at [383, 109] on link "PDF Packet 1" at bounding box center [375, 105] width 283 height 24
click at [492, 226] on button "Complete!" at bounding box center [490, 232] width 53 height 22
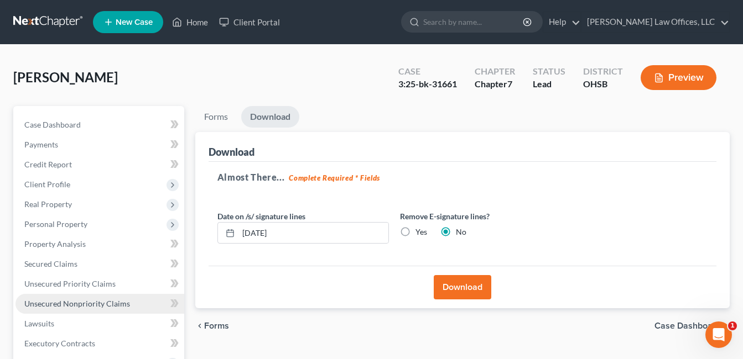
click at [98, 302] on span "Unsecured Nonpriority Claims" at bounding box center [77, 303] width 106 height 9
